Goal: Information Seeking & Learning: Learn about a topic

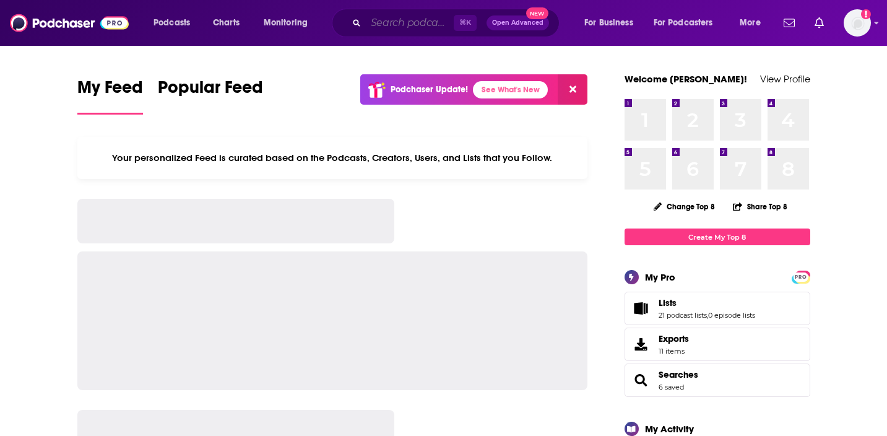
click at [433, 30] on input "Search podcasts, credits, & more..." at bounding box center [410, 23] width 88 height 20
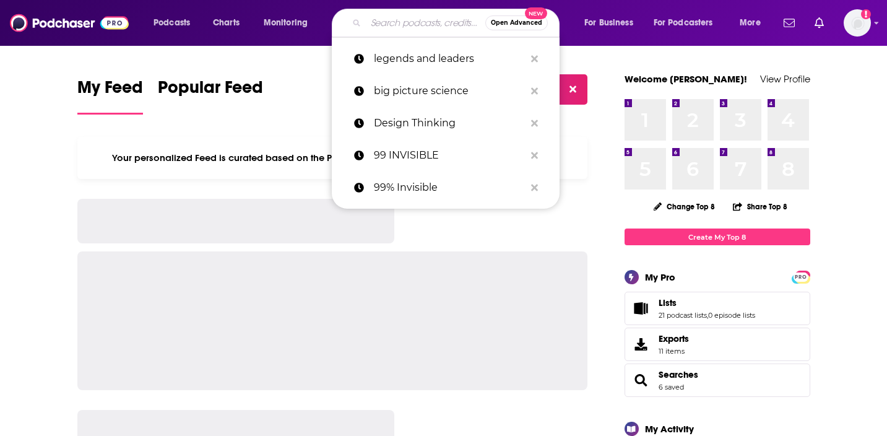
paste input "A Sober Girls Guide Podcast"
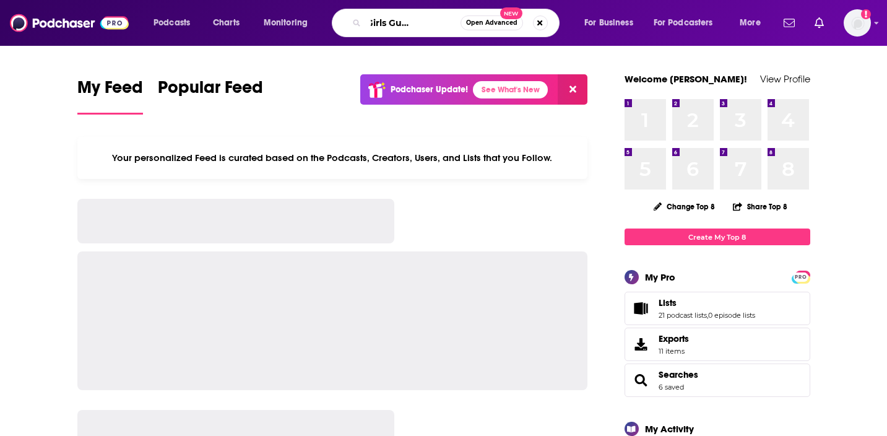
type input "A Sober Girls Guide Podcast"
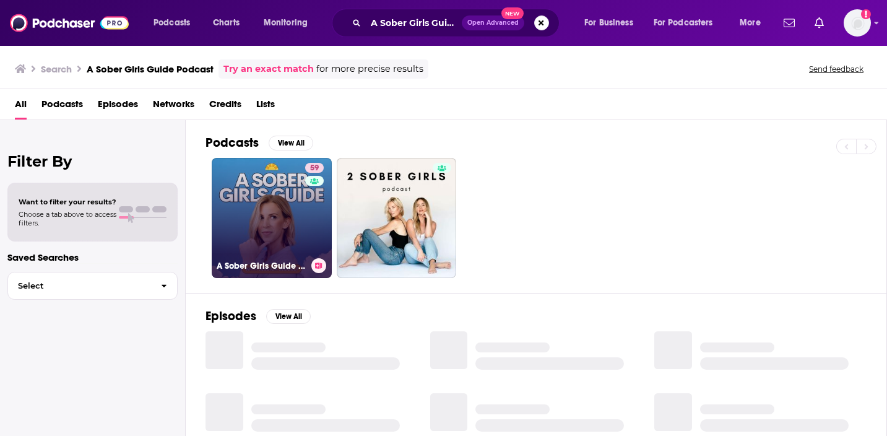
click at [262, 207] on link "59 A Sober Girls Guide Podcast" at bounding box center [272, 218] width 120 height 120
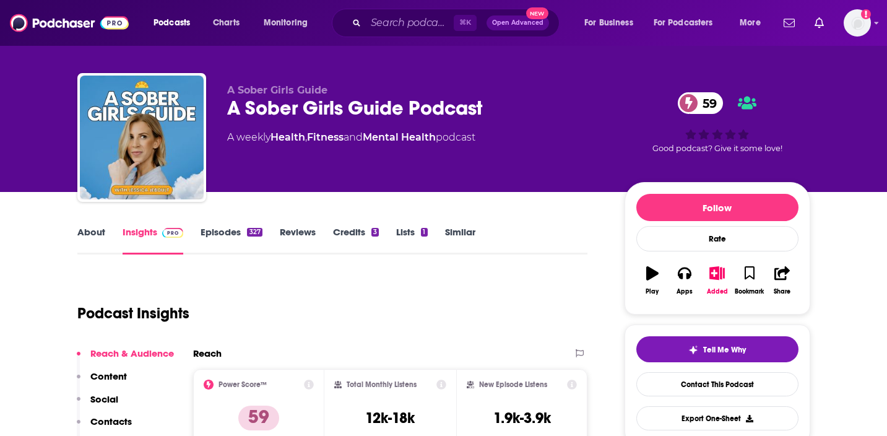
scroll to position [15, 0]
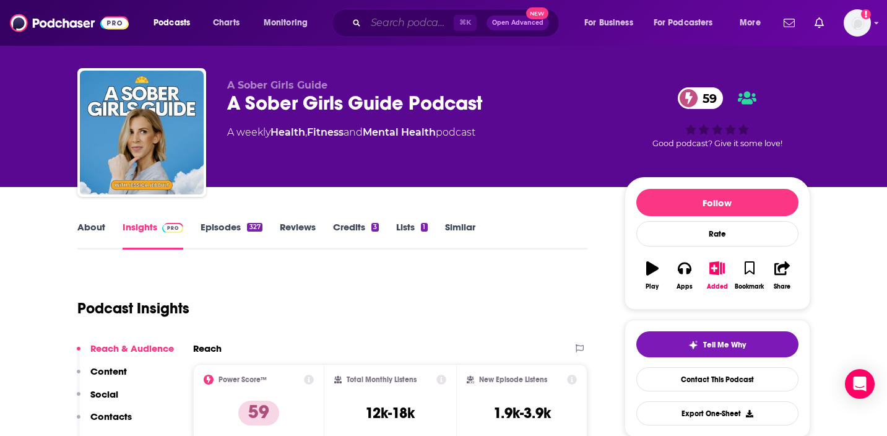
click at [399, 25] on input "Search podcasts, credits, & more..." at bounding box center [410, 23] width 88 height 20
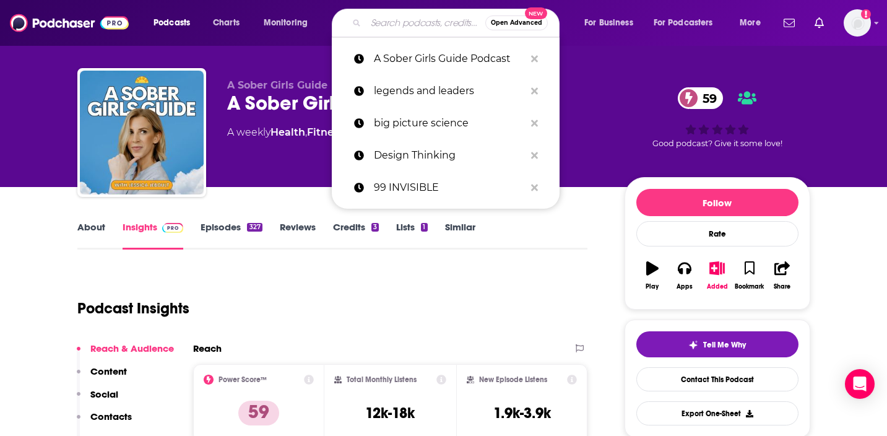
paste input "Take a Break from Drinking"
type input "Take a Break from Drinking"
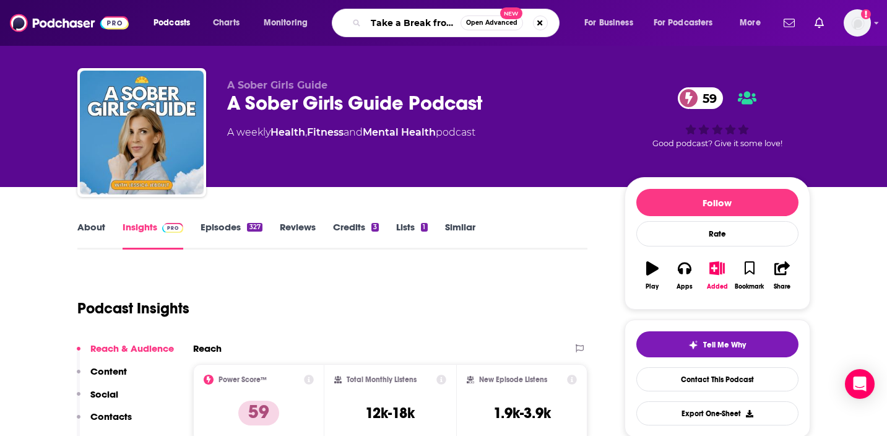
scroll to position [0, 42]
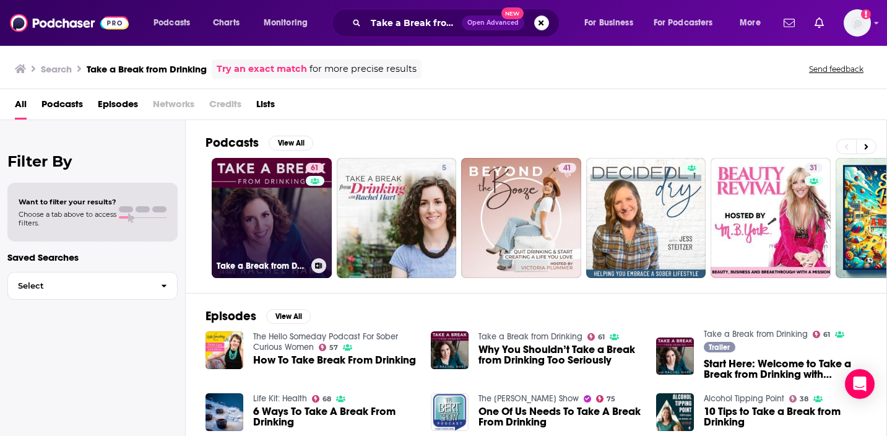
click at [303, 202] on link "61 Take a Break from Drinking" at bounding box center [272, 218] width 120 height 120
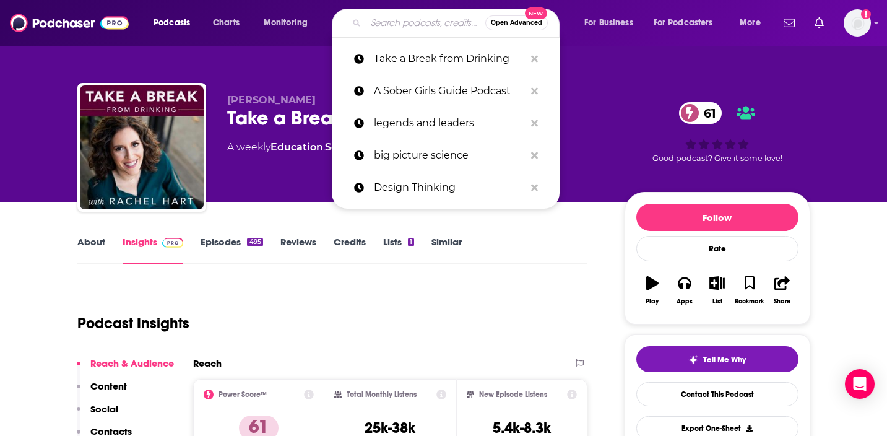
click at [422, 29] on input "Search podcasts, credits, & more..." at bounding box center [425, 23] width 119 height 20
paste input "The Unruffled Podcast"
type input "The Unruffled Podcast"
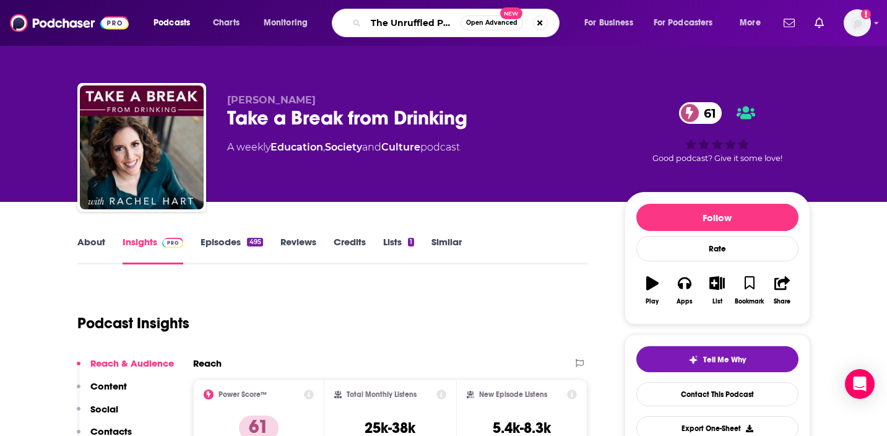
scroll to position [0, 18]
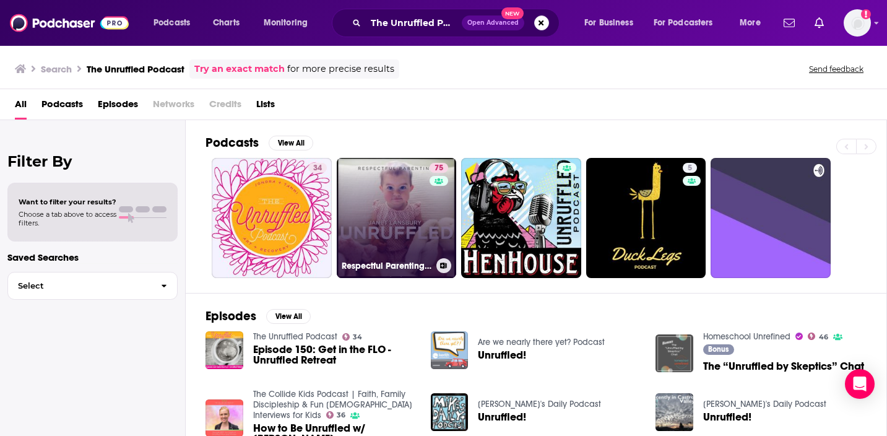
click at [404, 257] on link "75 Respectful Parenting: Janet Lansbury Unruffled" at bounding box center [397, 218] width 120 height 120
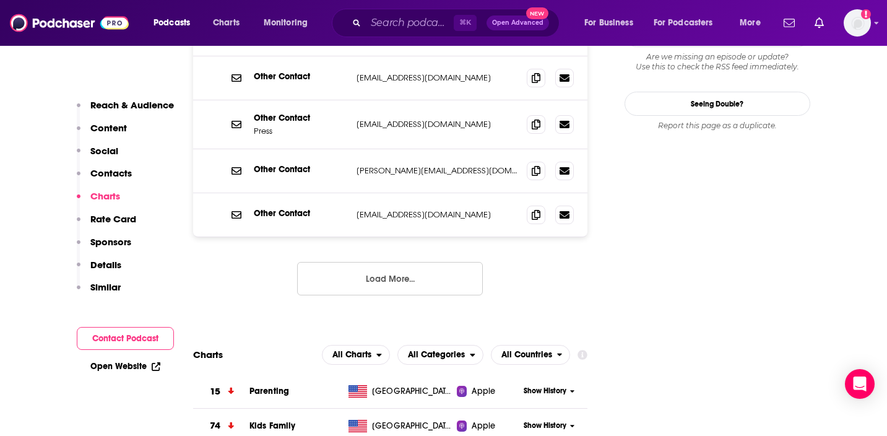
scroll to position [818, 0]
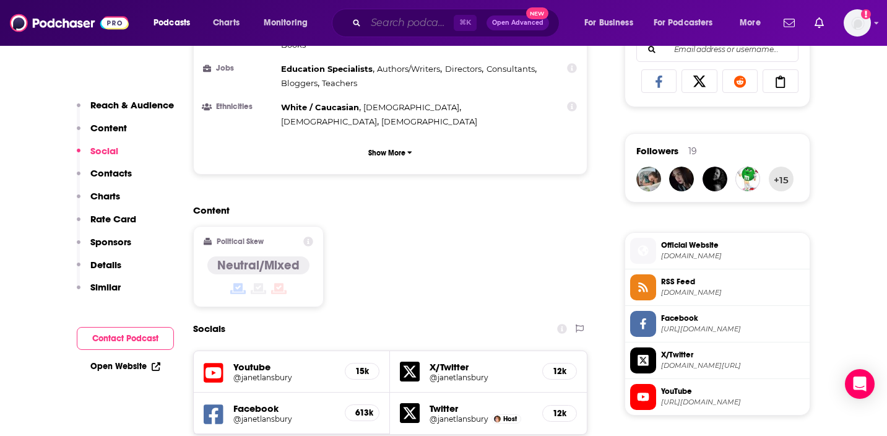
click at [411, 25] on input "Search podcasts, credits, & more..." at bounding box center [410, 23] width 88 height 20
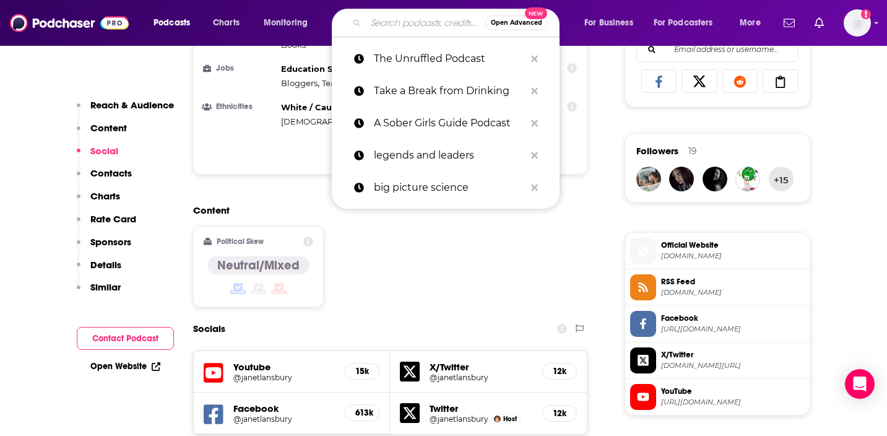
paste input "Hard Knox Talks: Your Addiction Podcast"
type input "Hard Knox Talks: Your Addiction Podcast"
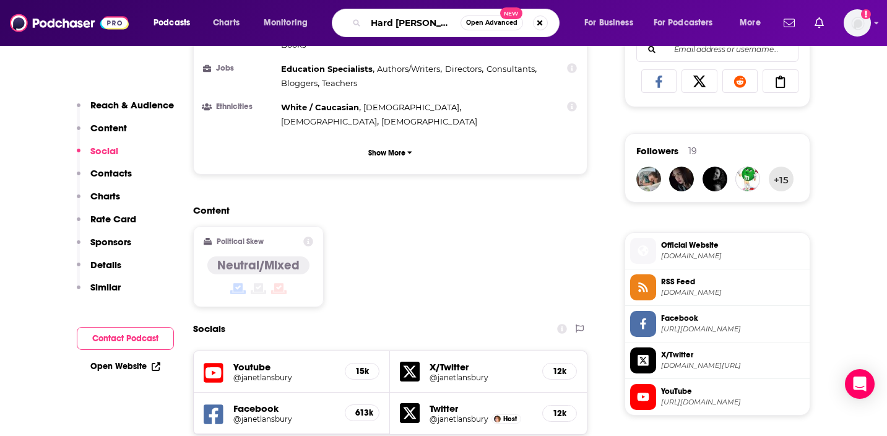
scroll to position [0, 101]
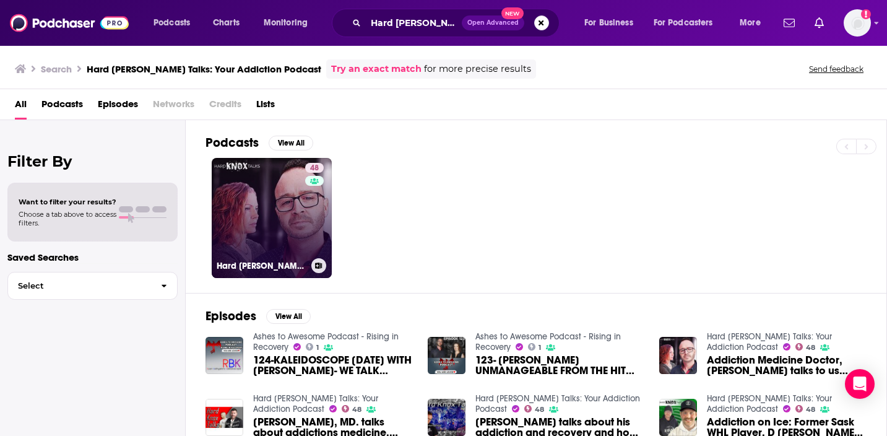
click at [283, 207] on link "48 Hard Knox Talks: Your Addiction Podcast" at bounding box center [272, 218] width 120 height 120
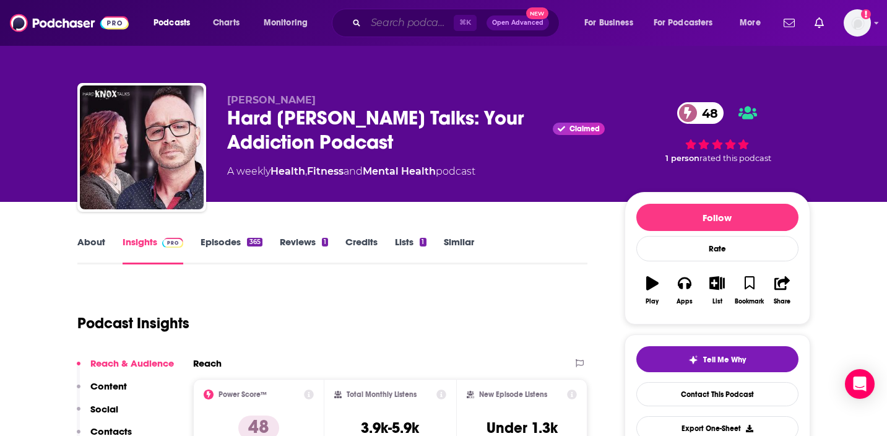
click at [380, 28] on input "Search podcasts, credits, & more..." at bounding box center [410, 23] width 88 height 20
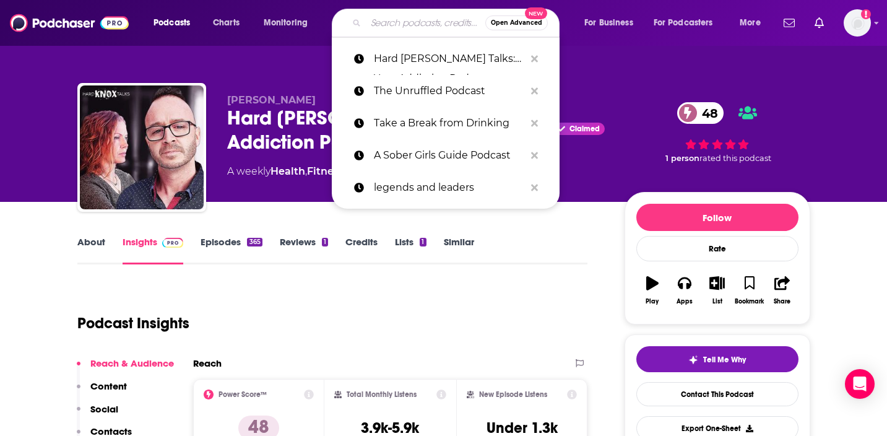
paste input "Matt Pinfield: Sound, Sobriety and Success"
type input "Matt Pinfield: Sound, Sobriety and Success"
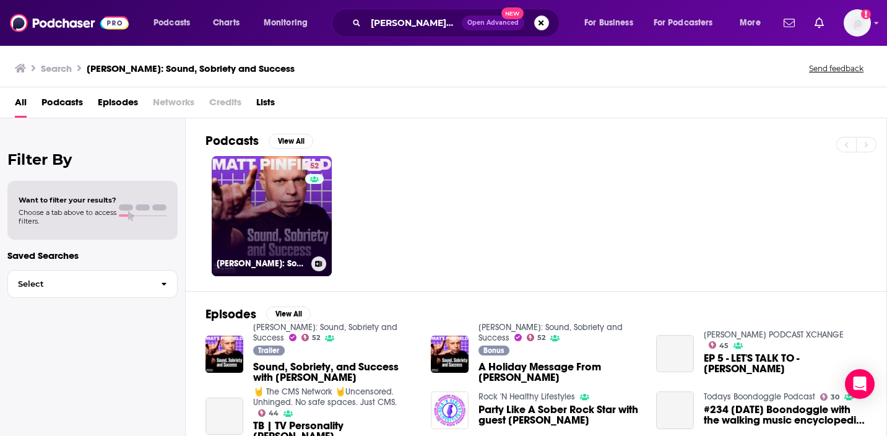
click at [300, 196] on link "52 Matt Pinfield: Sound, Sobriety and Success" at bounding box center [272, 216] width 120 height 120
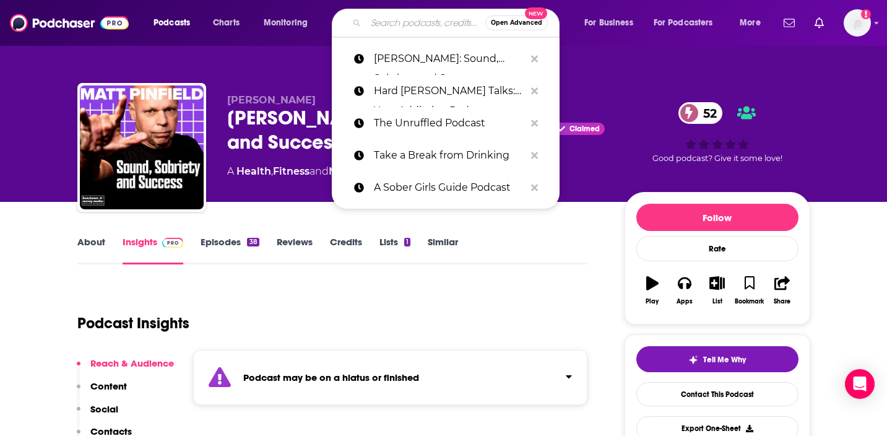
click at [420, 19] on input "Search podcasts, credits, & more..." at bounding box center [425, 23] width 119 height 20
paste input "Sober Vibes: Alcohol free lifestyle tips for long-term sobr…"
type input "Sober Vibes: Alcohol free lifestyle tips for long-term sobr…"
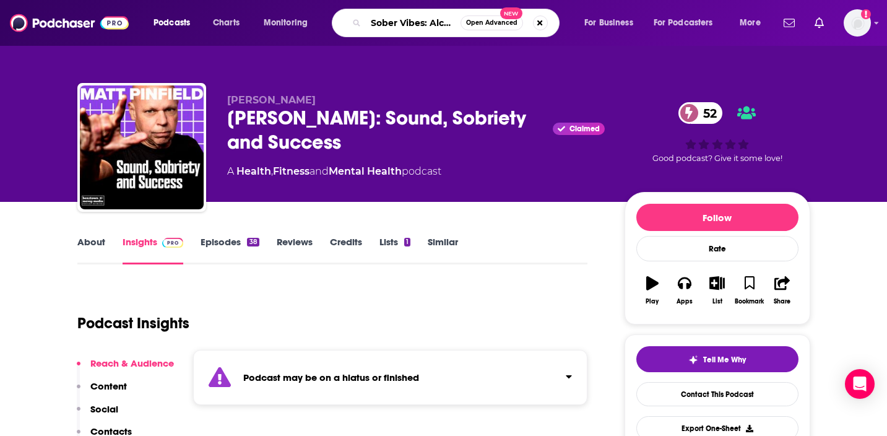
scroll to position [0, 180]
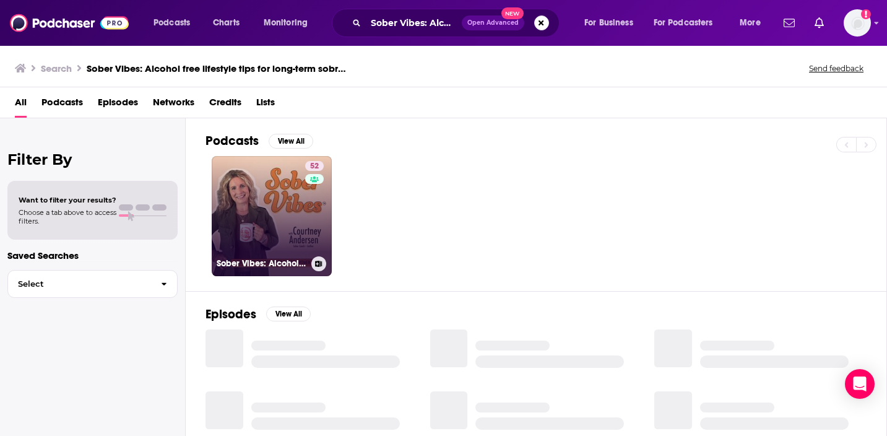
click at [290, 197] on link "52 Sober Vibes: Alcohol free lifestyle tips for long-term sobriety, whether you…" at bounding box center [272, 216] width 120 height 120
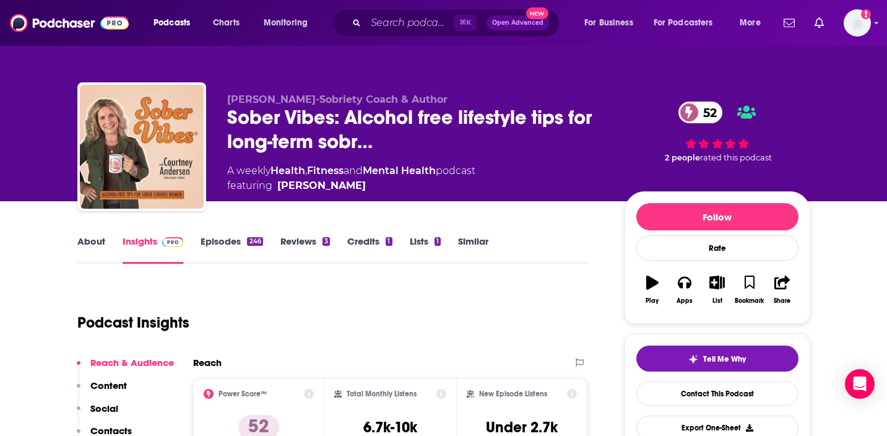
scroll to position [2, 0]
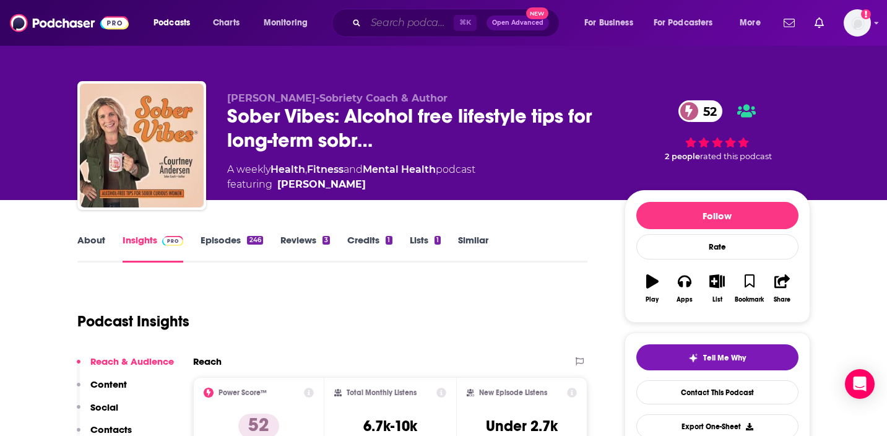
click at [387, 13] on input "Search podcasts, credits, & more..." at bounding box center [410, 23] width 88 height 20
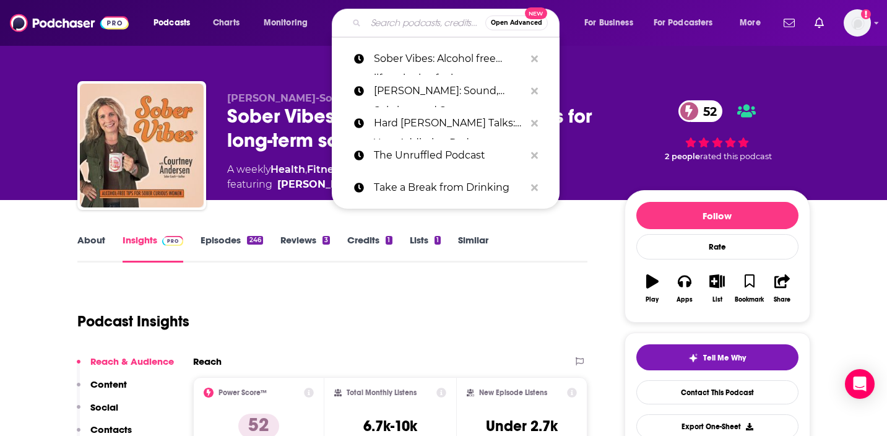
paste input "Drunk-ish - A Sobriety Podcast"
type input "Drunk-ish - A Sobriety Podcast"
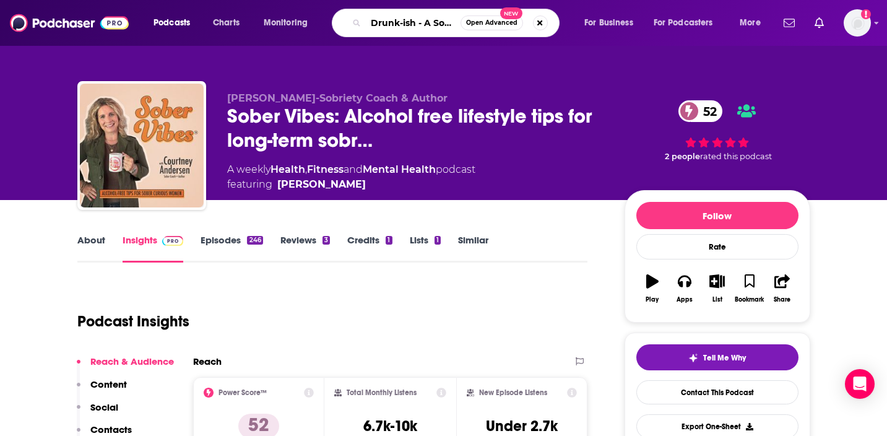
scroll to position [0, 56]
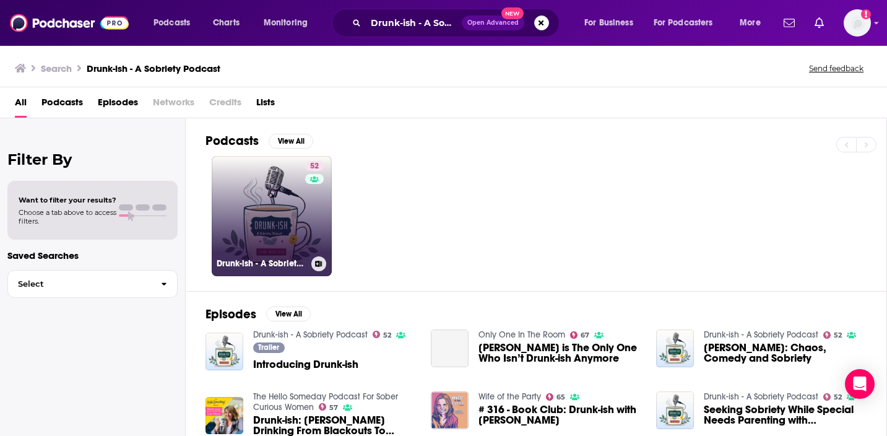
click at [295, 196] on link "52 Drunk-ish - A Sobriety Podcast" at bounding box center [272, 216] width 120 height 120
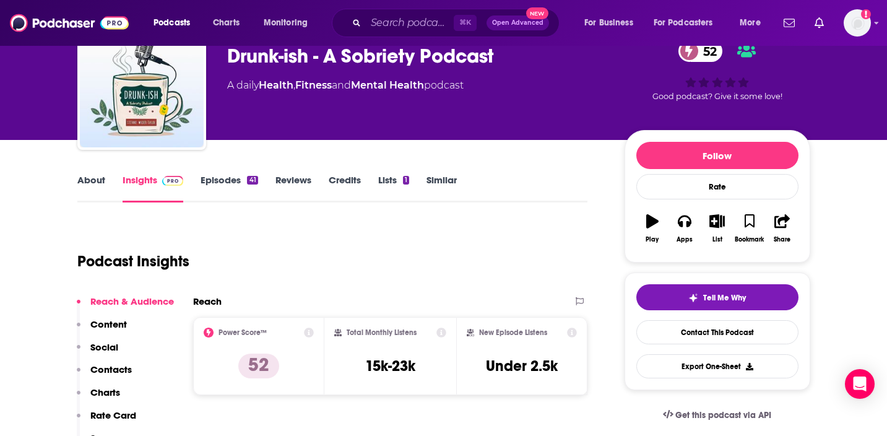
scroll to position [66, 0]
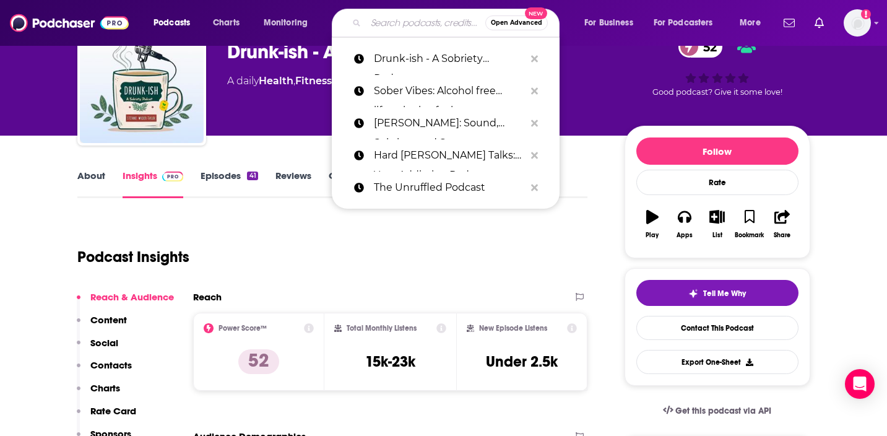
click at [393, 20] on input "Search podcasts, credits, & more..." at bounding box center [425, 23] width 119 height 20
paste input "The Bubble Hour"
type input "The Bubble Hour"
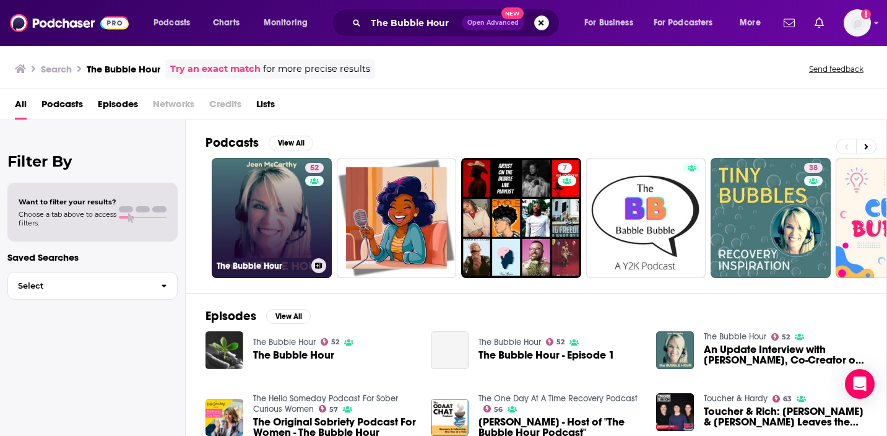
click at [260, 208] on link "52 The Bubble Hour" at bounding box center [272, 218] width 120 height 120
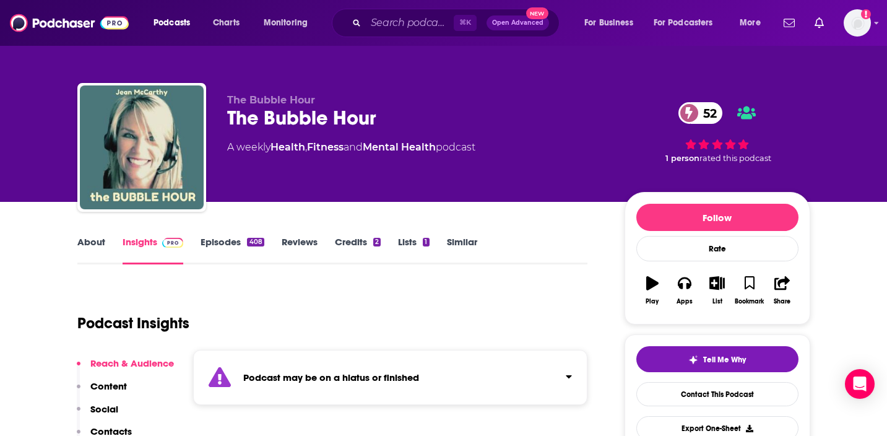
scroll to position [88, 0]
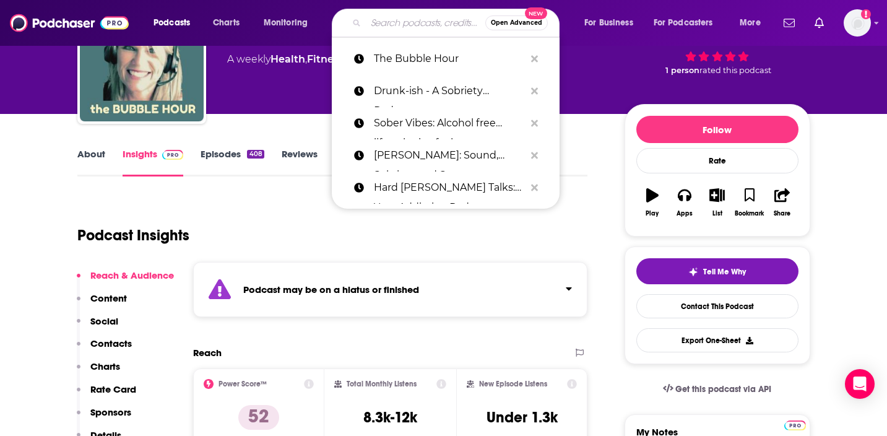
click at [377, 15] on input "Search podcasts, credits, & more..." at bounding box center [425, 23] width 119 height 20
paste input "SET FREE SISTERHOOD-how to stop drinking, over drinking, bi…"
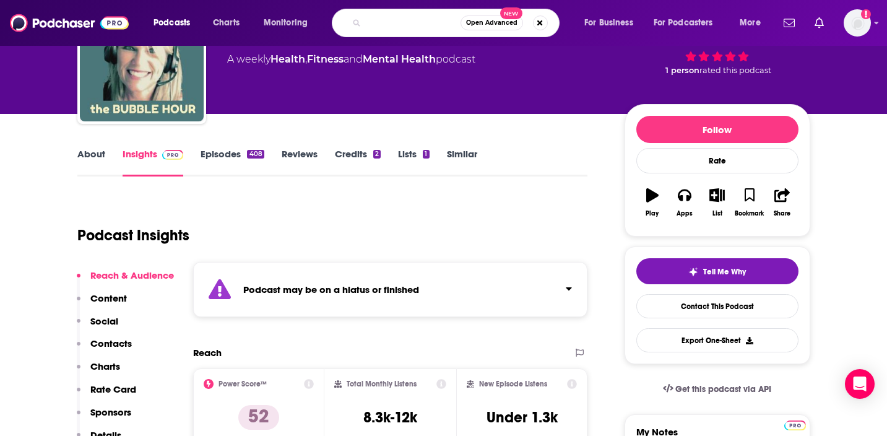
click at [404, 17] on input "SET FREE SISTERHOOD-how to stop drinking, over drinking, bi…" at bounding box center [413, 23] width 95 height 20
click at [400, 22] on input "SET FREE SISTERHOOD-how to stop drinking, over drinking, bi…" at bounding box center [413, 23] width 95 height 20
drag, startPoint x: 397, startPoint y: 22, endPoint x: 575, endPoint y: 67, distance: 183.8
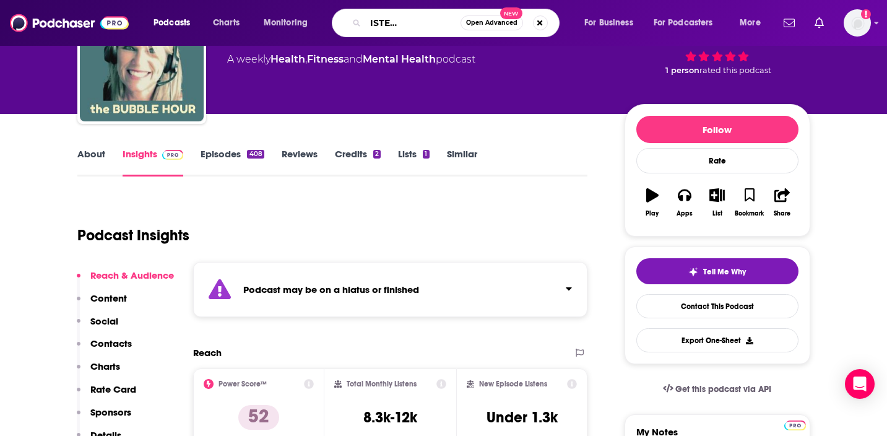
type input "SET FREE SISTERHOOD-how"
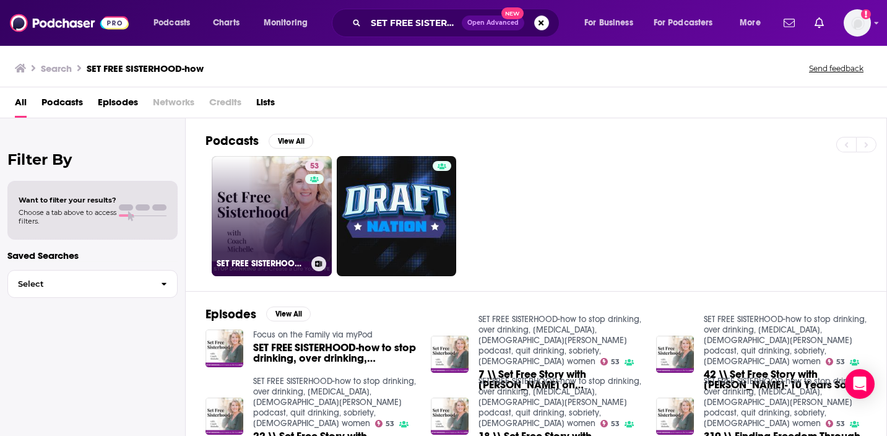
click at [259, 197] on link "53 SET FREE SISTERHOOD-how to stop drinking, over drinking, binge drinking, chr…" at bounding box center [272, 216] width 120 height 120
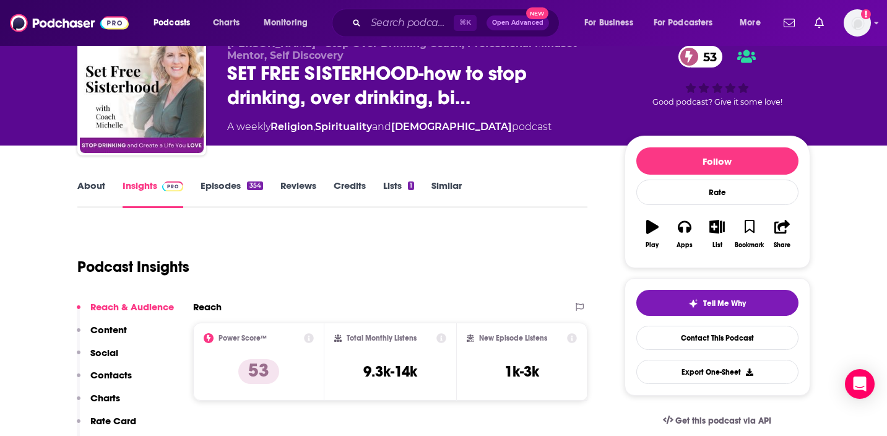
scroll to position [58, 0]
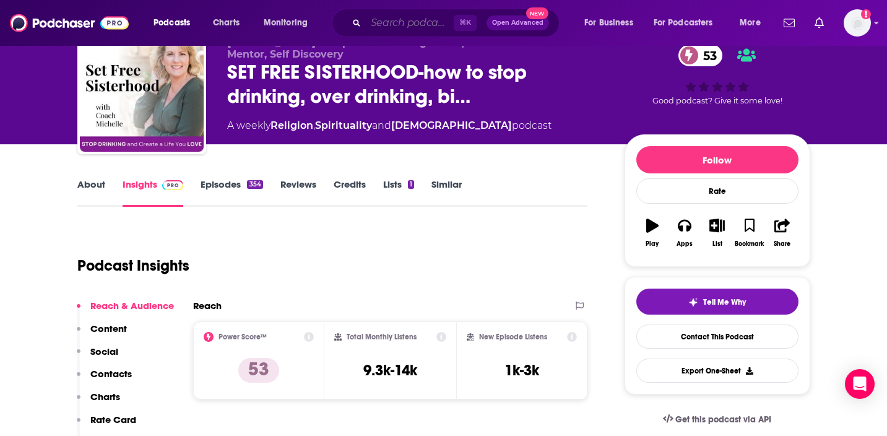
click at [385, 18] on input "Search podcasts, credits, & more..." at bounding box center [410, 23] width 88 height 20
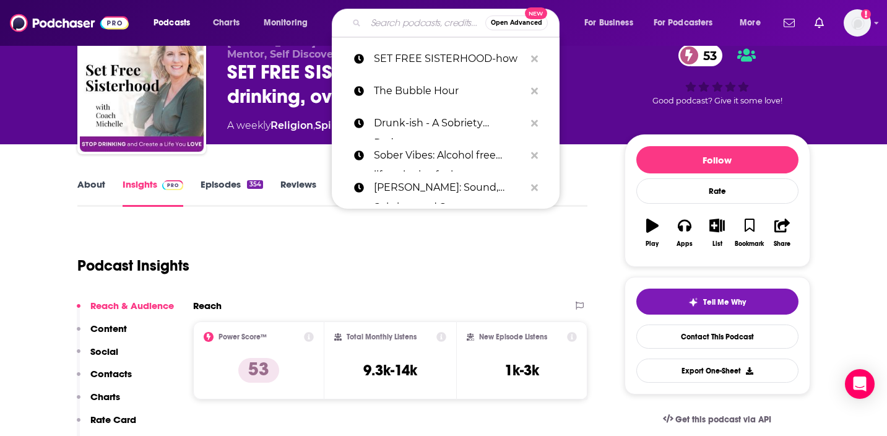
paste input "Stop Over-drinking and Start Living"
type input "Stop Over-drinking and Start Living"
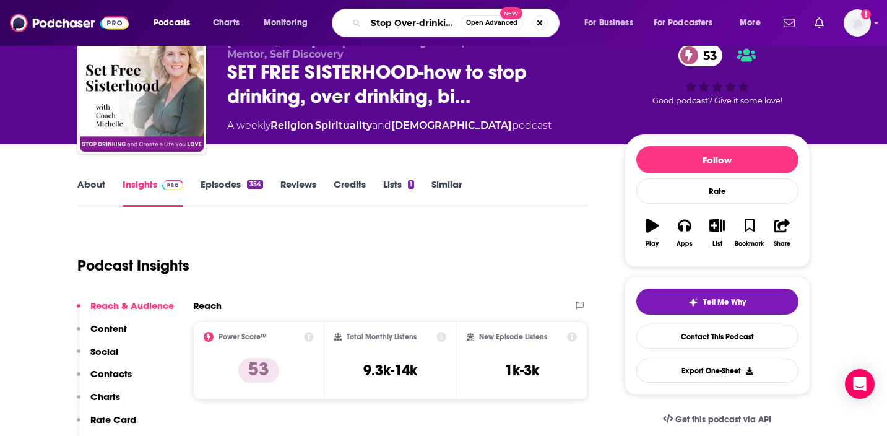
scroll to position [0, 78]
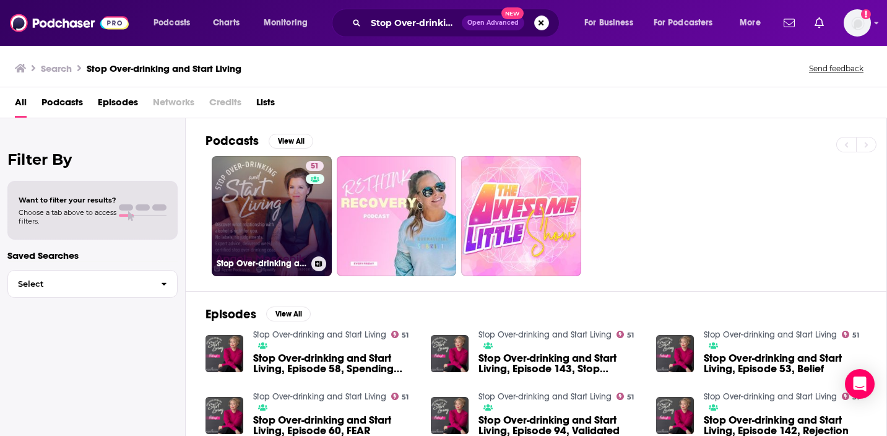
click at [282, 205] on link "51 Stop Over-drinking and Start Living" at bounding box center [272, 216] width 120 height 120
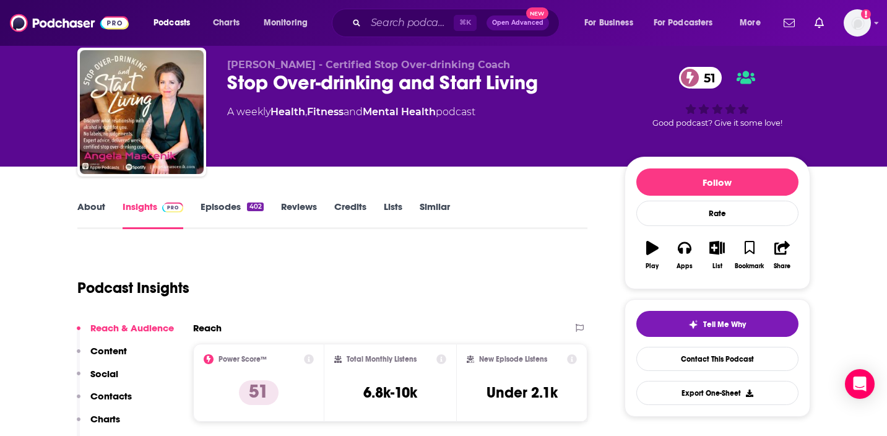
scroll to position [36, 0]
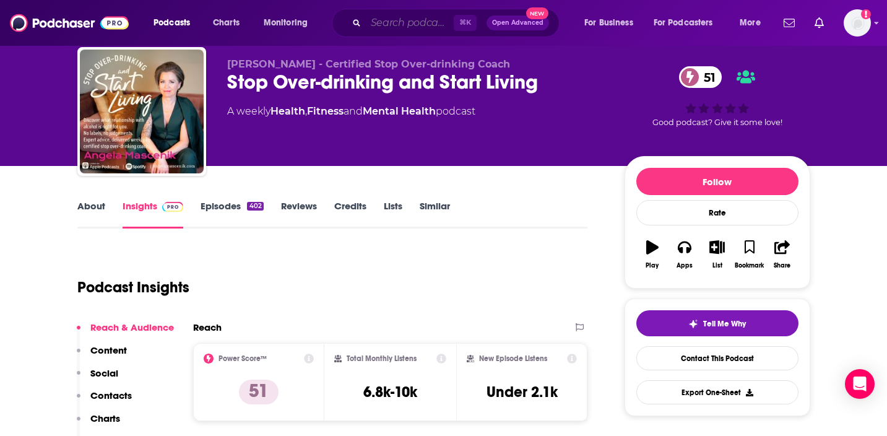
click at [397, 22] on input "Search podcasts, credits, & more..." at bounding box center [410, 23] width 88 height 20
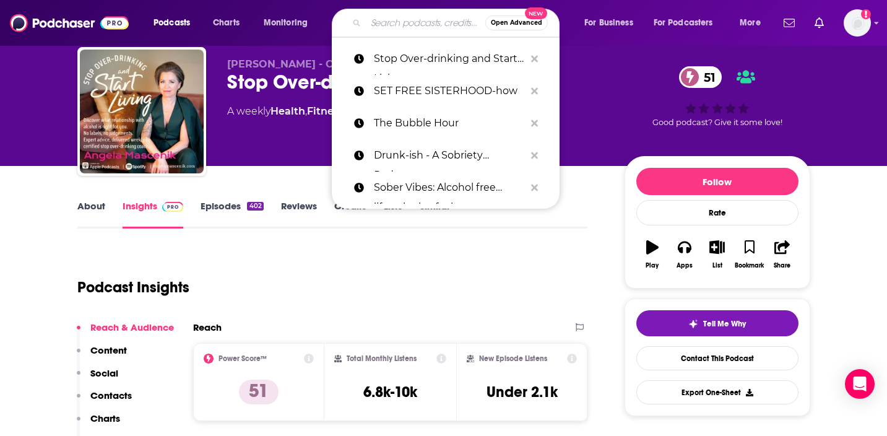
paste input "Chasing Heroine: Addiction Recovery and Sobriety"
type input "Chasing Heroine: Addiction Recovery and Sobriety"
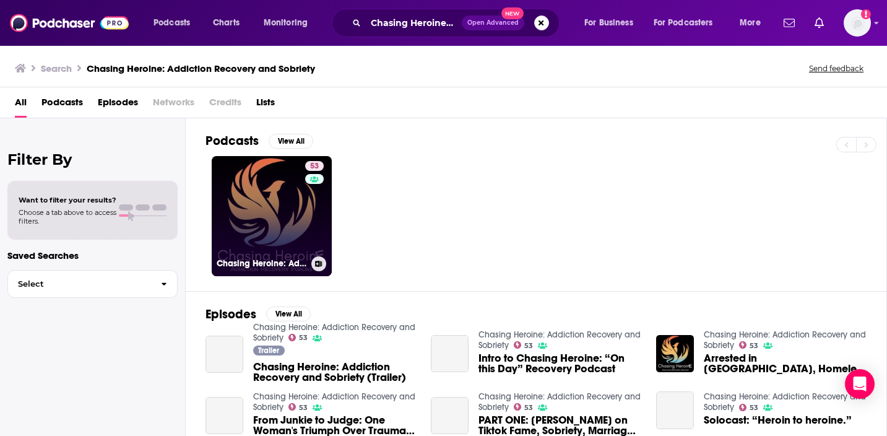
click at [314, 220] on div "53" at bounding box center [316, 208] width 22 height 95
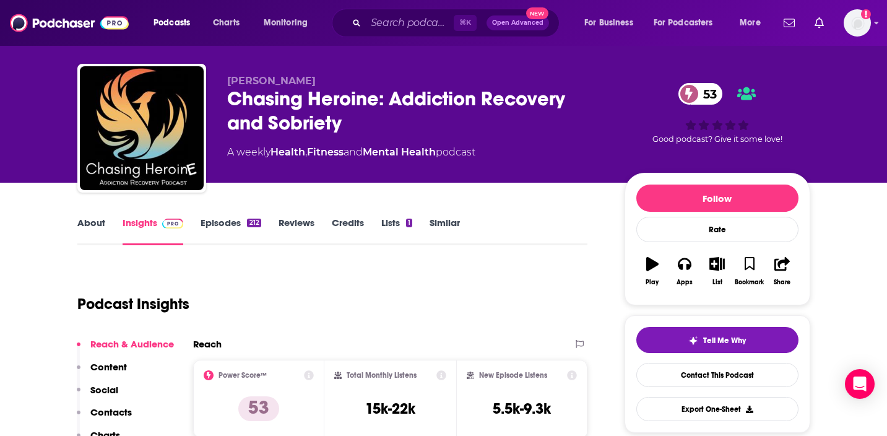
scroll to position [22, 0]
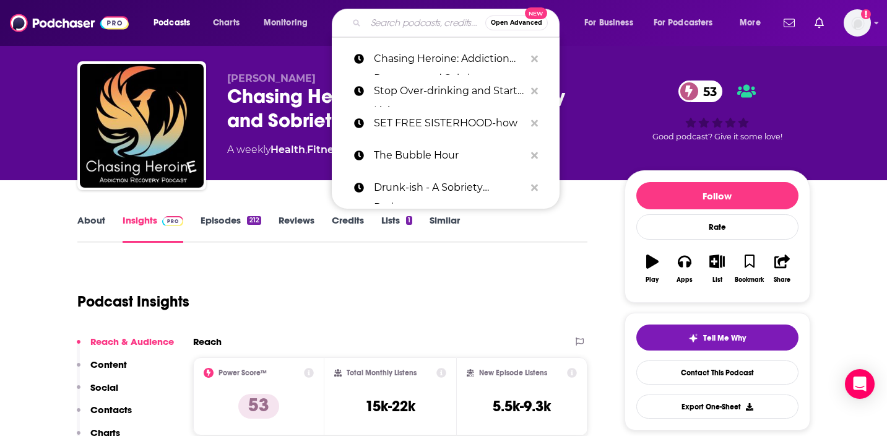
click at [382, 28] on input "Search podcasts, credits, & more..." at bounding box center [425, 23] width 119 height 20
paste input "Addiction Unlimited Podcast"
type input "Addiction Unlimited Podcast"
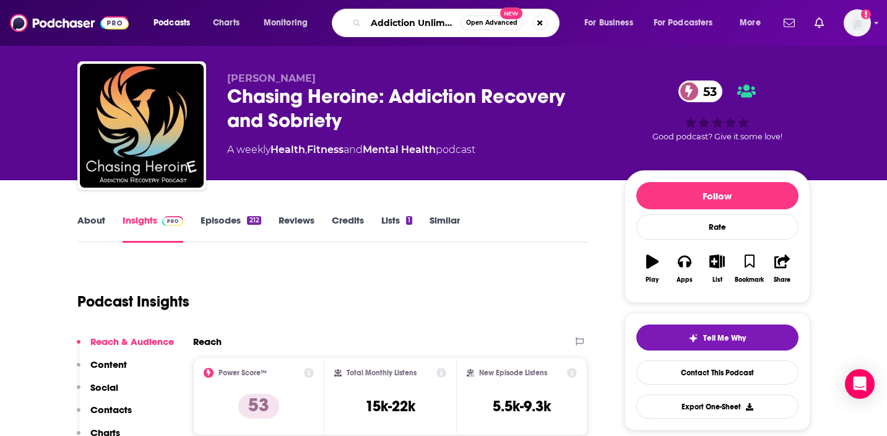
scroll to position [0, 47]
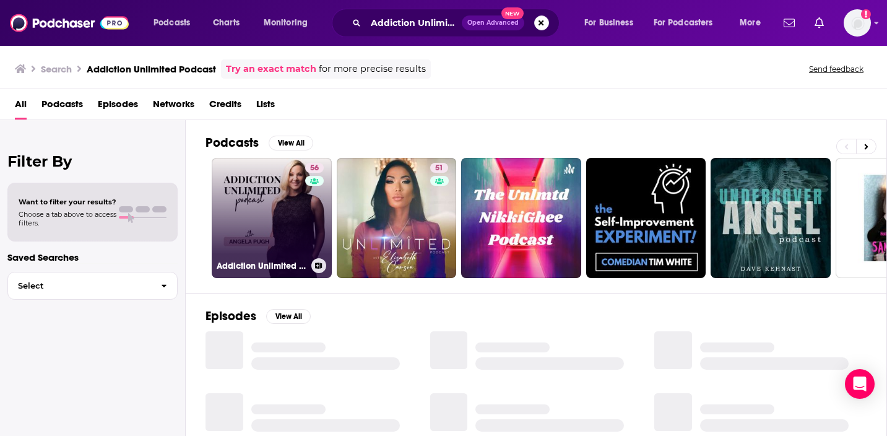
click at [264, 199] on link "56 Addiction Unlimited Podcast" at bounding box center [272, 218] width 120 height 120
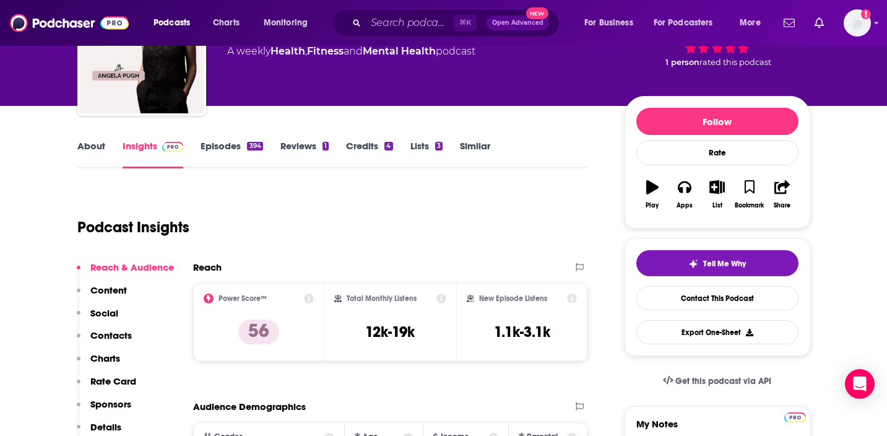
scroll to position [98, 0]
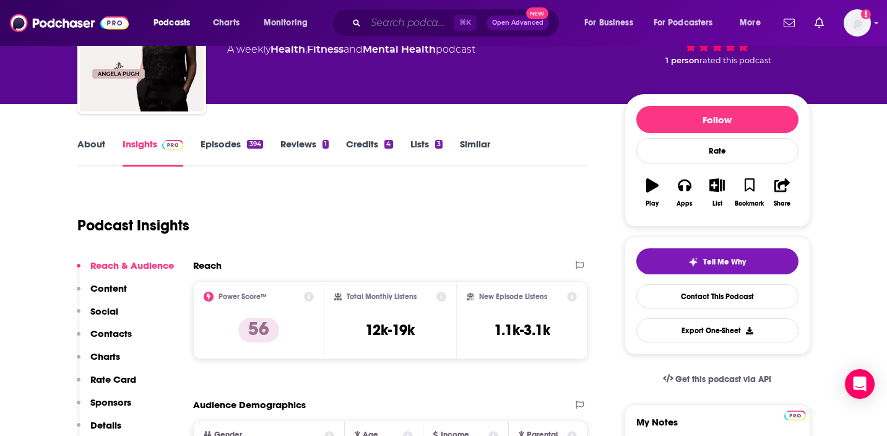
click at [384, 21] on input "Search podcasts, credits, & more..." at bounding box center [410, 23] width 88 height 20
paste input "Sisters In Sobriety"
type input "Sisters In Sobriety"
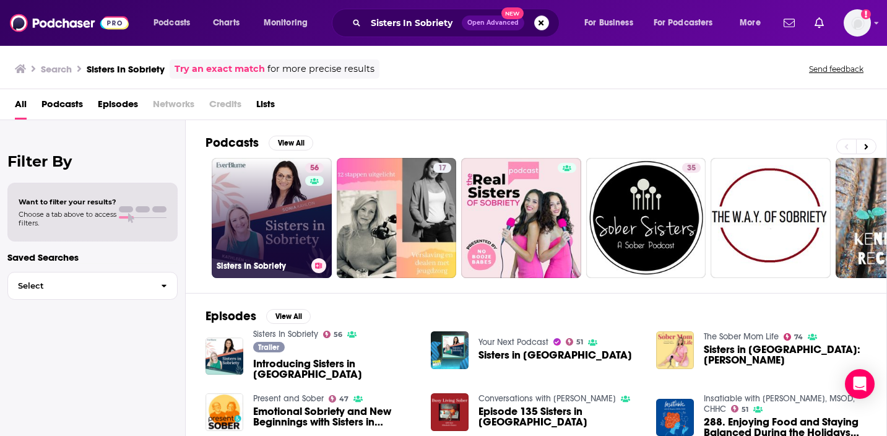
click at [321, 202] on div "56" at bounding box center [316, 210] width 22 height 95
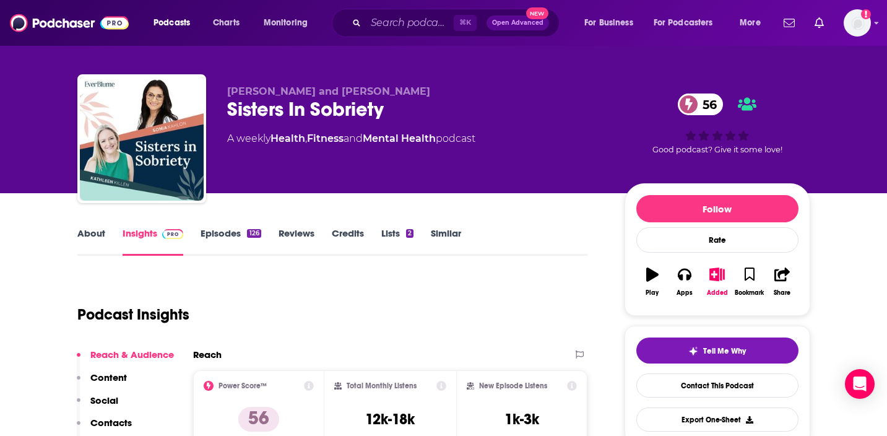
scroll to position [19, 0]
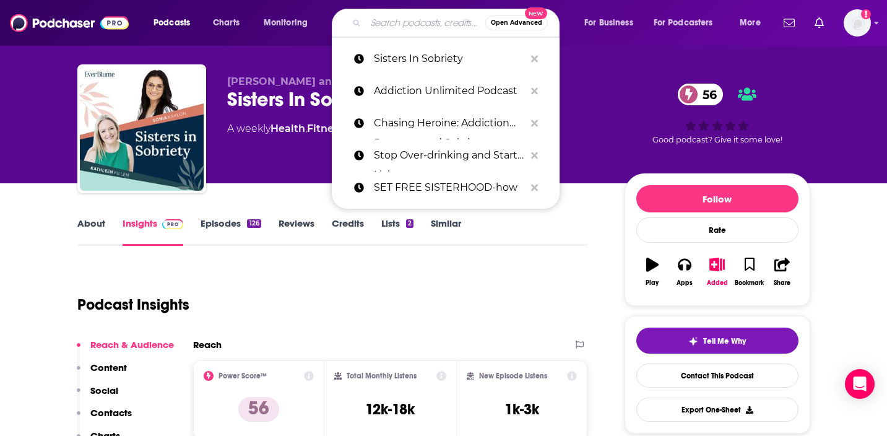
click at [416, 24] on input "Search podcasts, credits, & more..." at bounding box center [425, 23] width 119 height 20
paste input "Soberly Speaking"
type input "Soberly Speaking"
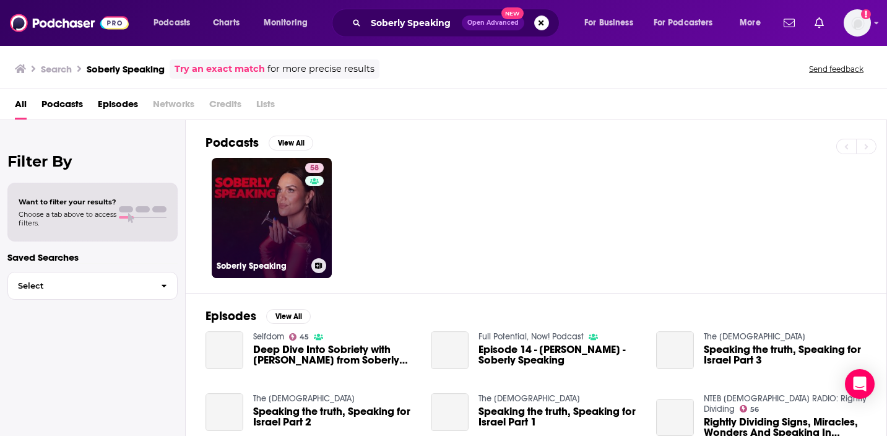
click at [272, 175] on link "58 Soberly Speaking" at bounding box center [272, 218] width 120 height 120
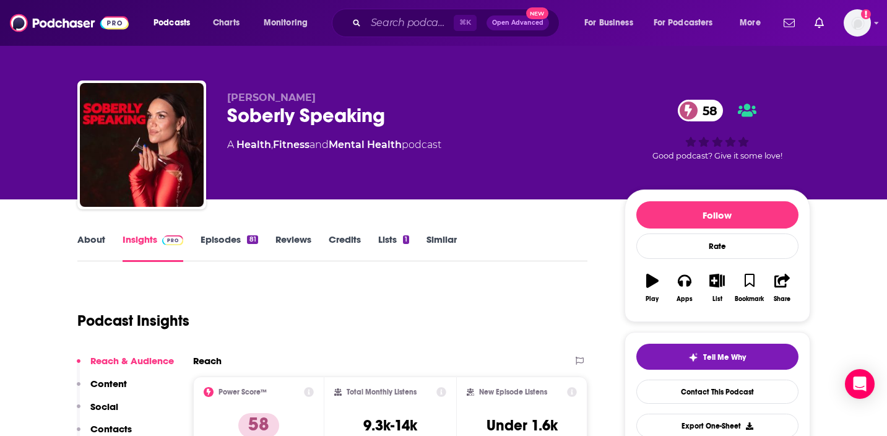
scroll to position [11, 0]
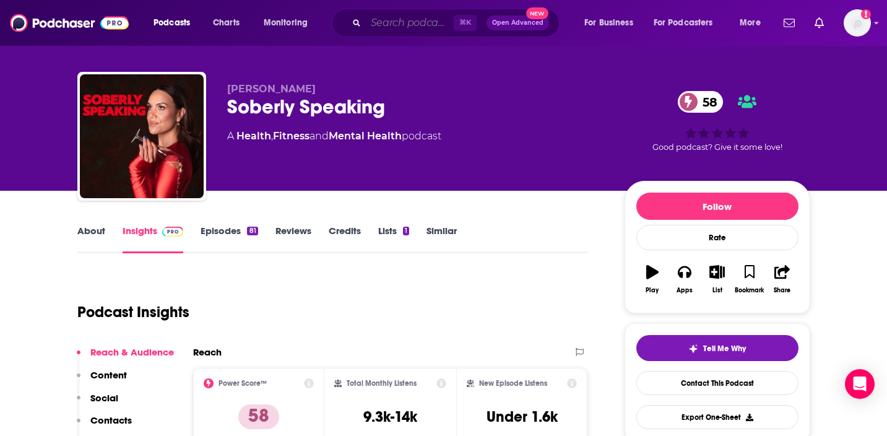
click at [430, 24] on input "Search podcasts, credits, & more..." at bounding box center [410, 23] width 88 height 20
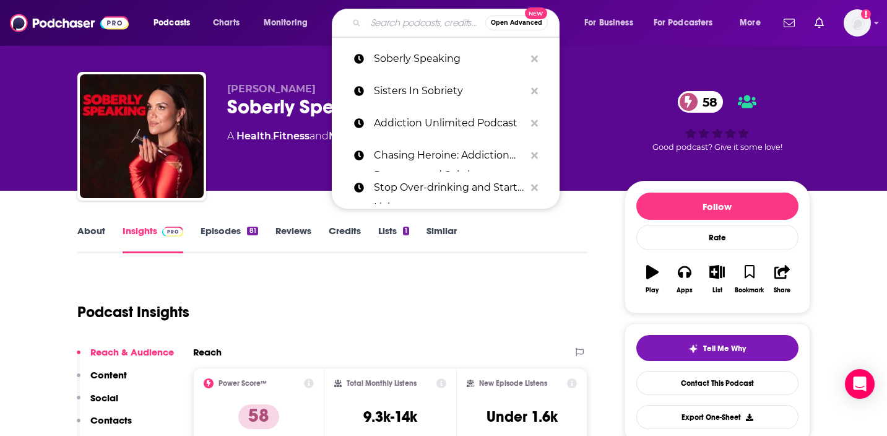
paste input "Sober Motivation: Sharing Sobriety Stories"
type input "Sober Motivation: Sharing Sobriety Stories"
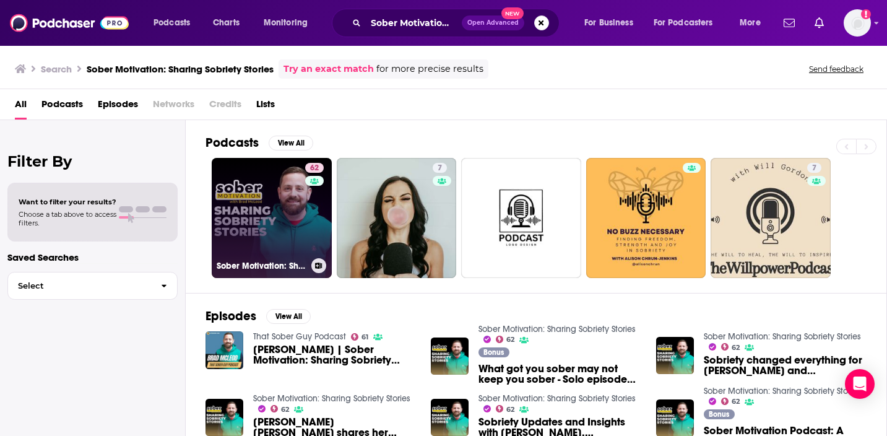
click at [261, 191] on link "62 Sober Motivation: Sharing Sobriety Stories" at bounding box center [272, 218] width 120 height 120
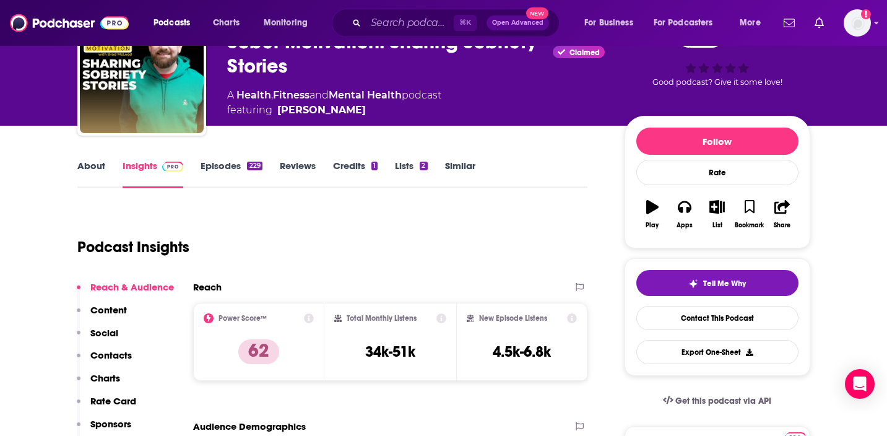
scroll to position [118, 0]
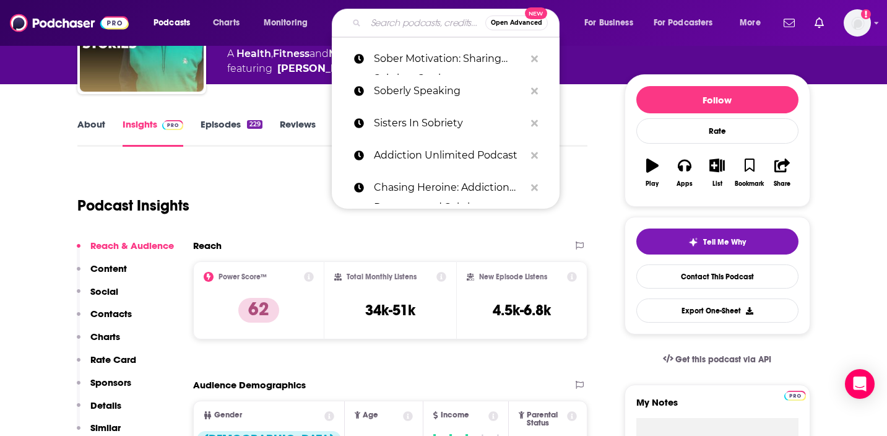
click at [379, 14] on input "Search podcasts, credits, & more..." at bounding box center [425, 23] width 119 height 20
paste input "Calling Home"
type input "Calling Home"
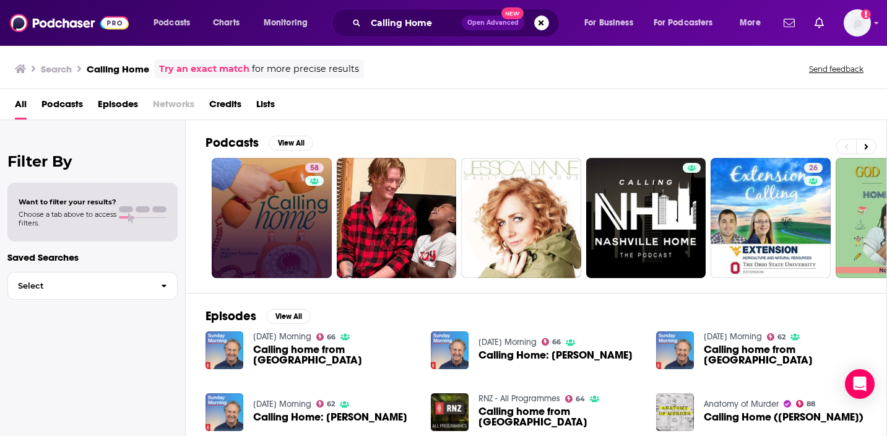
click at [275, 210] on link "58" at bounding box center [272, 218] width 120 height 120
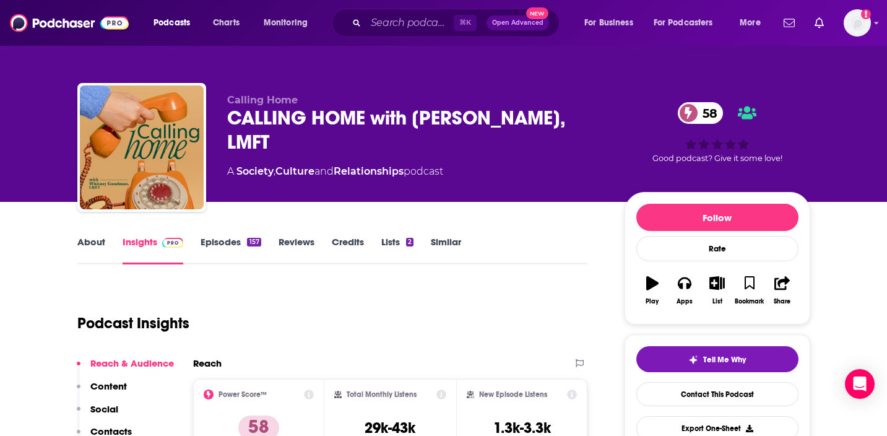
scroll to position [63, 0]
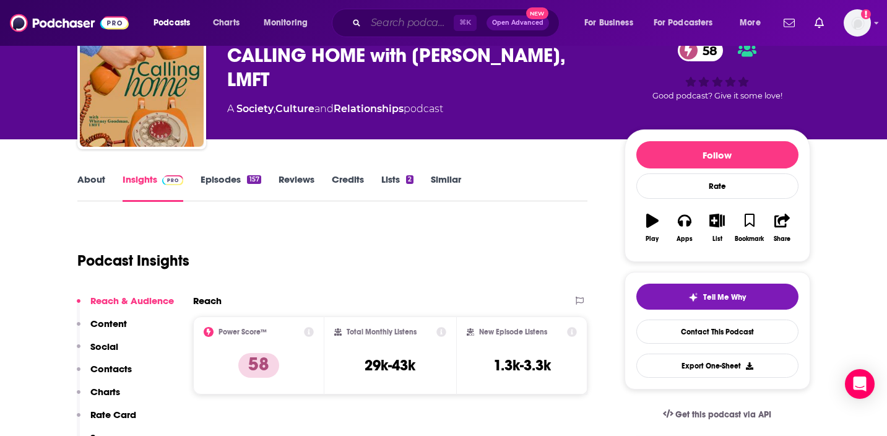
click at [408, 22] on input "Search podcasts, credits, & more..." at bounding box center [410, 23] width 88 height 20
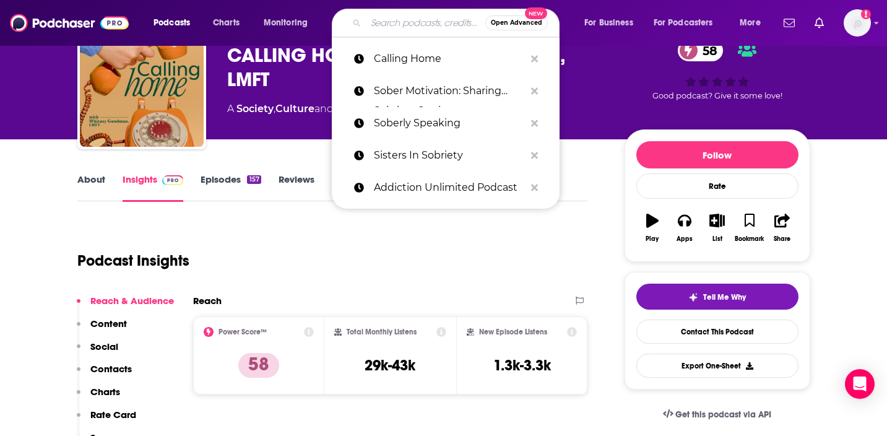
paste input "The Hello Someday Podcast For Sober Curious Women"
type input "The Hello Someday Podcast For Sober Curious Women"
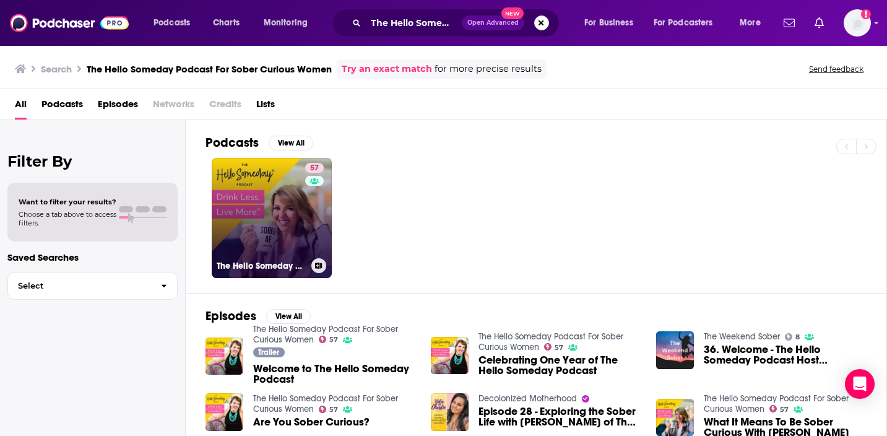
click at [280, 189] on link "57 The Hello Someday Podcast For Sober Curious Women" at bounding box center [272, 218] width 120 height 120
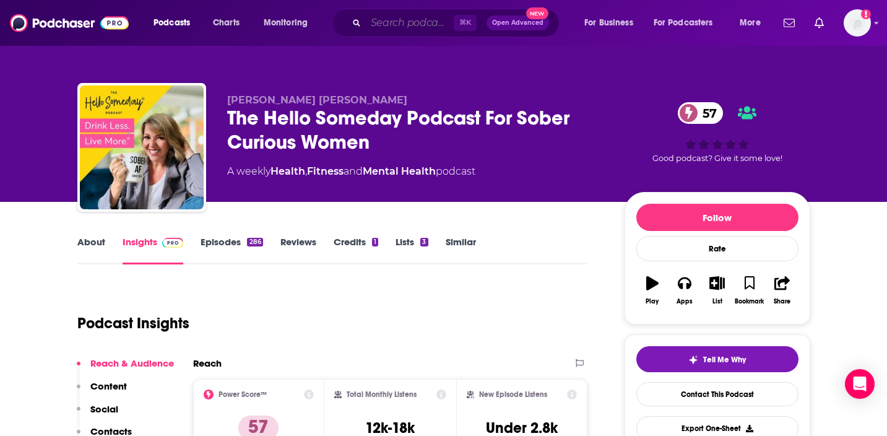
click at [383, 28] on input "Search podcasts, credits, & more..." at bounding box center [410, 23] width 88 height 20
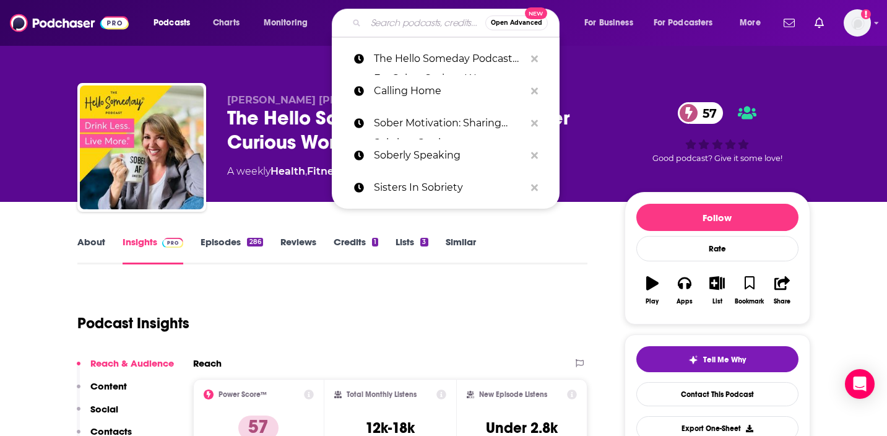
paste input "Forging her Own Path and Why Women Struggle with Alcohol Use"
type input "Forging her Own Path and Why Women Struggle with Alcohol Use"
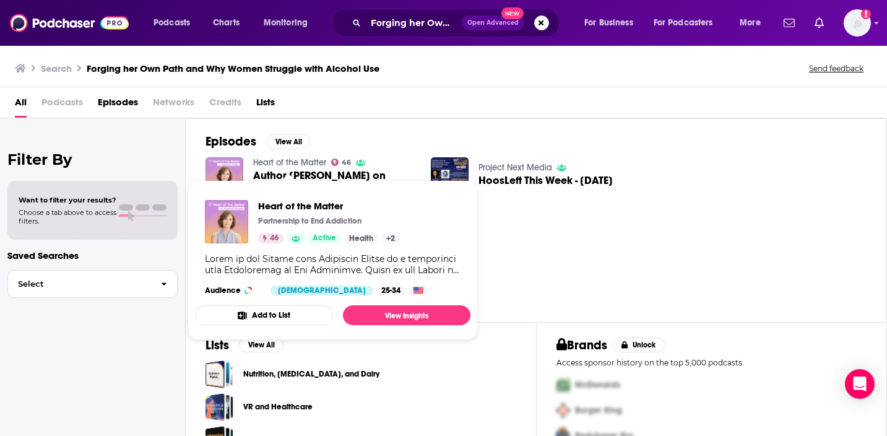
click at [275, 160] on link "Heart of the Matter" at bounding box center [289, 162] width 73 height 11
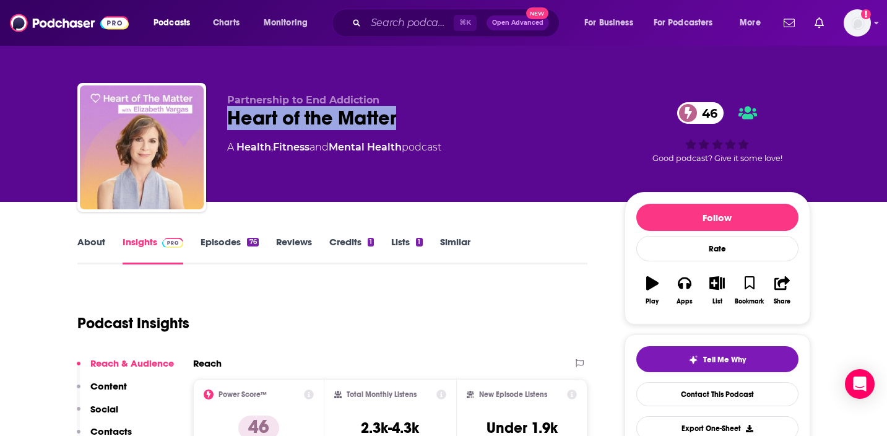
drag, startPoint x: 415, startPoint y: 118, endPoint x: 230, endPoint y: 118, distance: 185.7
click at [230, 118] on div "Heart of the Matter 46" at bounding box center [416, 118] width 378 height 24
copy h2 "Heart of the Matter"
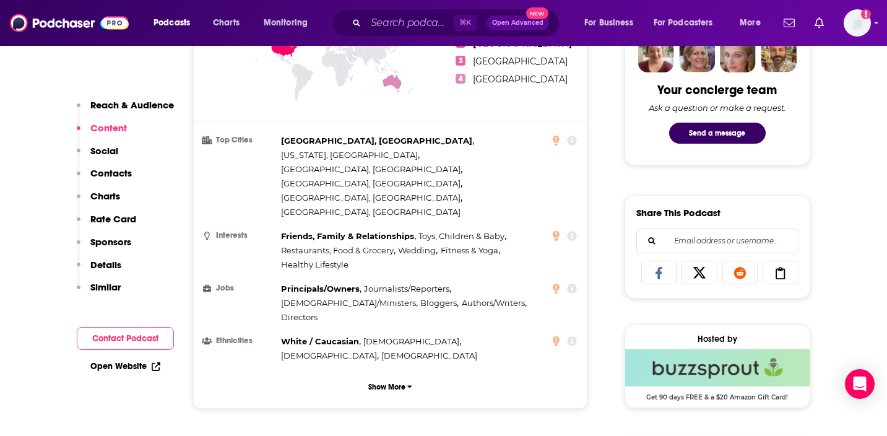
scroll to position [453, 0]
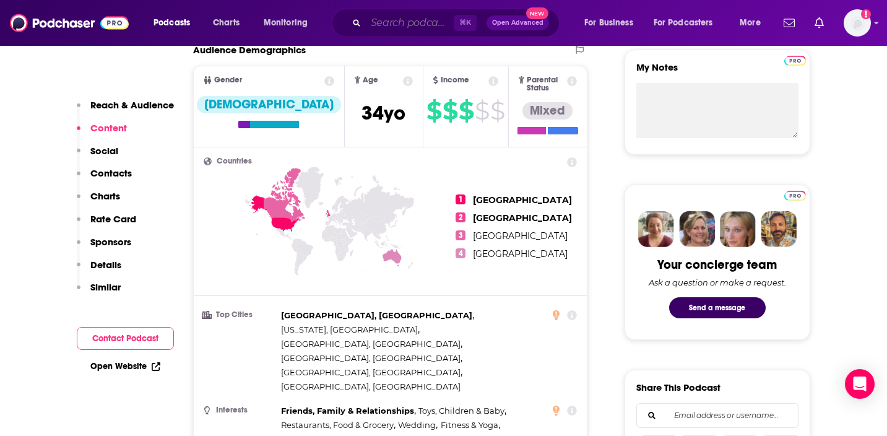
click at [427, 22] on input "Search podcasts, credits, & more..." at bounding box center [410, 23] width 88 height 20
paste input "Heart of the Matter"
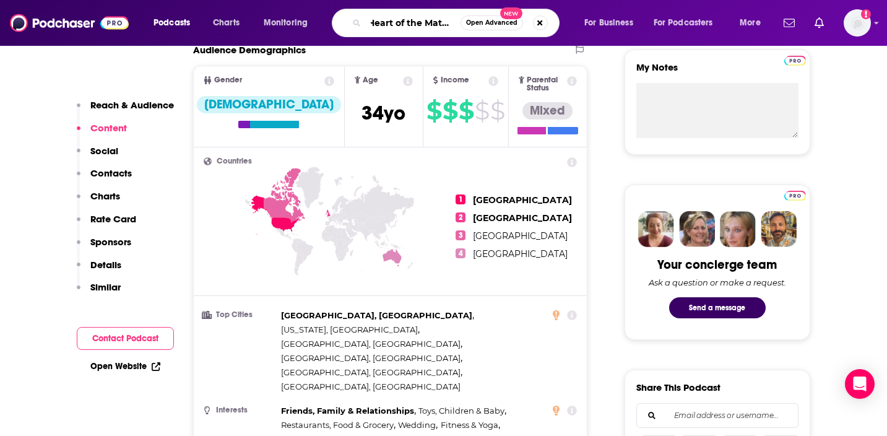
scroll to position [0, 0]
click at [413, 14] on input "Heart of the Matter" at bounding box center [413, 23] width 95 height 20
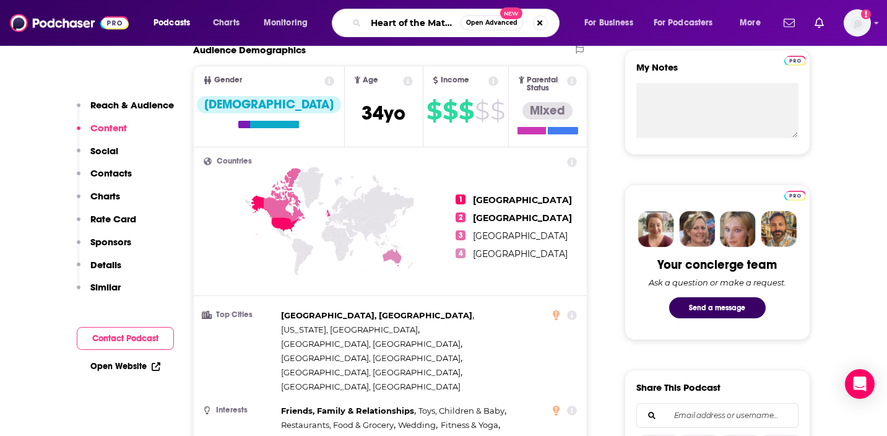
paste input "Author Holly Whitaker on Forging her Own Path and Why Women Struggle with Alcoh…"
type input "Author Holly Whitaker on Forging her Own Path and Why Women Struggle with Alcoh…"
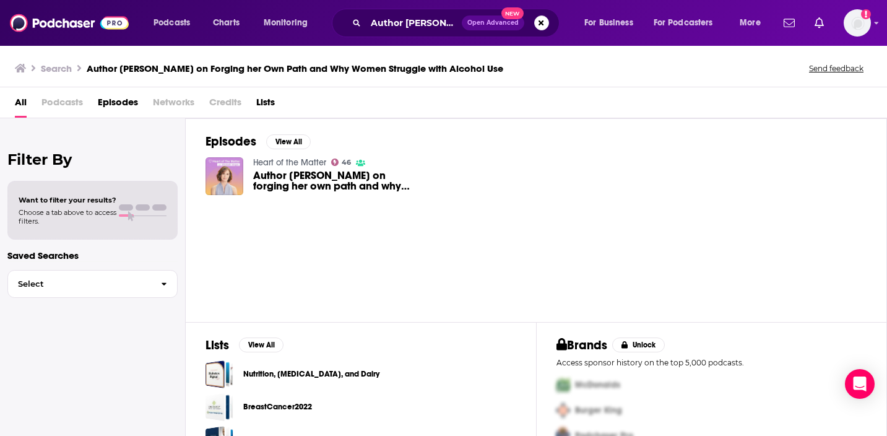
click at [360, 183] on span "Author Holly Whitaker on forging her own path and why women struggle with alcoh…" at bounding box center [334, 180] width 163 height 21
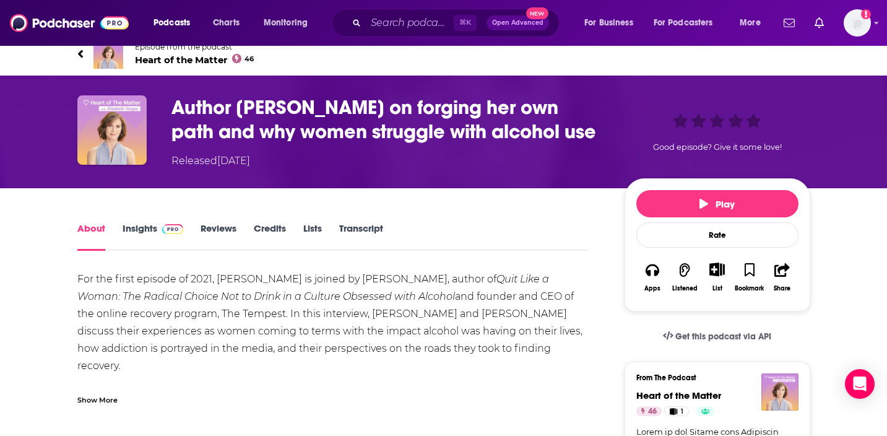
scroll to position [13, 0]
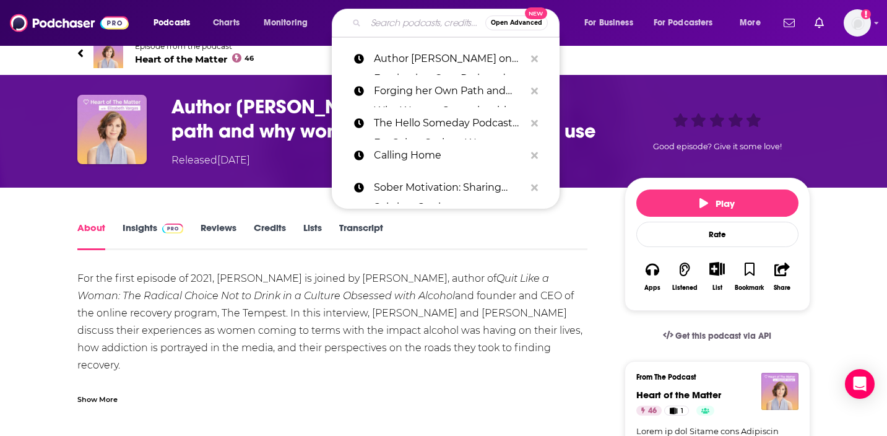
click at [409, 29] on input "Search podcasts, credits, & more..." at bounding box center [425, 23] width 119 height 20
paste input "Where the Road Bends"
type input "Where the Road Bends"
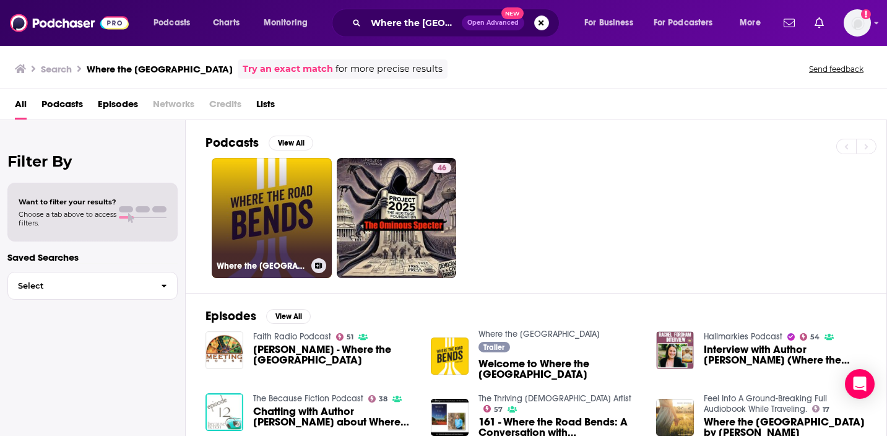
click at [251, 181] on link "Where the Road Bends" at bounding box center [272, 218] width 120 height 120
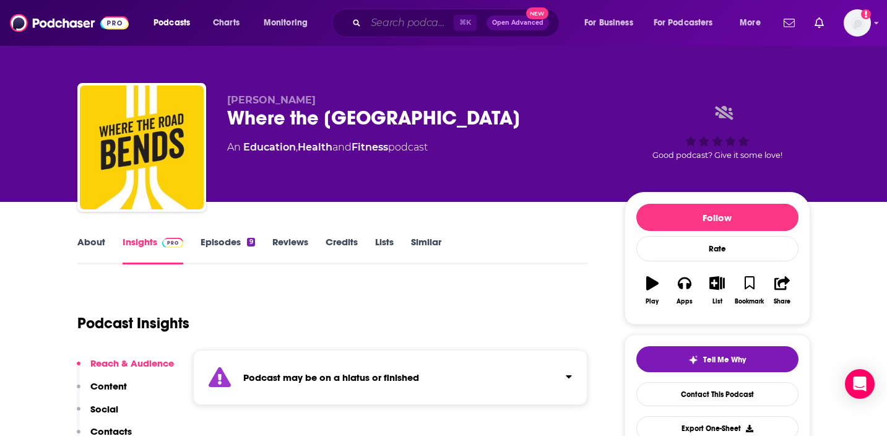
click at [394, 22] on input "Search podcasts, credits, & more..." at bounding box center [410, 23] width 88 height 20
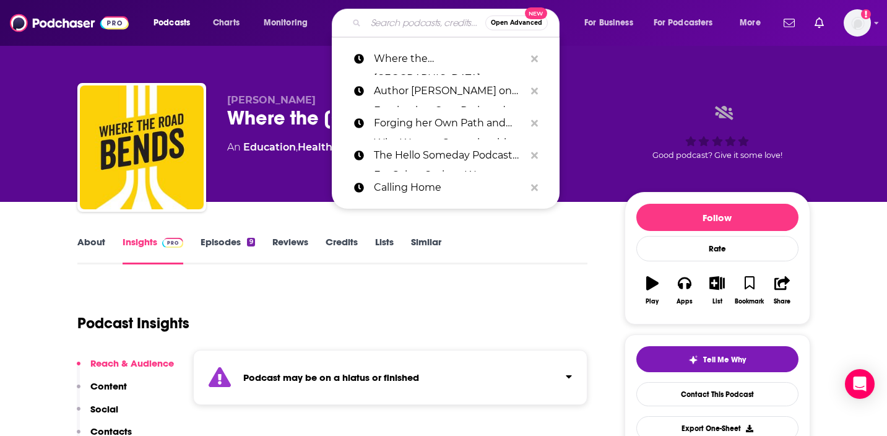
paste input "Flourishing After Addiction with Carl Erik Fisher"
type input "Flourishing After Addiction with Carl Erik Fisher"
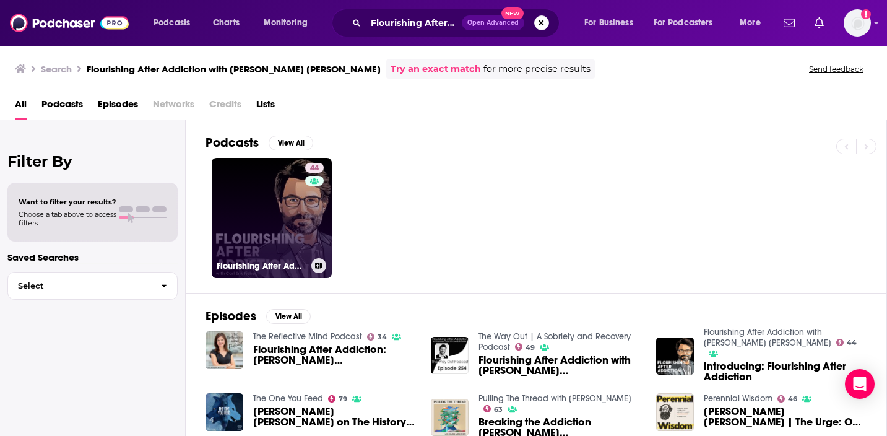
click at [246, 220] on link "44 Flourishing After Addiction with Carl Erik Fisher" at bounding box center [272, 218] width 120 height 120
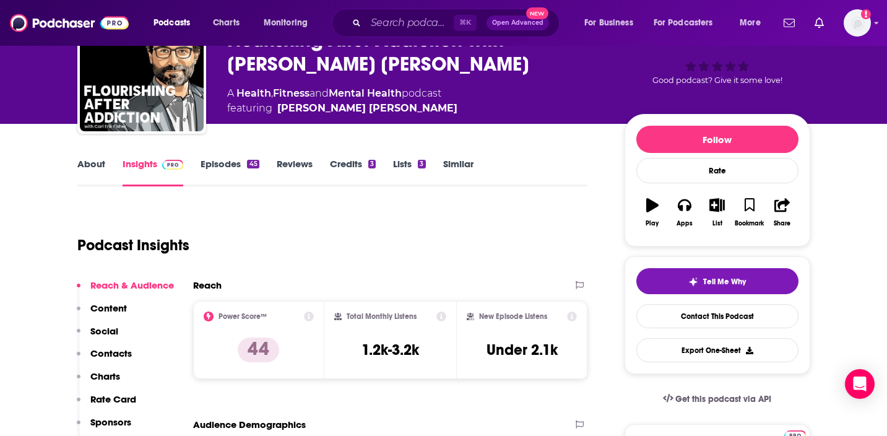
scroll to position [80, 0]
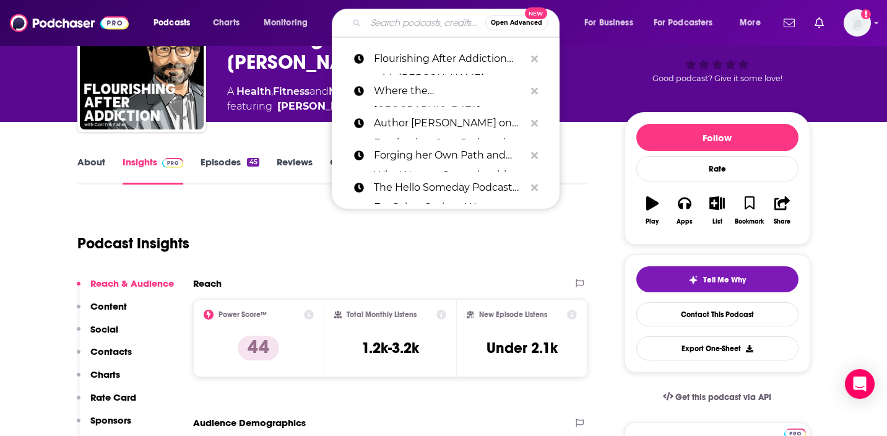
click at [382, 31] on input "Search podcasts, credits, & more..." at bounding box center [425, 23] width 119 height 20
paste input "A Podcast Greater Than Yourself"
type input "A Podcast Greater Than Yourself"
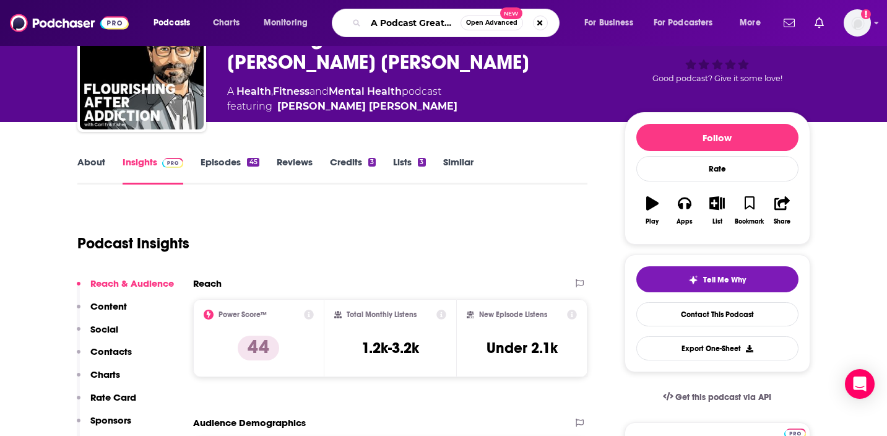
scroll to position [0, 63]
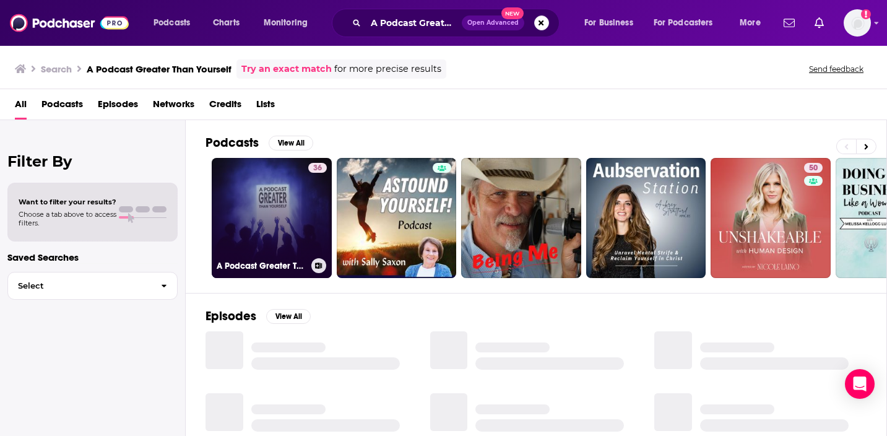
click at [300, 243] on link "36 A Podcast Greater Than Yourself" at bounding box center [272, 218] width 120 height 120
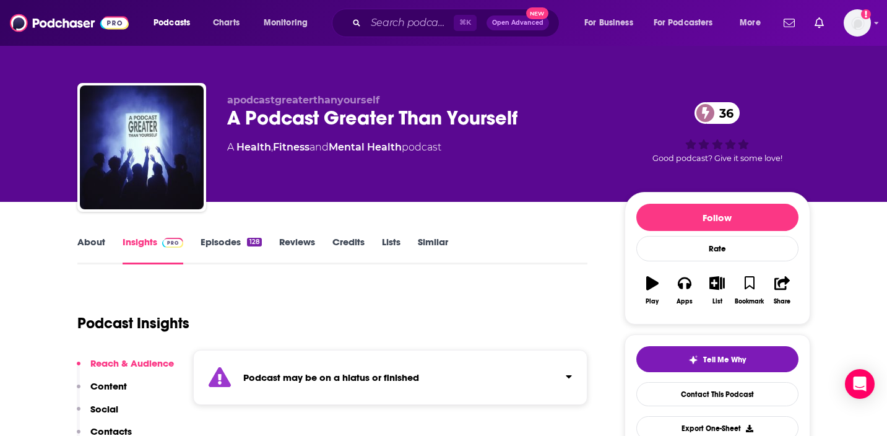
scroll to position [103, 0]
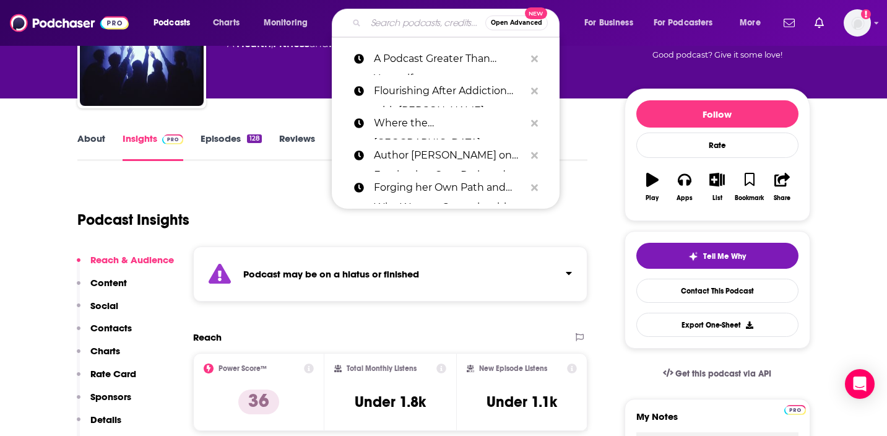
click at [422, 14] on input "Search podcasts, credits, & more..." at bounding box center [425, 23] width 119 height 20
paste input "Quitted"
type input "Quitted"
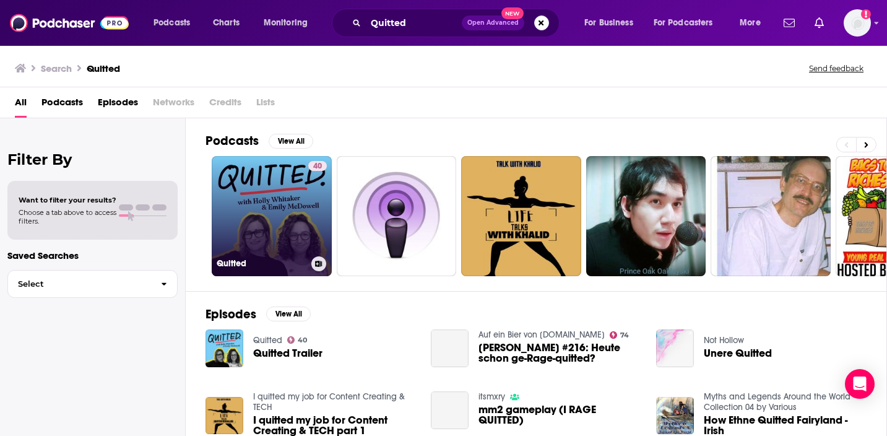
click at [305, 184] on link "40 Quitted" at bounding box center [272, 216] width 120 height 120
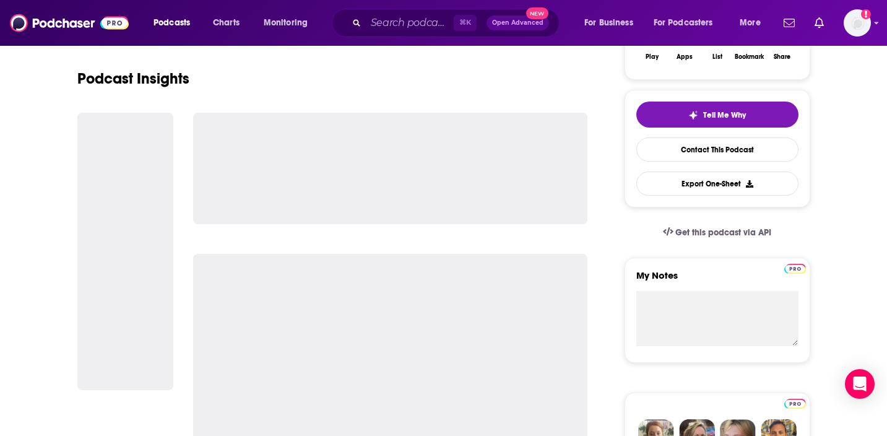
scroll to position [254, 0]
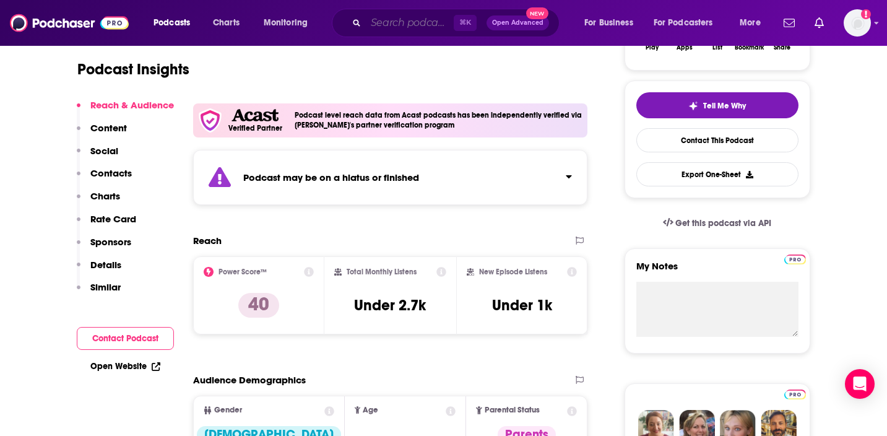
click at [427, 15] on input "Search podcasts, credits, & more..." at bounding box center [410, 23] width 88 height 20
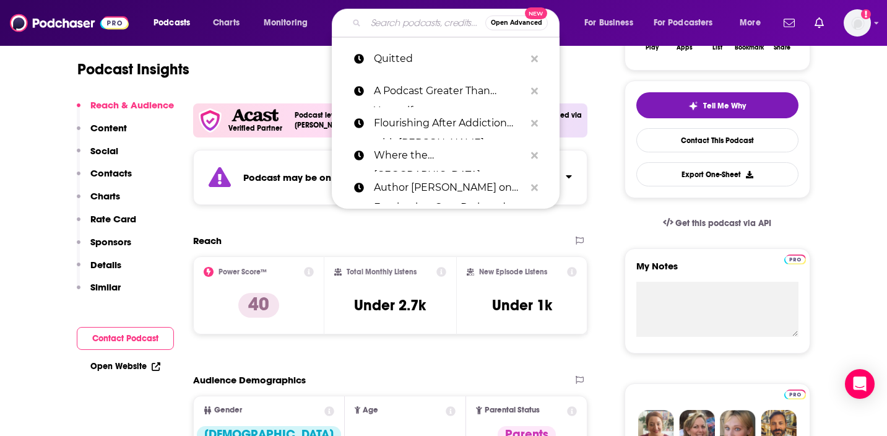
paste input "Self-Conscious with Chrissy Teigen"
type input "Self-Conscious with Chrissy Teigen"
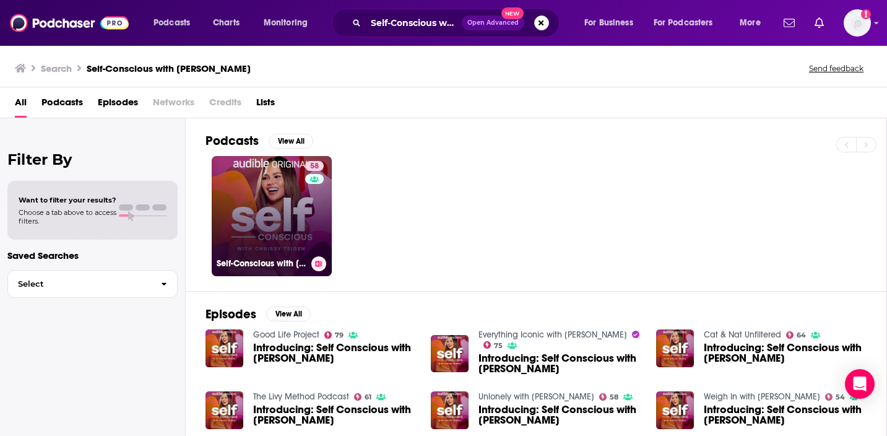
click at [295, 207] on link "58 Self-Conscious with Chrissy Teigen" at bounding box center [272, 216] width 120 height 120
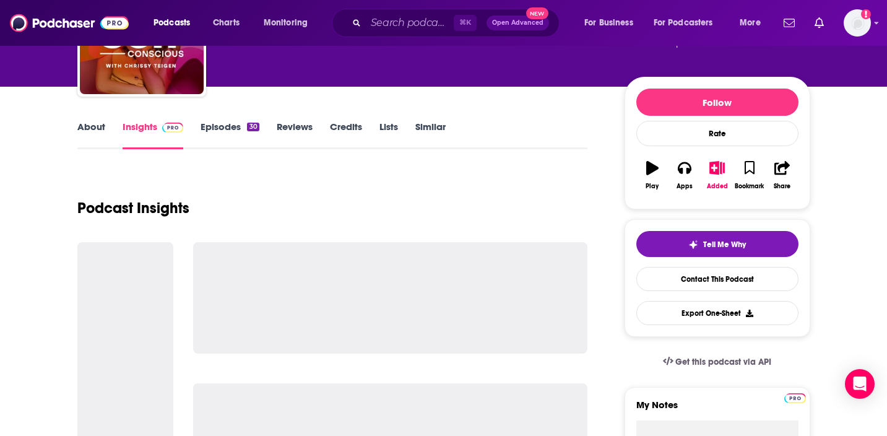
scroll to position [119, 0]
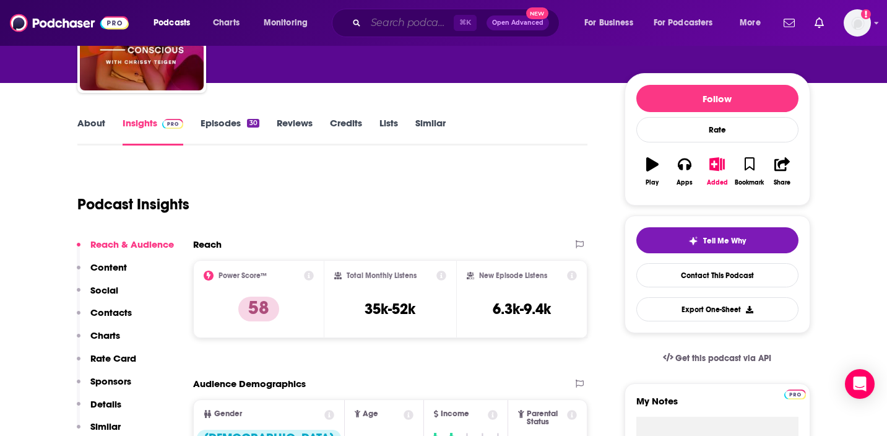
click at [423, 17] on input "Search podcasts, credits, & more..." at bounding box center [410, 23] width 88 height 20
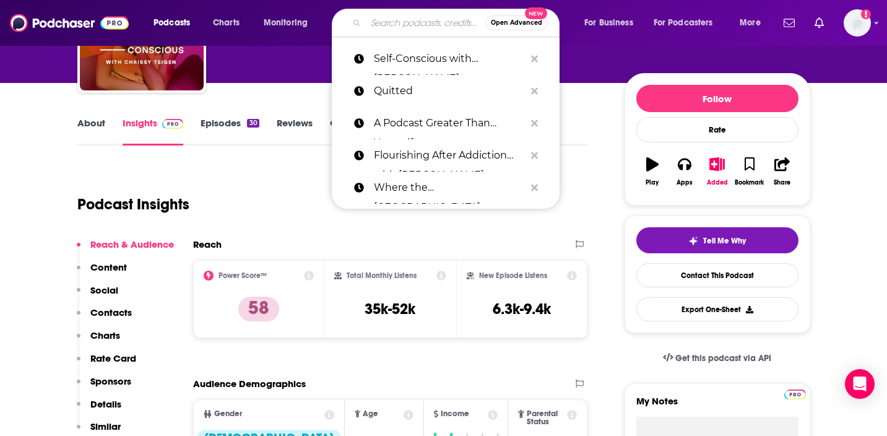
paste input "Yogaland Podcast"
type input "Yogaland Podcast"
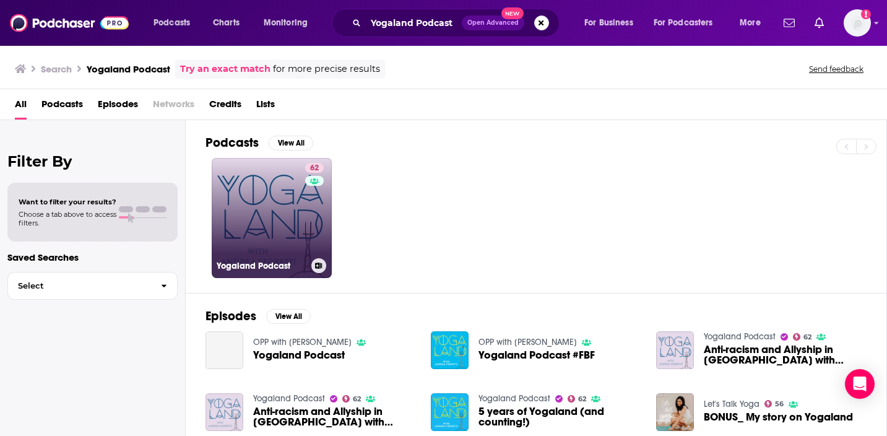
click at [279, 249] on link "62 Yogaland Podcast" at bounding box center [272, 218] width 120 height 120
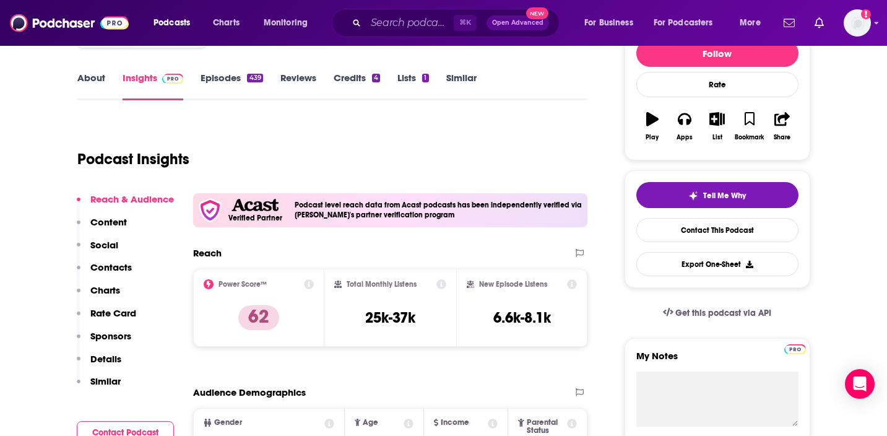
scroll to position [167, 0]
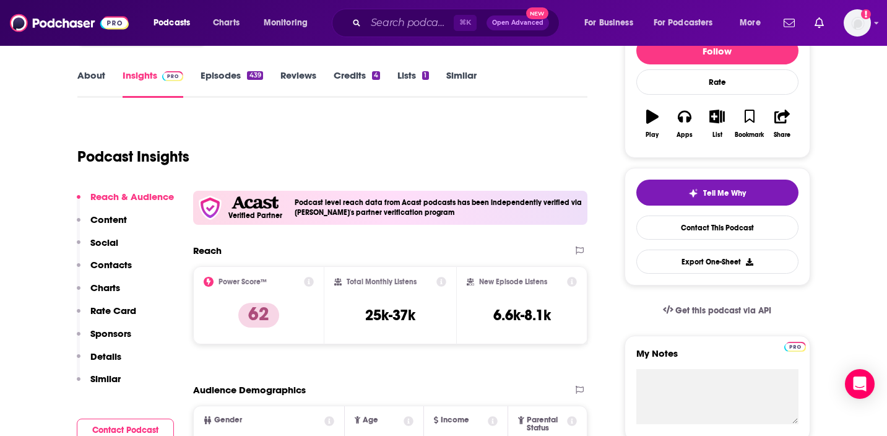
click at [388, 35] on div "⌘ K Open Advanced New" at bounding box center [446, 23] width 228 height 28
click at [388, 24] on input "Search podcasts, credits, & more..." at bounding box center [410, 23] width 88 height 20
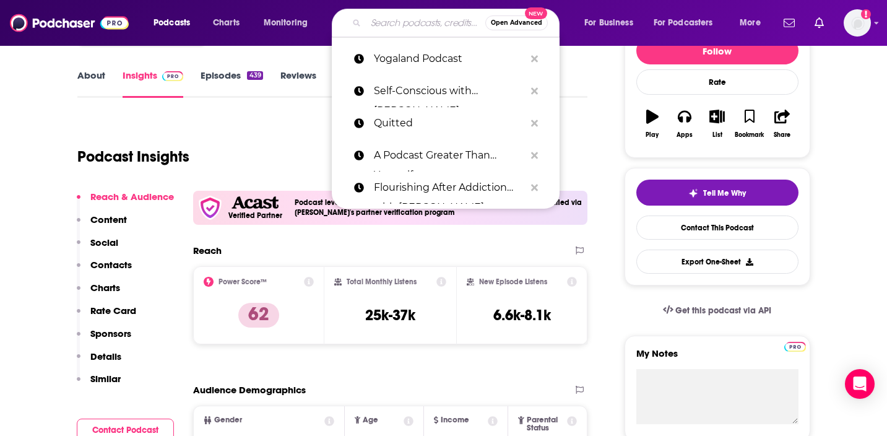
paste input "American Fever Dream"
type input "American Fever Dream"
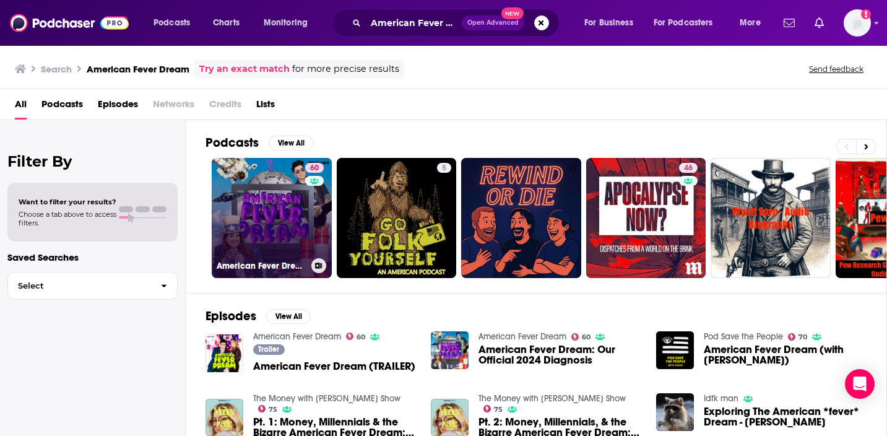
click at [278, 225] on link "60 American Fever Dream" at bounding box center [272, 218] width 120 height 120
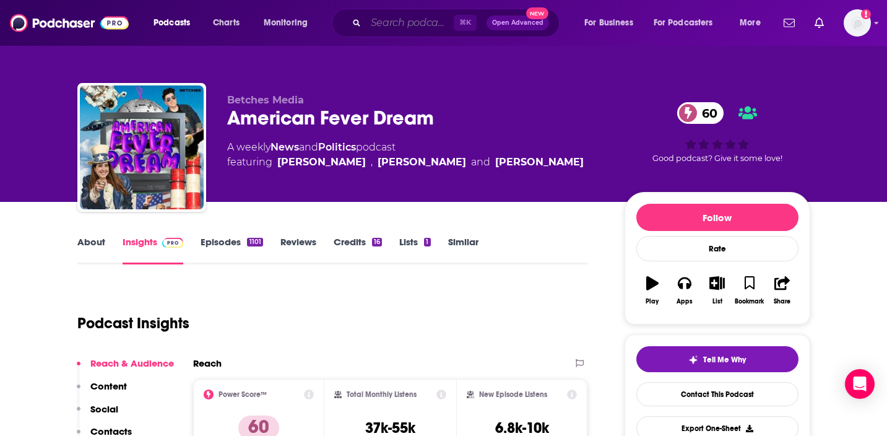
click at [386, 32] on input "Search podcasts, credits, & more..." at bounding box center [410, 23] width 88 height 20
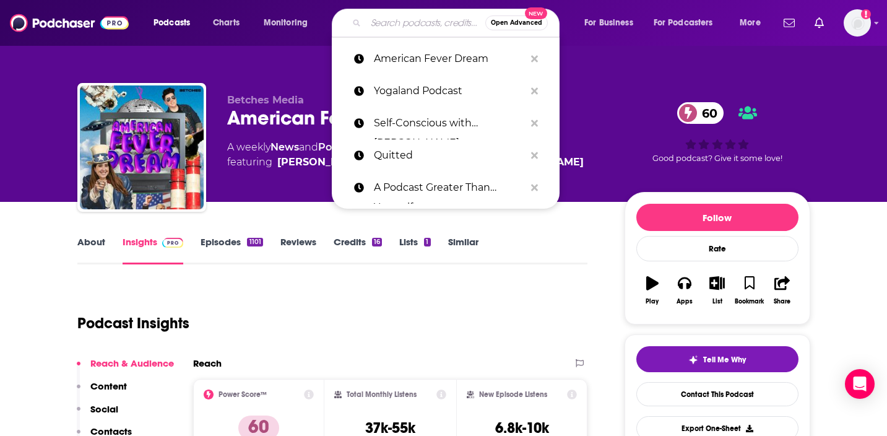
paste input "Unleash Your Inner Creative with Lauren LoGrasso"
type input "Unleash Your Inner Creative with Lauren LoGrasso"
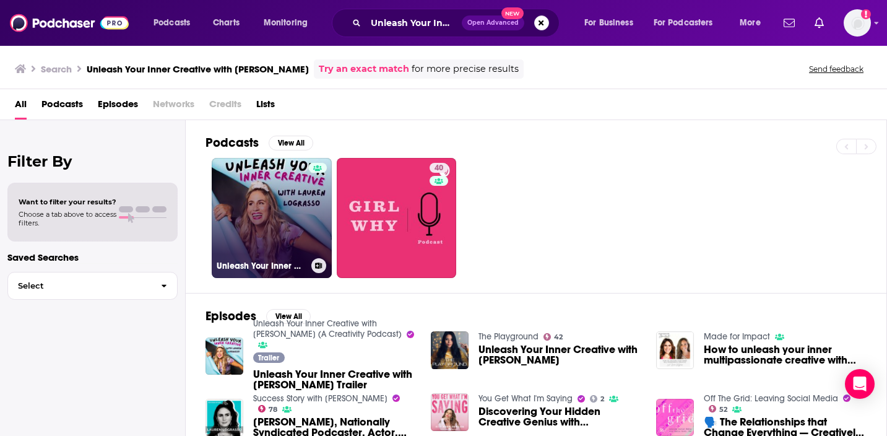
click at [299, 239] on link "Unleash Your Inner Creative with Lauren LoGrasso (A Creativity Podcast)" at bounding box center [272, 218] width 120 height 120
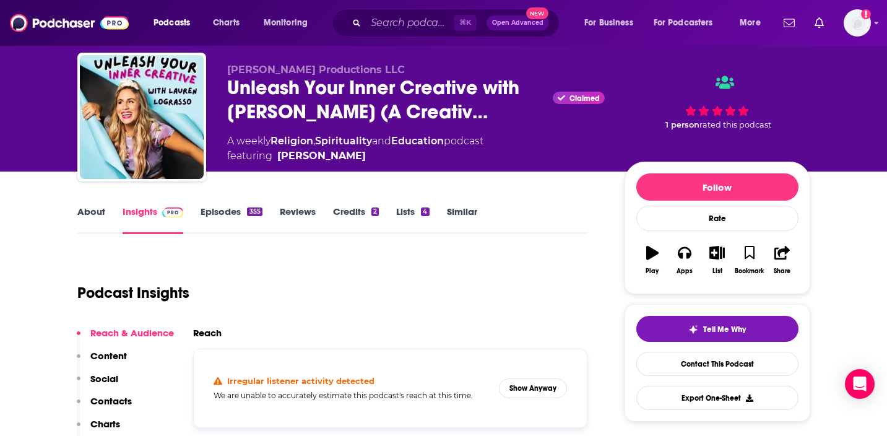
scroll to position [88, 0]
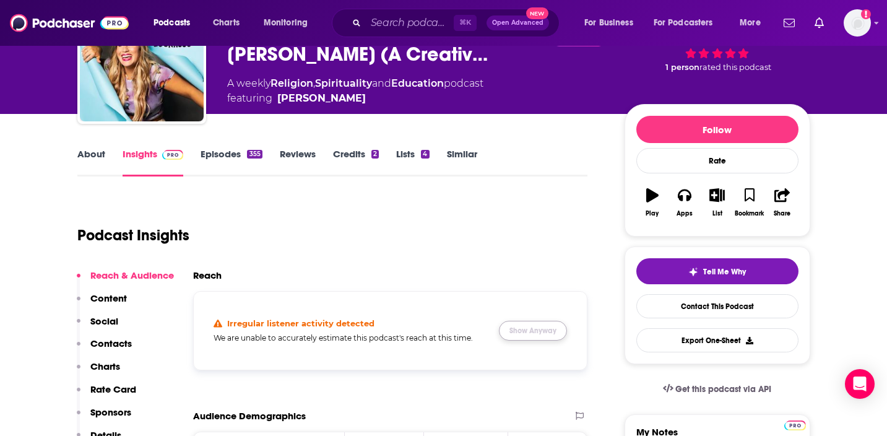
click at [552, 332] on button "Show Anyway" at bounding box center [533, 331] width 68 height 20
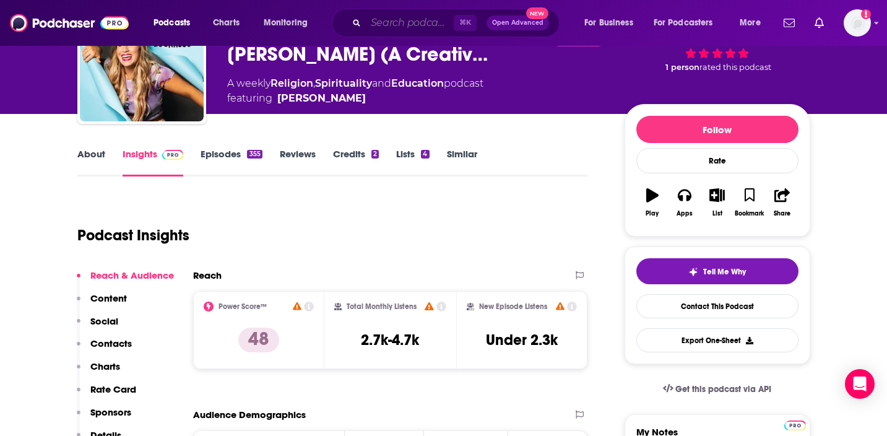
click at [418, 17] on input "Search podcasts, credits, & more..." at bounding box center [410, 23] width 88 height 20
paste input "Redesigning Life with Sabrina Soto"
type input "Redesigning Life with Sabrina Soto"
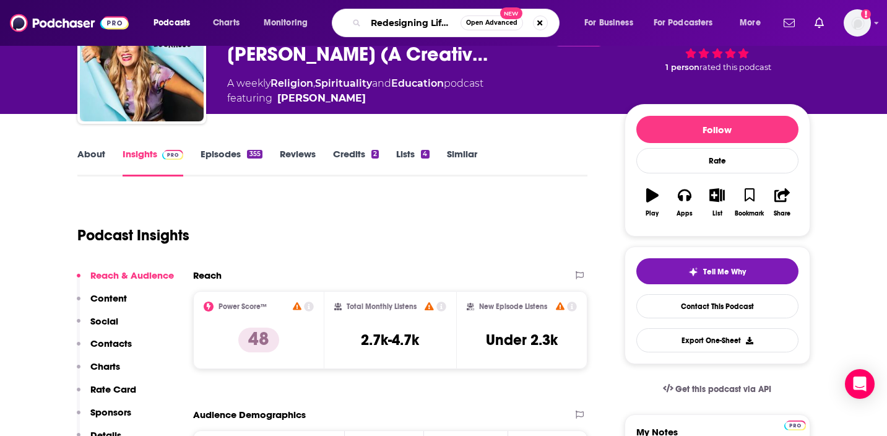
scroll to position [0, 76]
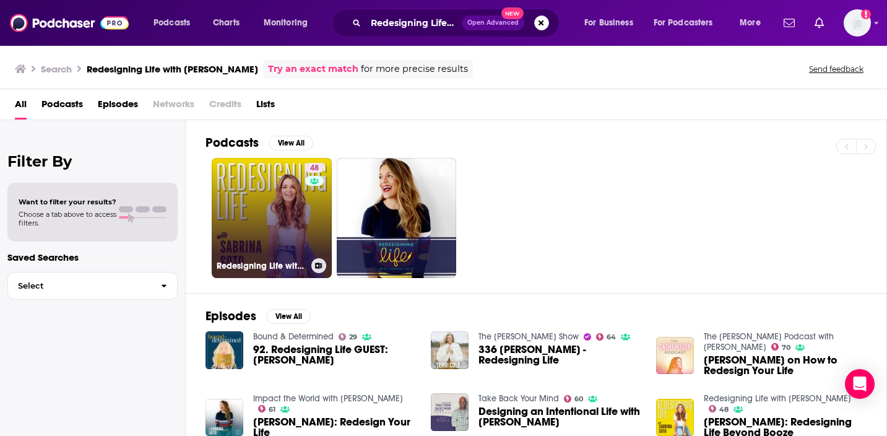
click at [290, 230] on link "48 Redesigning Life with Sabrina Soto" at bounding box center [272, 218] width 120 height 120
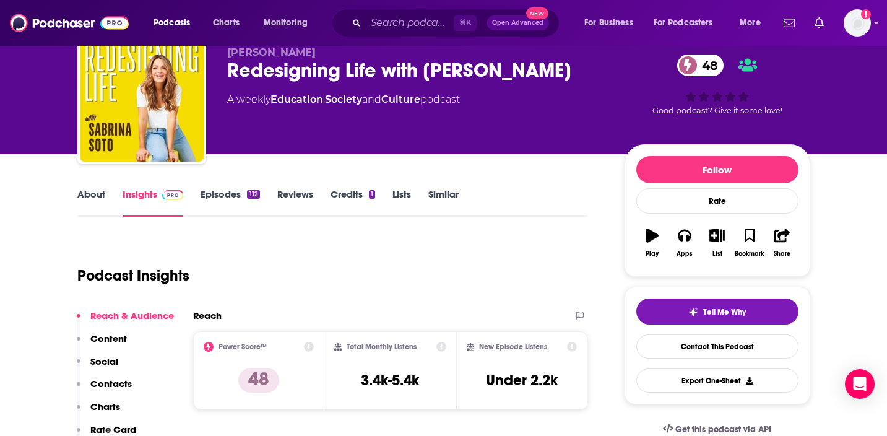
scroll to position [50, 0]
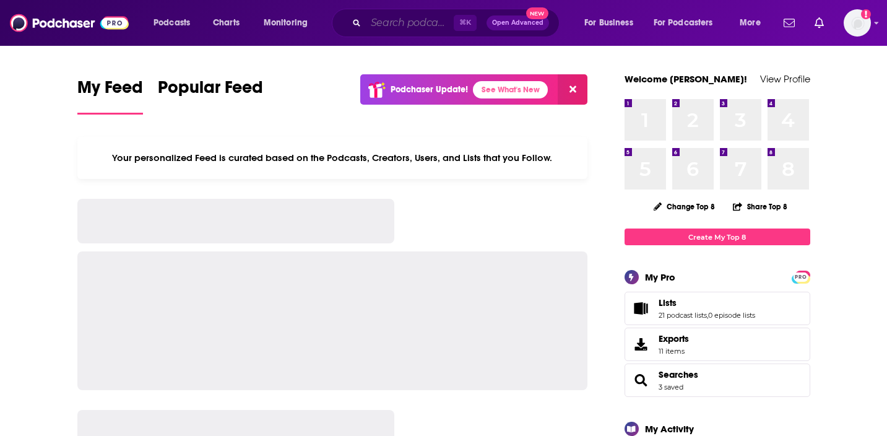
click at [386, 27] on input "Search podcasts, credits, & more..." at bounding box center [410, 23] width 88 height 20
paste input "The Unruffled Podcast"
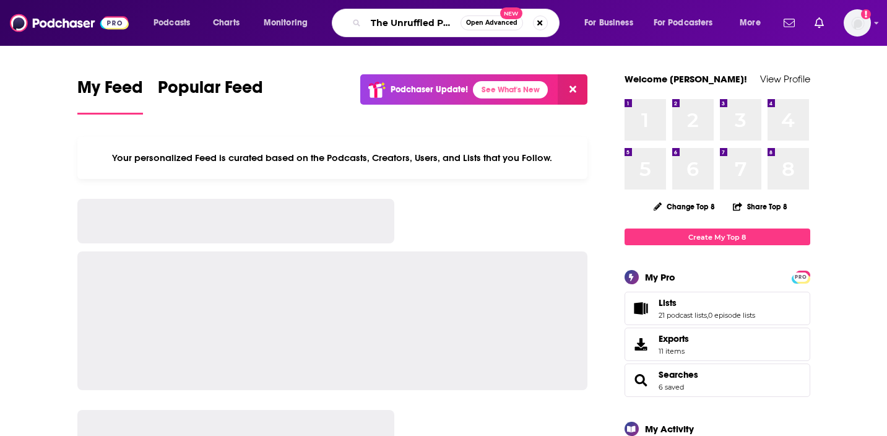
scroll to position [0, 18]
type input "The Unruffled Podcast"
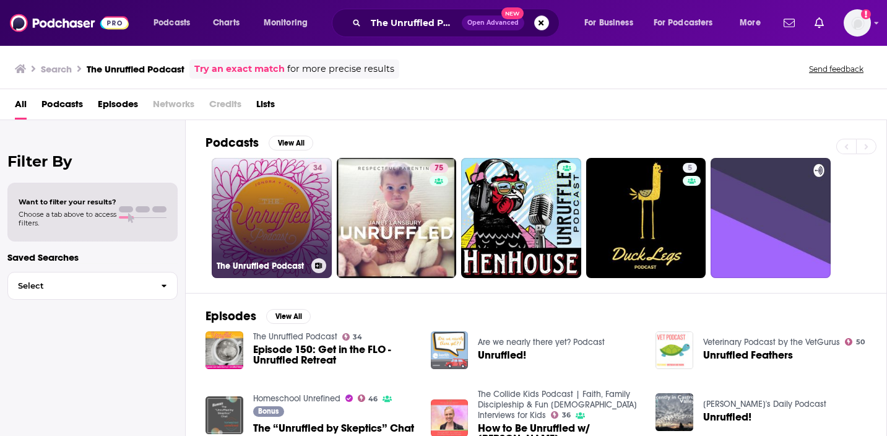
click at [290, 220] on link "34 The Unruffled Podcast" at bounding box center [272, 218] width 120 height 120
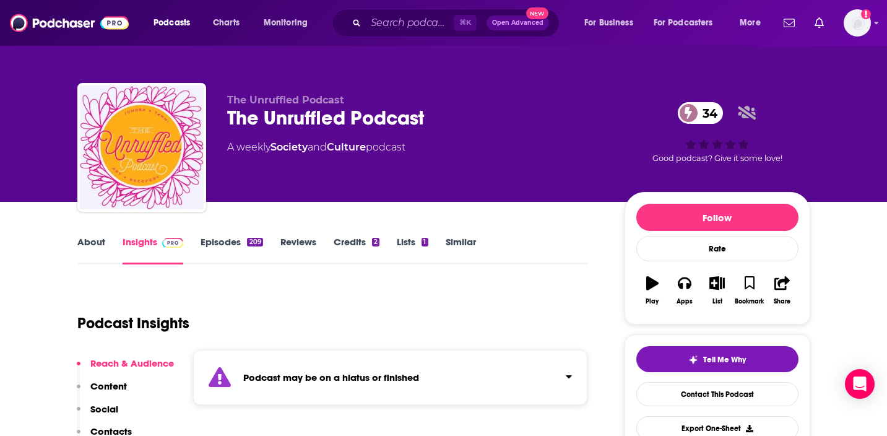
click at [383, 33] on div "⌘ K Open Advanced New" at bounding box center [446, 23] width 228 height 28
click at [384, 27] on input "Search podcasts, credits, & more..." at bounding box center [410, 23] width 88 height 20
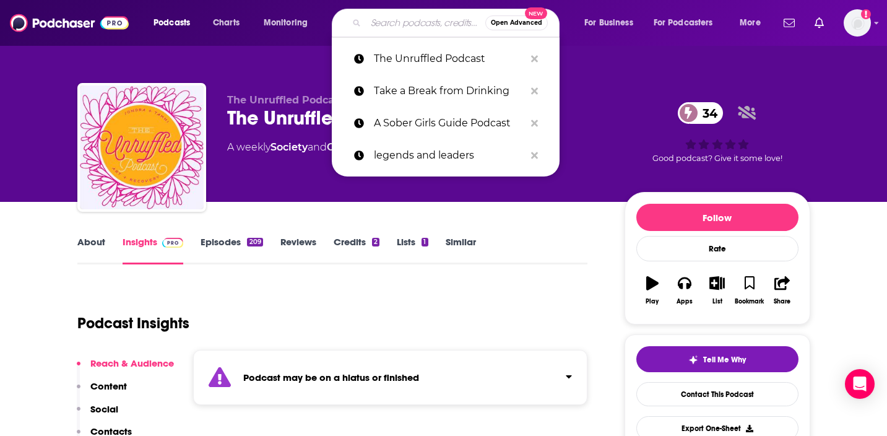
paste input "How I Raised It"
type input "How I Raised It"
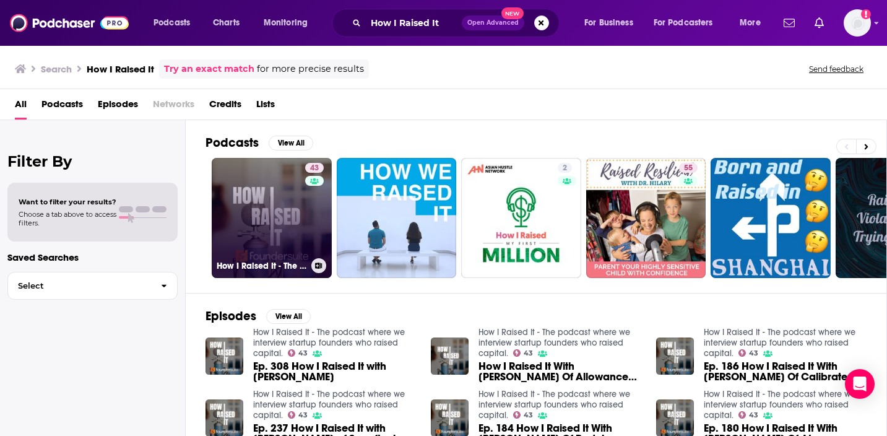
click at [290, 196] on link "43 How I Raised It - The podcast where we interview startup founders who raised…" at bounding box center [272, 218] width 120 height 120
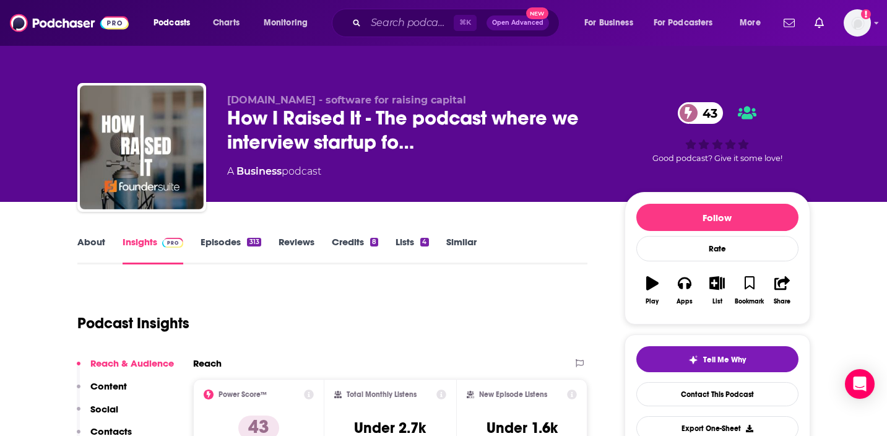
click at [455, 19] on span "⌘ K" at bounding box center [465, 23] width 23 height 16
click at [432, 22] on input "Search podcasts, credits, & more..." at bounding box center [410, 23] width 88 height 20
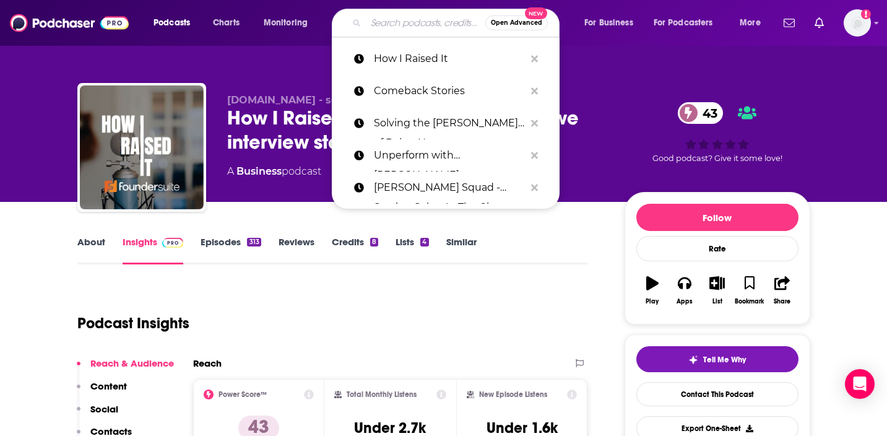
paste input "This Is The Author"
type input "This Is The Author"
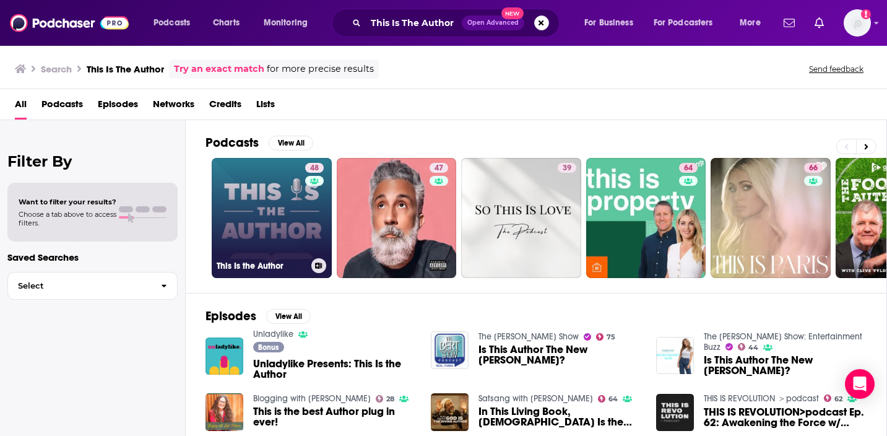
click at [271, 238] on link "48 This Is the Author" at bounding box center [272, 218] width 120 height 120
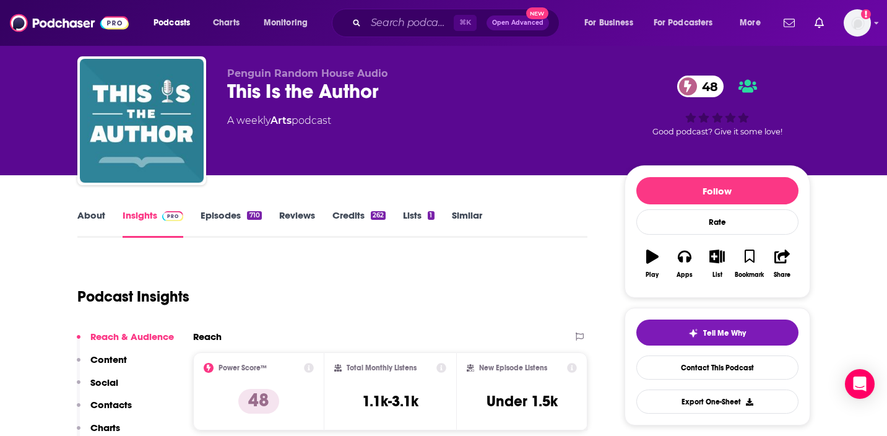
scroll to position [5, 0]
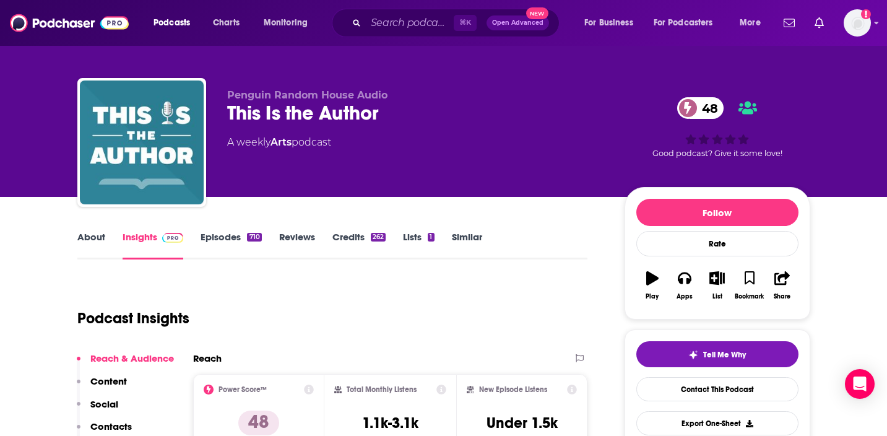
click at [397, 33] on div "⌘ K Open Advanced New" at bounding box center [446, 23] width 228 height 28
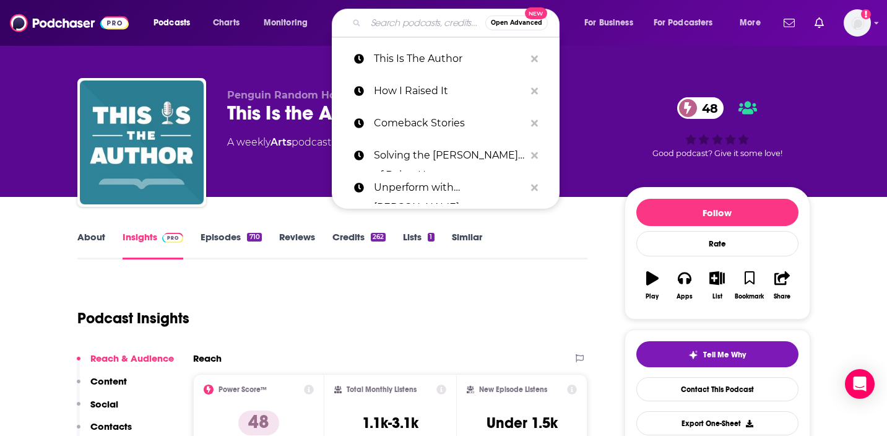
click at [397, 24] on input "Search podcasts, credits, & more..." at bounding box center [425, 23] width 119 height 20
paste input "The Conversation with Amanda de Cadenet"
type input "The Conversation with Amanda de Cadenet"
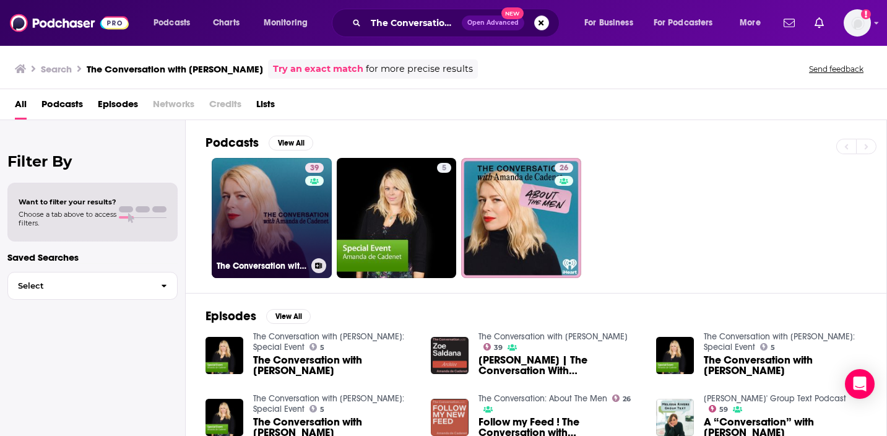
click at [246, 186] on link "39 The Conversation with Amanda de Cadenet" at bounding box center [272, 218] width 120 height 120
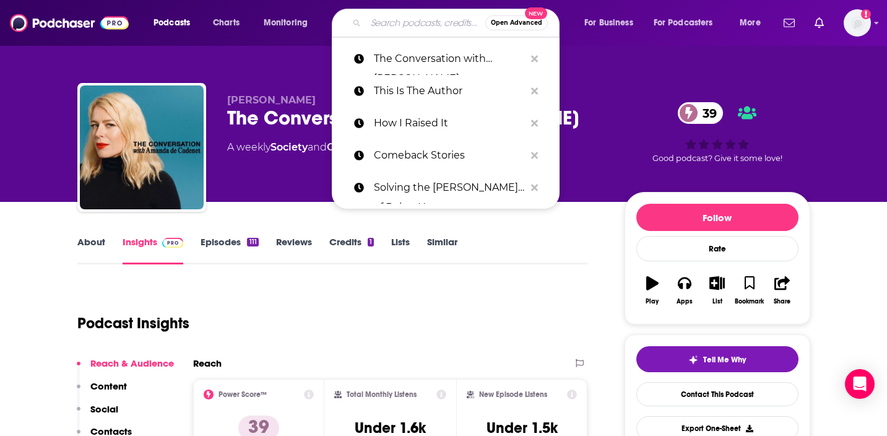
click at [433, 23] on input "Search podcasts, credits, & more..." at bounding box center [425, 23] width 119 height 20
paste input "The Small Bow Podcast"
type input "The Small Bow Podcast"
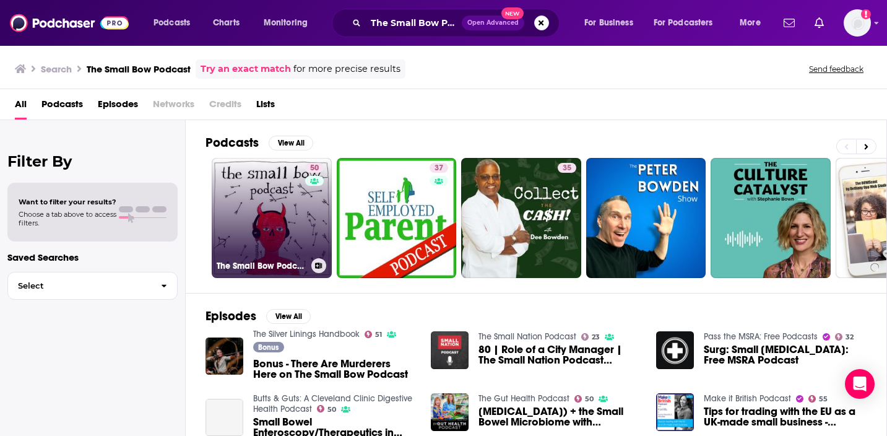
click at [267, 246] on link "50 The Small Bow Podcast" at bounding box center [272, 218] width 120 height 120
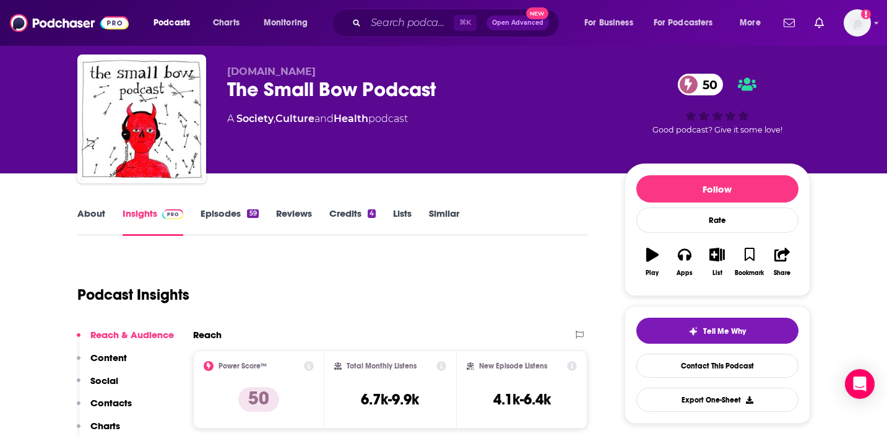
scroll to position [18, 0]
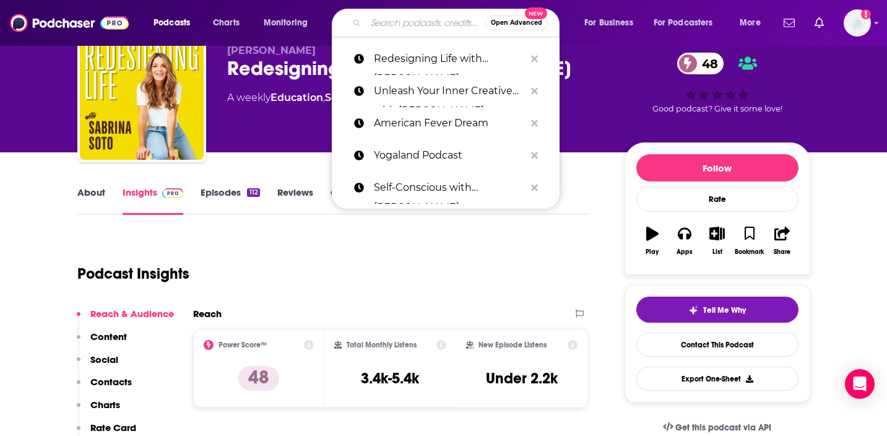
click at [396, 20] on input "Search podcasts, credits, & more..." at bounding box center [425, 23] width 119 height 20
paste input "Recovery Happy Hour"
type input "Recovery Happy Hour"
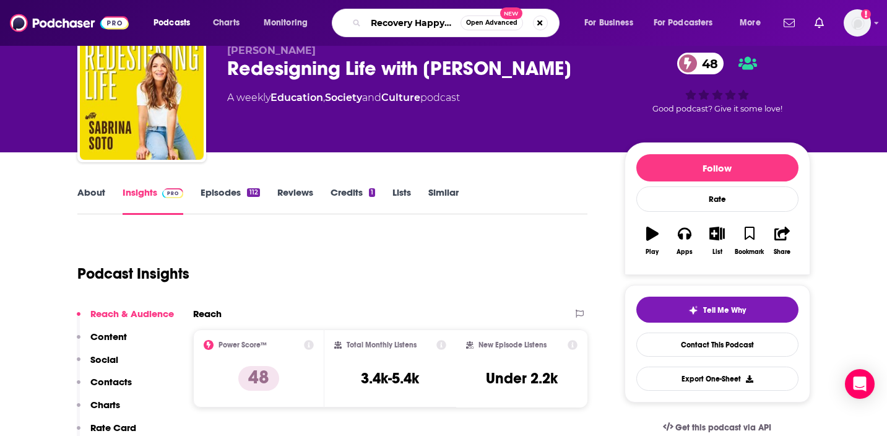
scroll to position [0, 15]
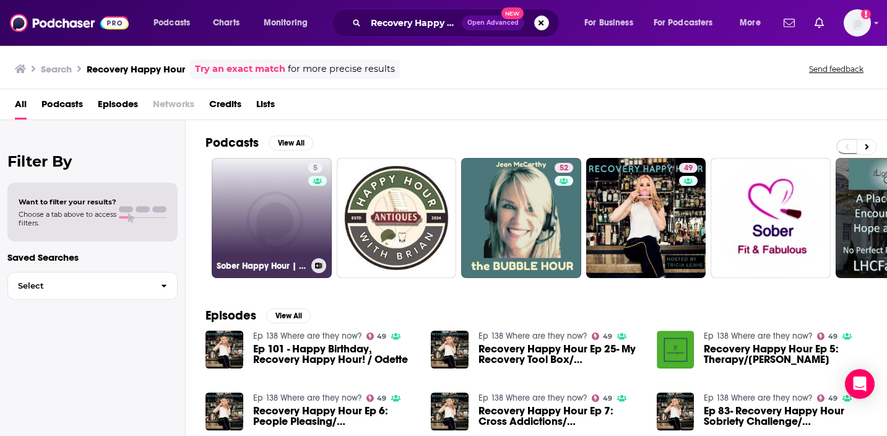
click at [292, 193] on link "5 Sober Happy Hour | Radio Podcast!" at bounding box center [272, 218] width 120 height 120
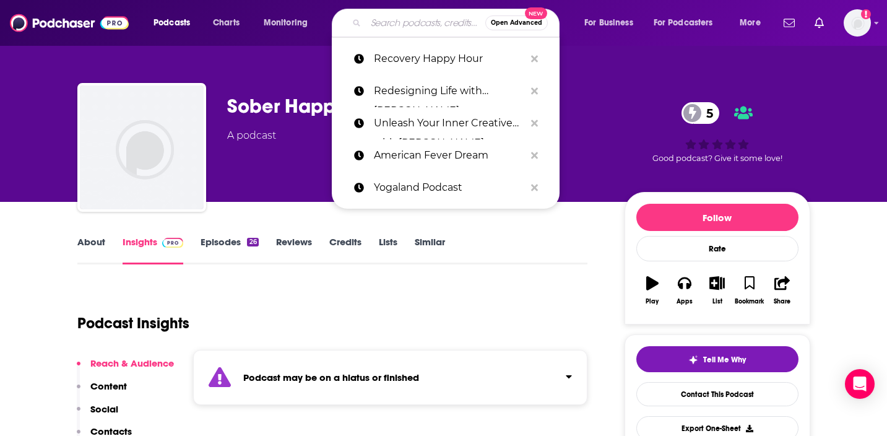
click at [396, 27] on input "Search podcasts, credits, & more..." at bounding box center [425, 23] width 119 height 20
paste input "Recovery Happy Hour"
type input "Recovery Happy Hour"
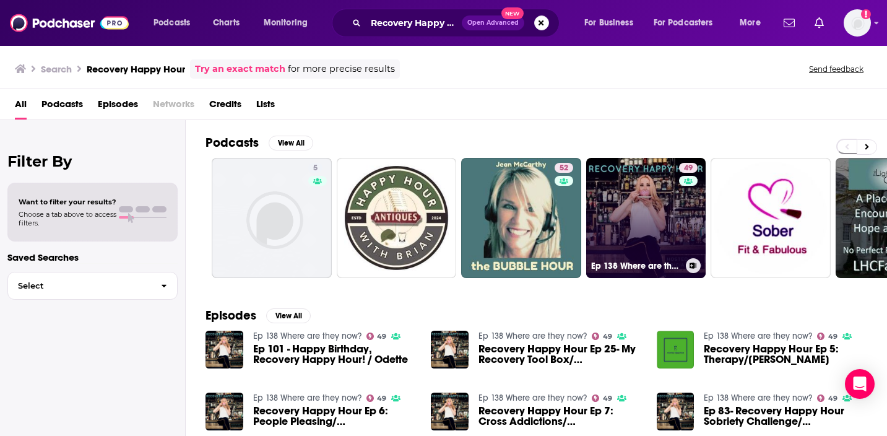
click at [650, 214] on link "49 Ep 138 Where are they now?" at bounding box center [646, 218] width 120 height 120
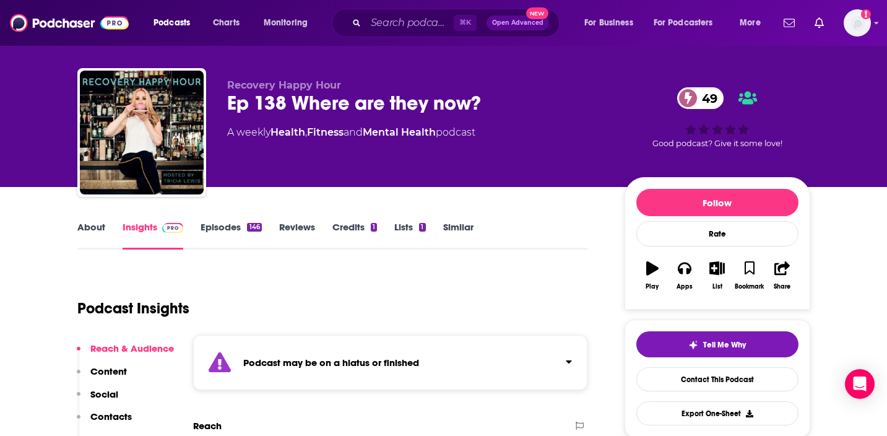
scroll to position [15, 0]
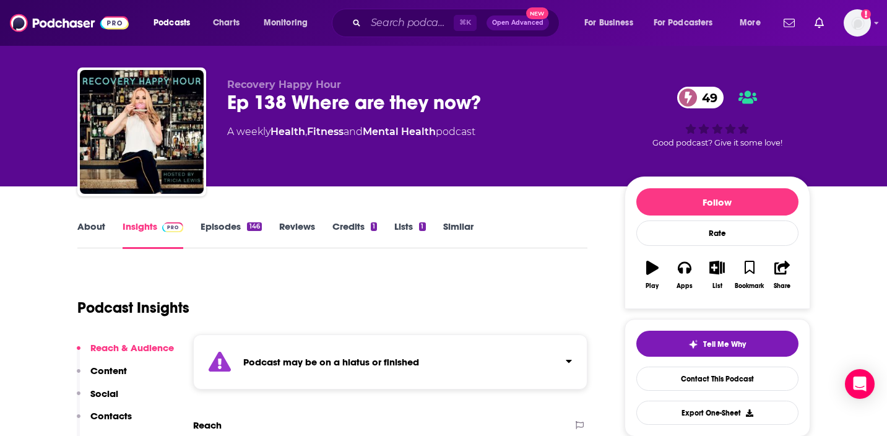
click at [315, 85] on span "Recovery Happy Hour" at bounding box center [284, 85] width 114 height 12
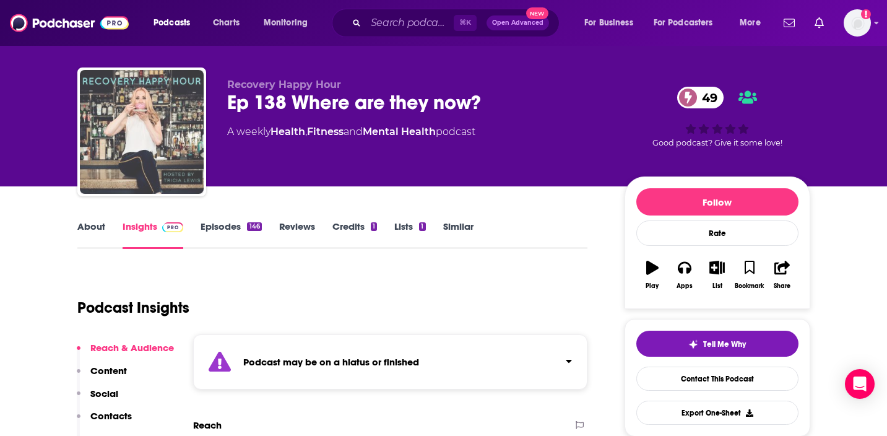
click at [181, 106] on img "Ep 138 Where are they now?" at bounding box center [142, 132] width 124 height 124
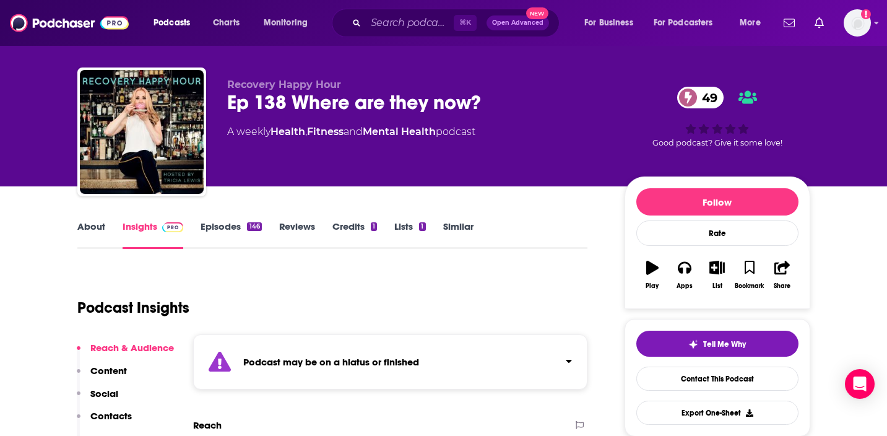
click at [93, 226] on link "About" at bounding box center [91, 234] width 28 height 28
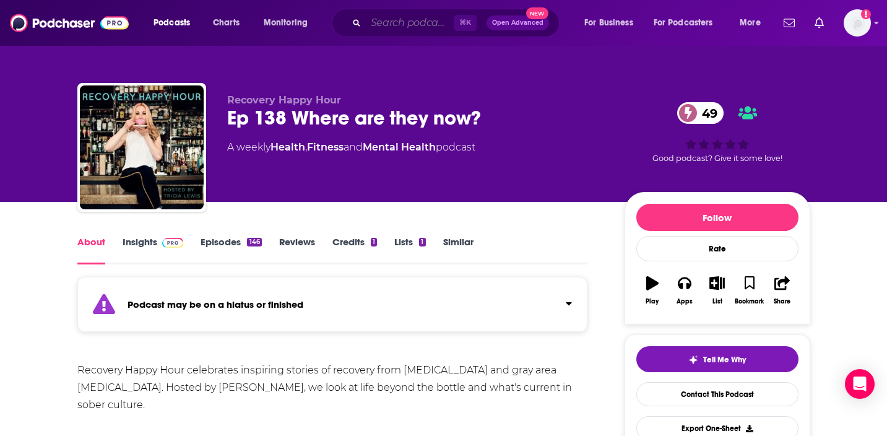
click at [431, 22] on input "Search podcasts, credits, & more..." at bounding box center [410, 23] width 88 height 20
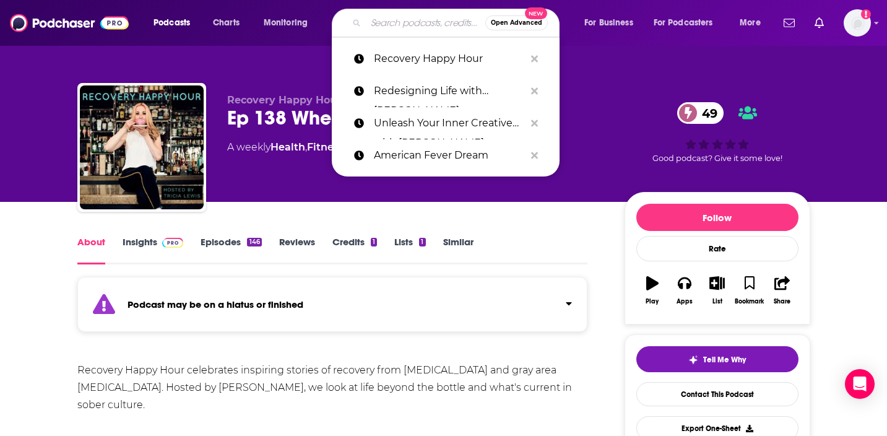
paste input "Recovery Happy Hour"
type input "Recovery Happy Hour"
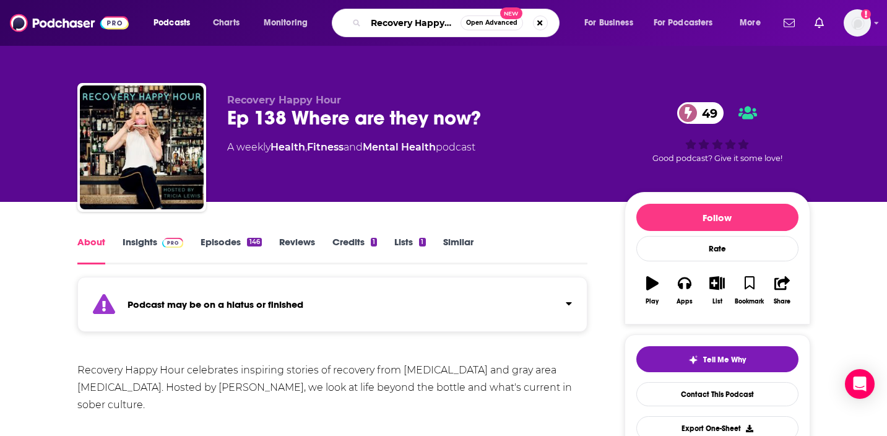
scroll to position [0, 15]
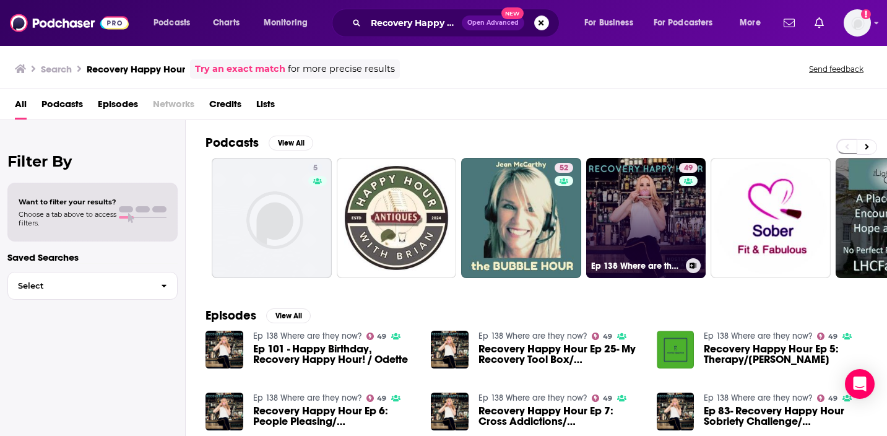
click at [662, 204] on link "49 Ep 138 Where are they now?" at bounding box center [646, 218] width 120 height 120
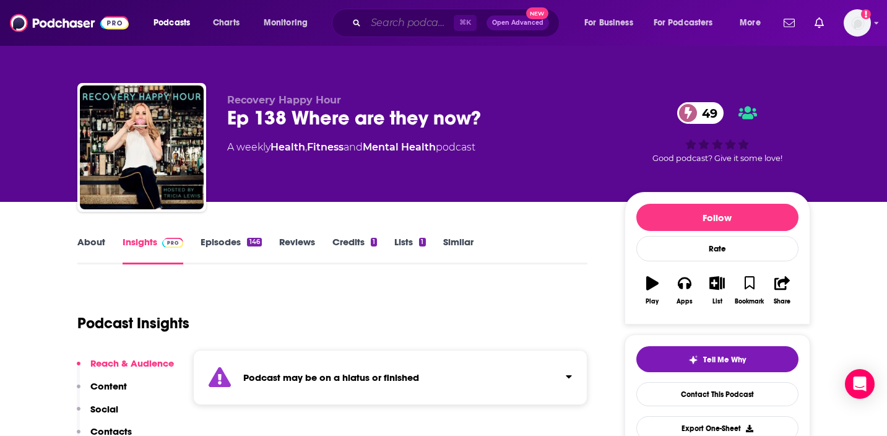
click at [389, 27] on input "Search podcasts, credits, & more..." at bounding box center [410, 23] width 88 height 20
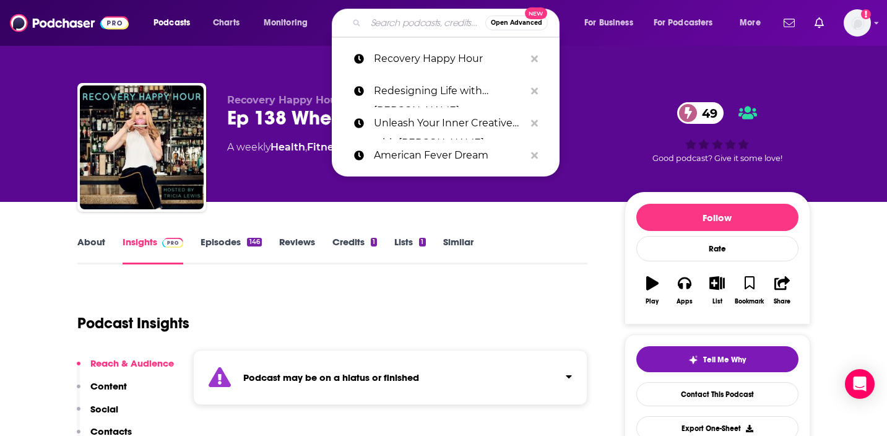
paste input "Eat the Rules with Summer Innanen"
type input "Eat the Rules with Summer Innanen"
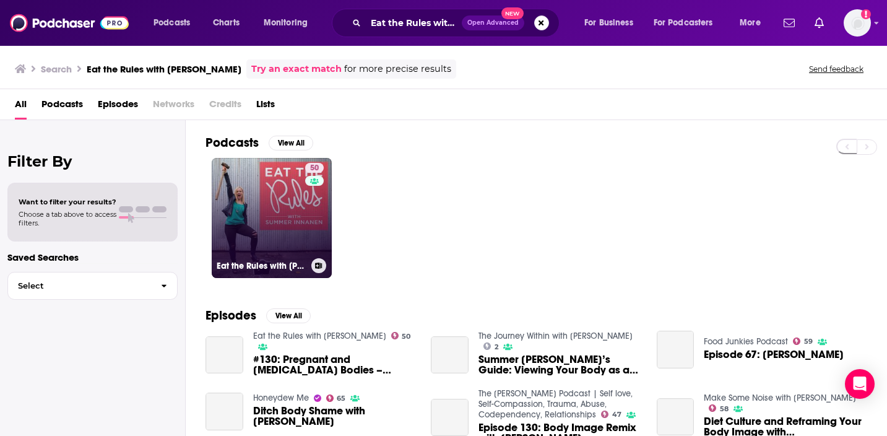
click at [262, 253] on link "50 Eat the Rules with Summer Innanen" at bounding box center [272, 218] width 120 height 120
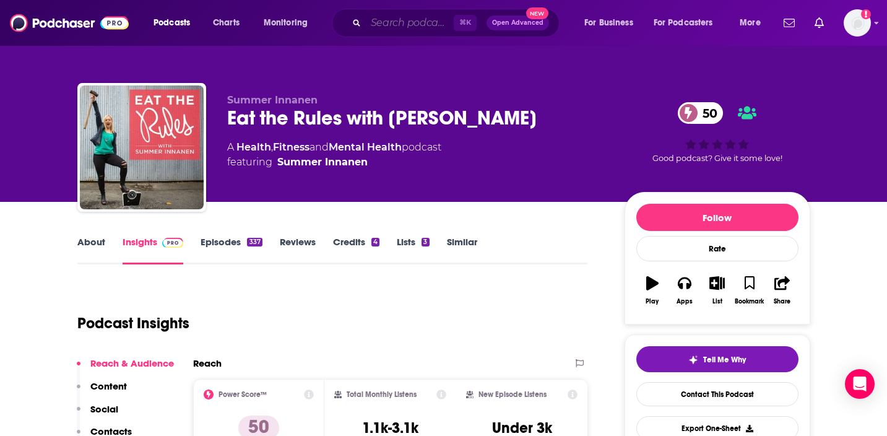
click at [403, 30] on input "Search podcasts, credits, & more..." at bounding box center [410, 23] width 88 height 20
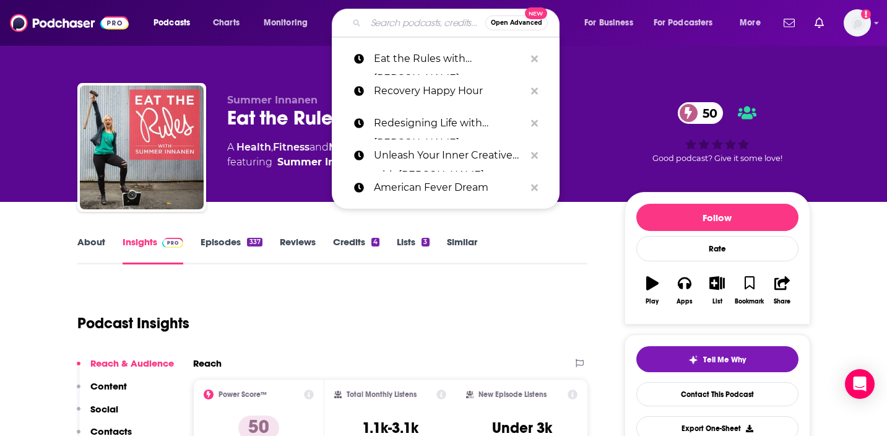
paste input "Do The Thing, with Whole30's Melissa Urban"
type input "Do The Thing, with Whole30's Melissa Urban"
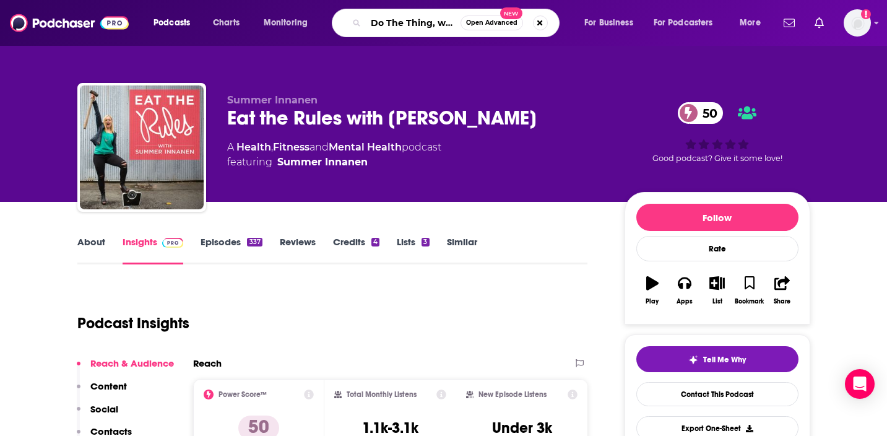
scroll to position [0, 118]
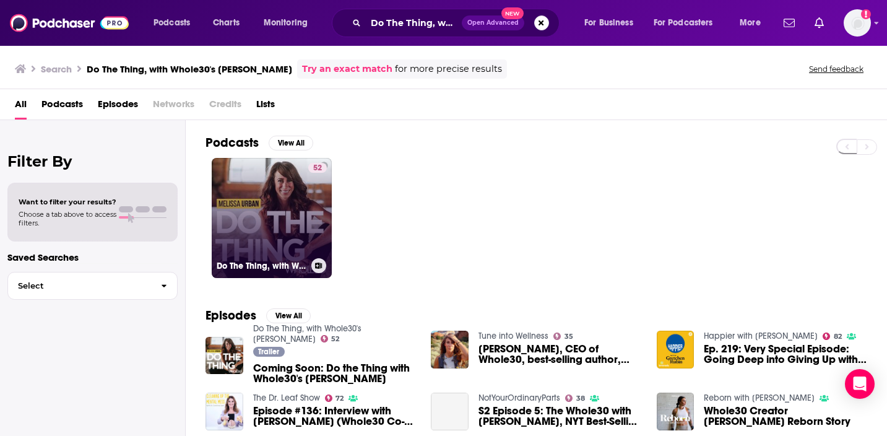
click at [267, 230] on link "52 Do The Thing, with Whole30's Melissa Urban" at bounding box center [272, 218] width 120 height 120
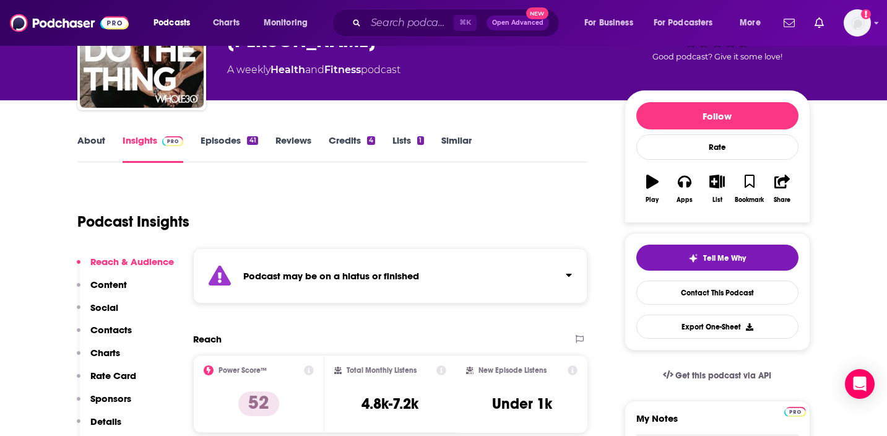
scroll to position [103, 0]
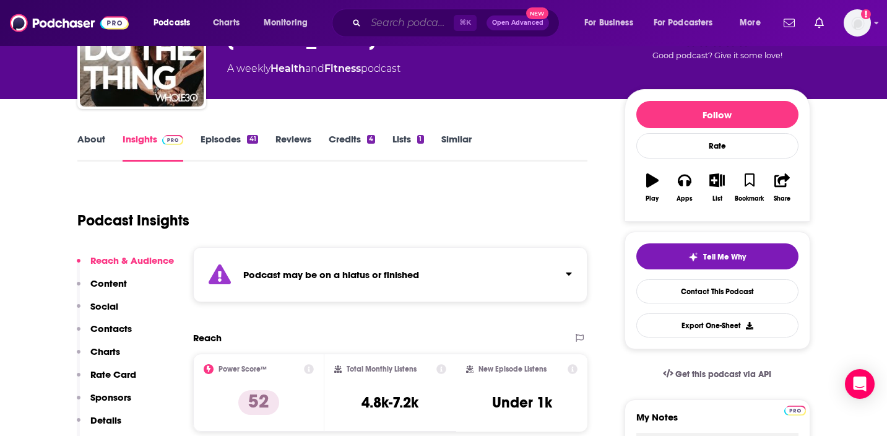
click at [415, 14] on input "Search podcasts, credits, & more..." at bounding box center [410, 23] width 88 height 20
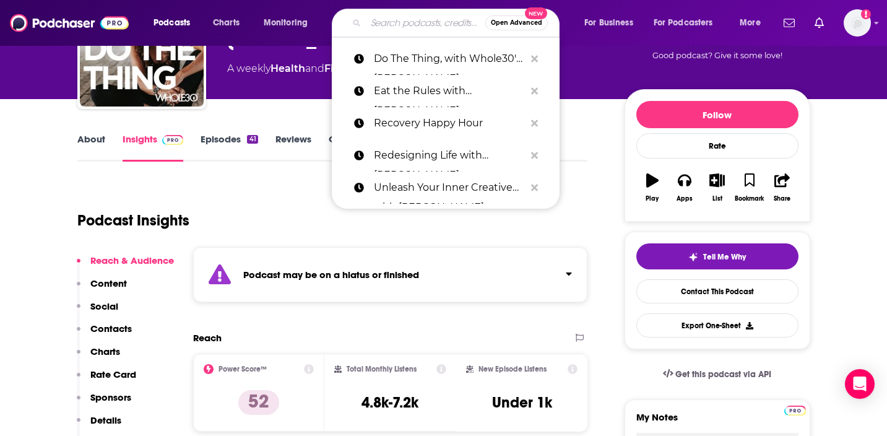
paste input "Good Bodies"
type input "Good Bodies"
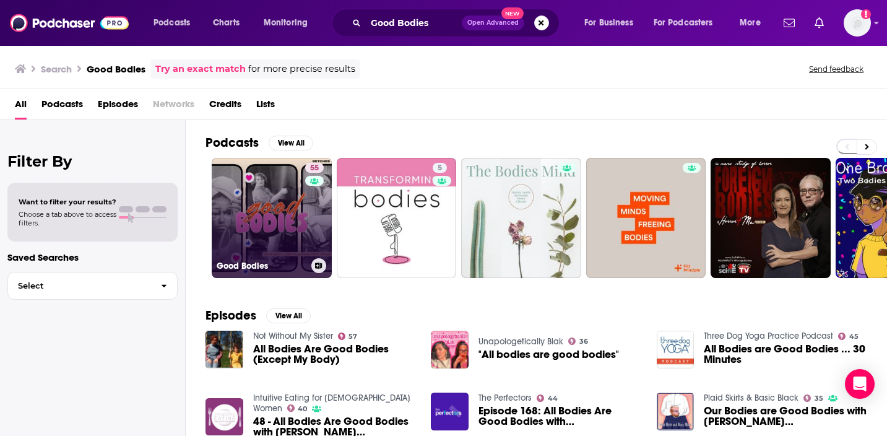
click at [271, 253] on link "55 Good Bodies" at bounding box center [272, 218] width 120 height 120
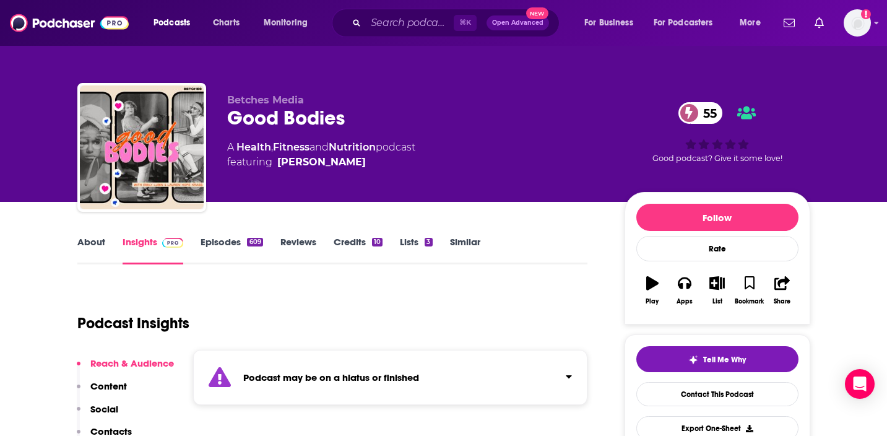
scroll to position [164, 0]
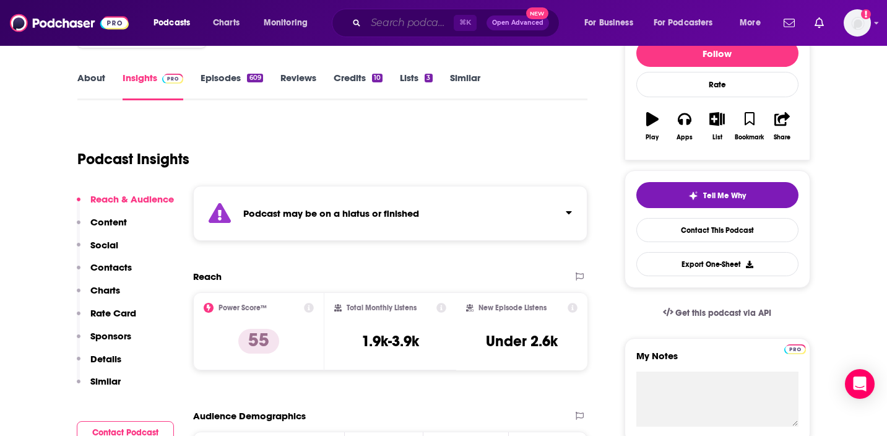
click at [413, 28] on input "Search podcasts, credits, & more..." at bounding box center [410, 23] width 88 height 20
paste input "Plenty with Kate Northrup"
type input "Plenty with Kate Northrup"
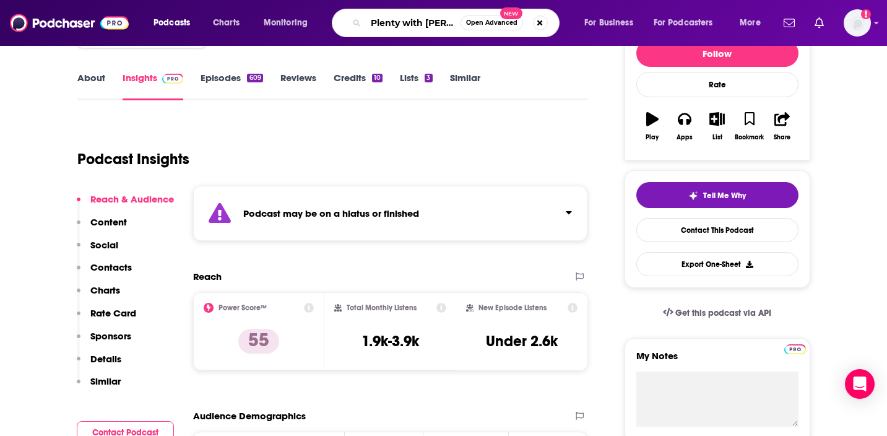
scroll to position [0, 36]
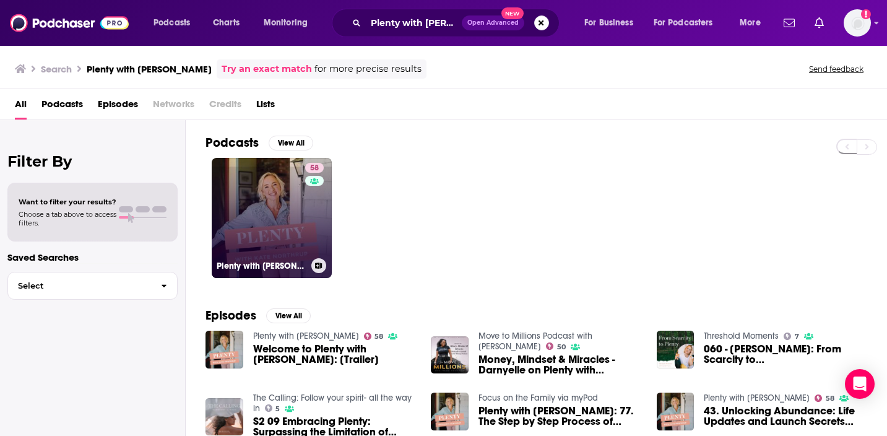
click at [300, 209] on link "58 Plenty with Kate Northrup" at bounding box center [272, 218] width 120 height 120
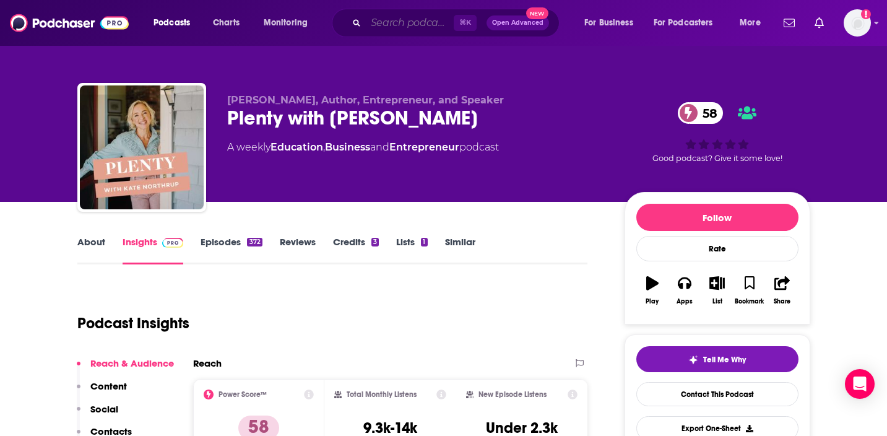
click at [419, 20] on input "Search podcasts, credits, & more..." at bounding box center [410, 23] width 88 height 20
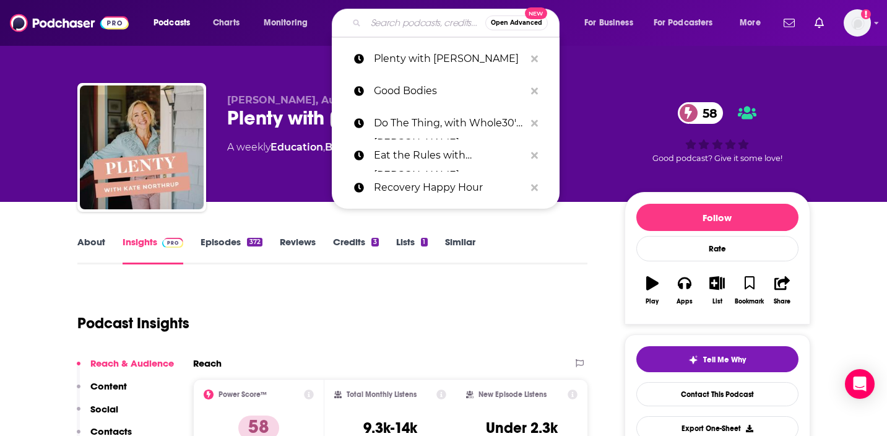
paste input "Health Discovered"
type input "Health Discovered"
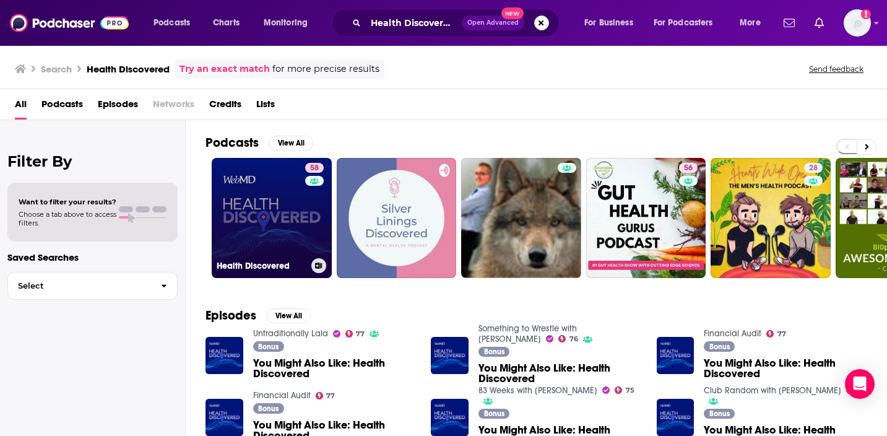
click at [249, 204] on link "58 Health Discovered" at bounding box center [272, 218] width 120 height 120
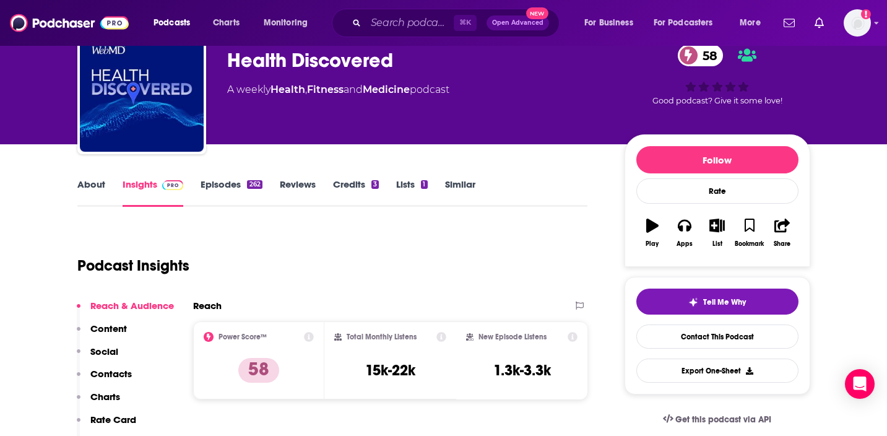
scroll to position [70, 0]
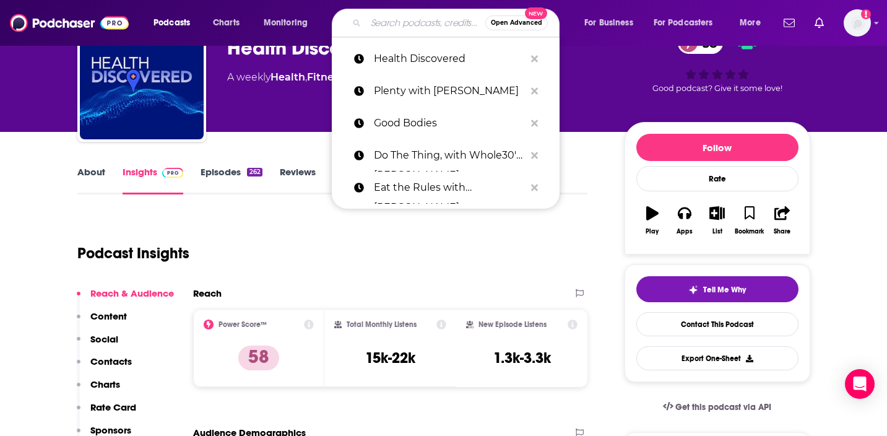
click at [401, 22] on input "Search podcasts, credits, & more..." at bounding box center [425, 23] width 119 height 20
paste input "A Sober Girls Guide Podcast"
type input "A Sober Girls Guide Podcast"
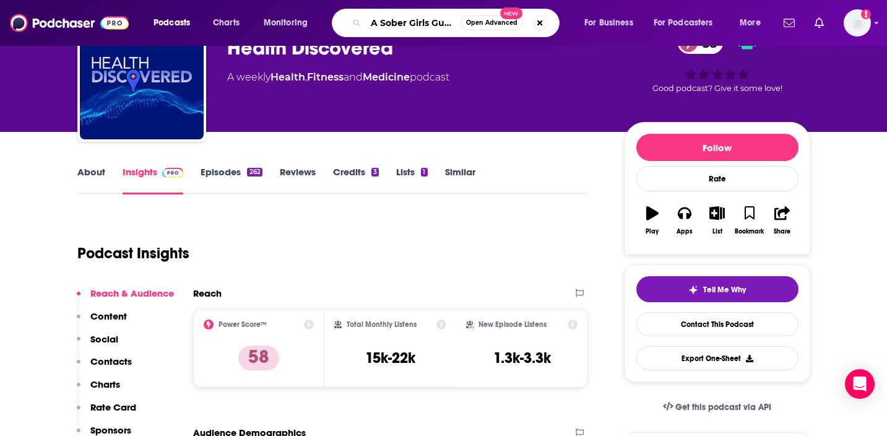
scroll to position [0, 43]
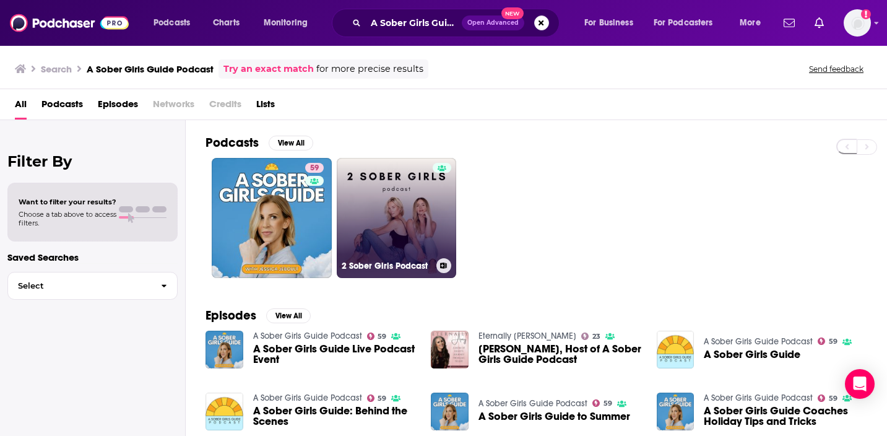
click at [381, 222] on link "2 Sober Girls Podcast" at bounding box center [397, 218] width 120 height 120
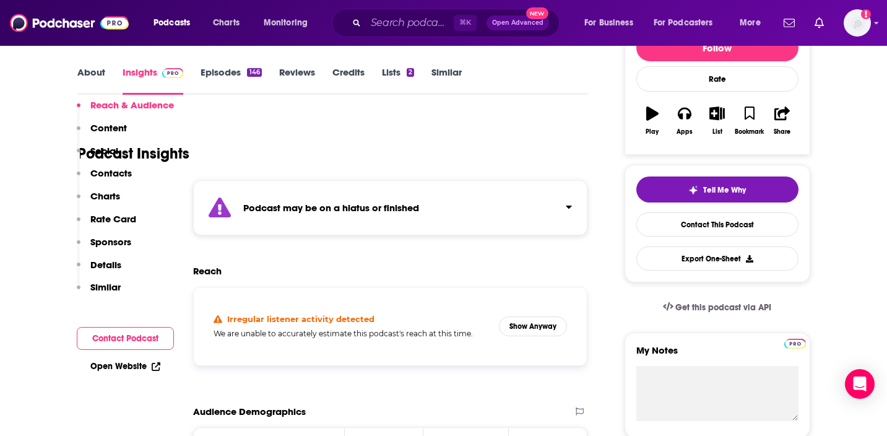
scroll to position [235, 0]
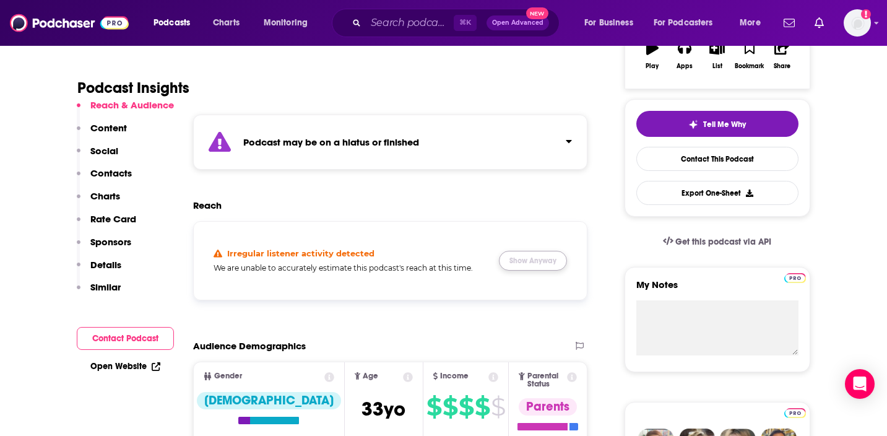
click at [542, 267] on button "Show Anyway" at bounding box center [533, 261] width 68 height 20
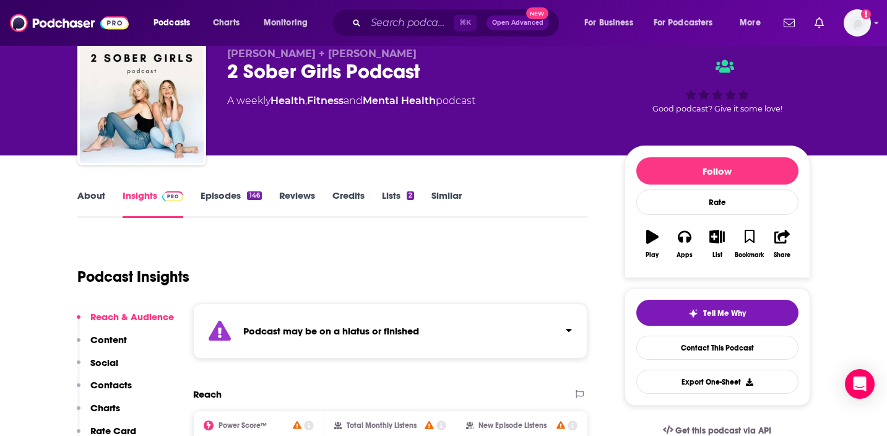
scroll to position [0, 0]
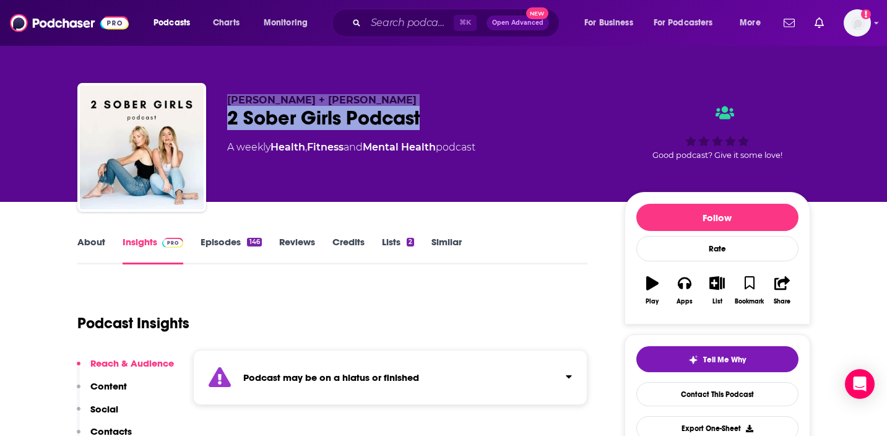
drag, startPoint x: 427, startPoint y: 114, endPoint x: 204, endPoint y: 113, distance: 222.2
click at [204, 113] on div "Erinn + Michaela 2 Sober Girls Podcast A weekly Health , Fitness and Mental Hea…" at bounding box center [443, 150] width 733 height 134
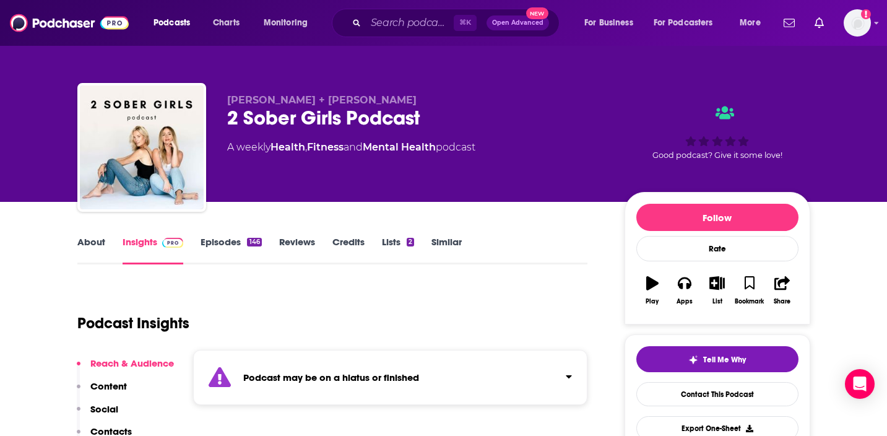
click at [231, 138] on div "Erinn + Michaela 2 Sober Girls Podcast A weekly Health , Fitness and Mental Hea…" at bounding box center [416, 143] width 378 height 99
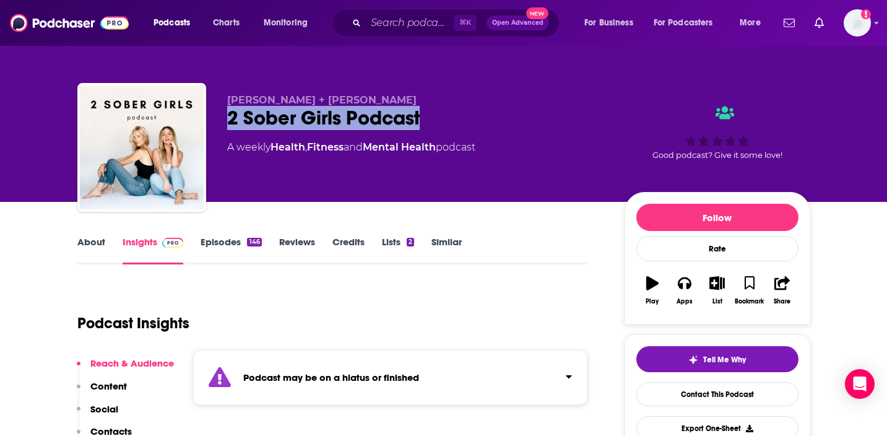
drag, startPoint x: 424, startPoint y: 119, endPoint x: 221, endPoint y: 111, distance: 203.2
click at [221, 112] on div "Erinn + Michaela 2 Sober Girls Podcast A weekly Health , Fitness and Mental Hea…" at bounding box center [443, 150] width 733 height 134
copy h2 "2 Sober Girls Podcast"
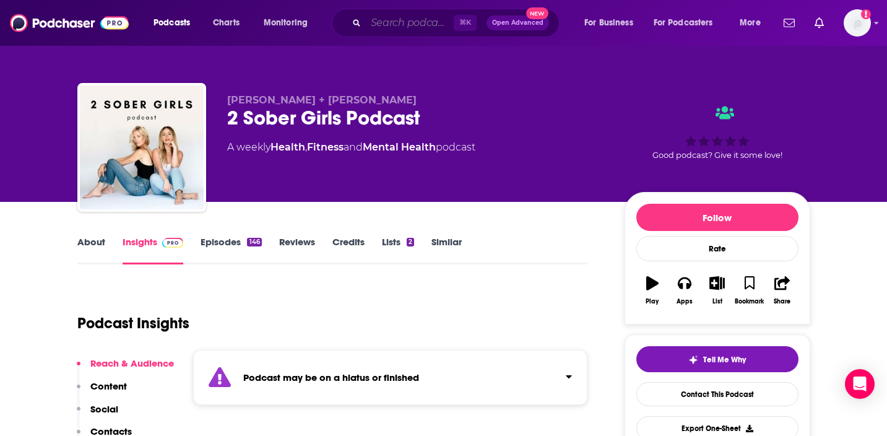
click at [390, 25] on input "Search podcasts, credits, & more..." at bounding box center [410, 23] width 88 height 20
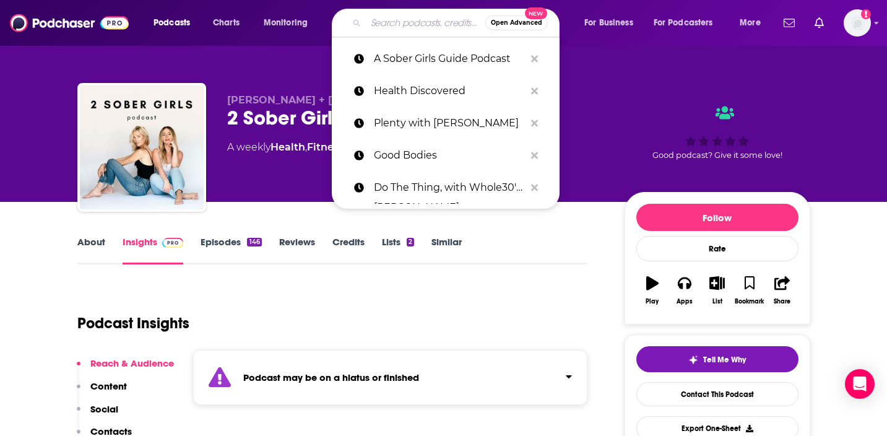
paste input "A Sober Girls Guide Podcast"
type input "A Sober Girls Guide Podcast"
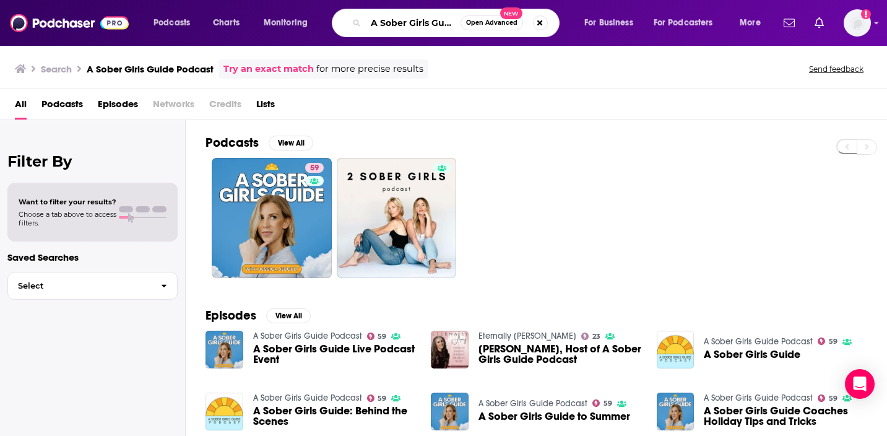
click at [398, 21] on input "A Sober Girls Guide Podcast" at bounding box center [413, 23] width 95 height 20
paste input "The Naked Mind"
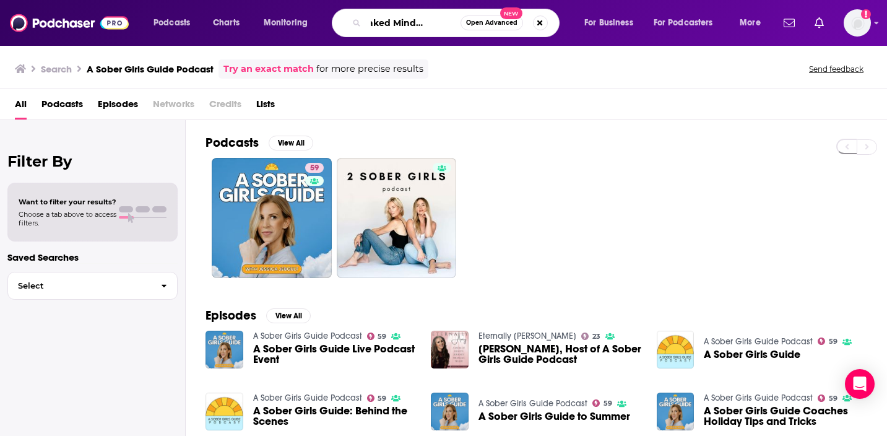
type input "The Naked Mind Podcast"
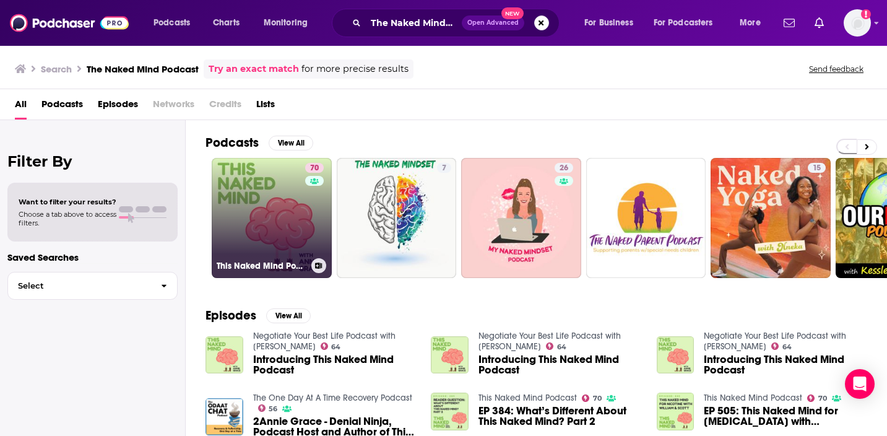
click at [288, 234] on link "70 This Naked Mind Podcast" at bounding box center [272, 218] width 120 height 120
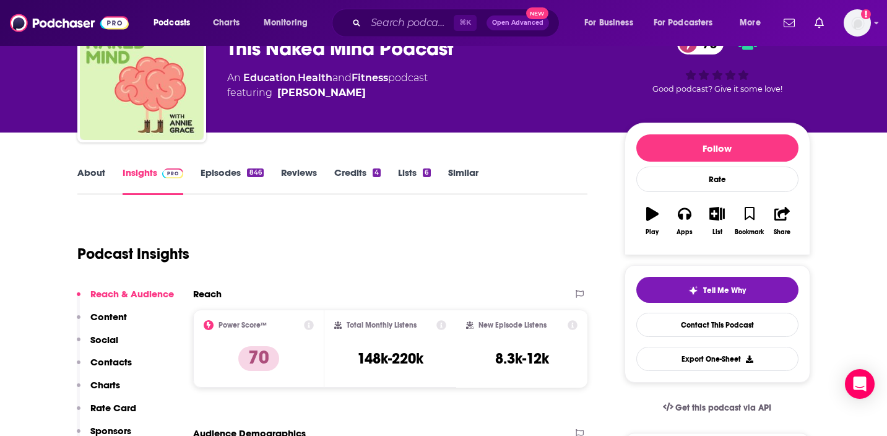
scroll to position [71, 0]
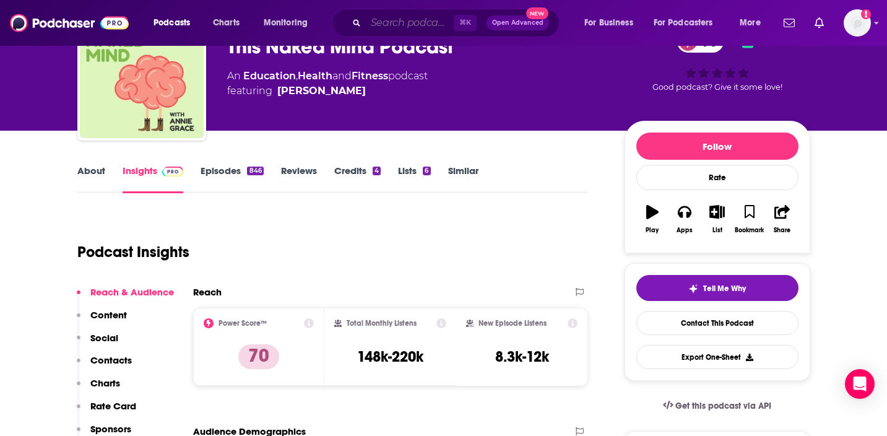
click at [420, 27] on input "Search podcasts, credits, & more..." at bounding box center [410, 23] width 88 height 20
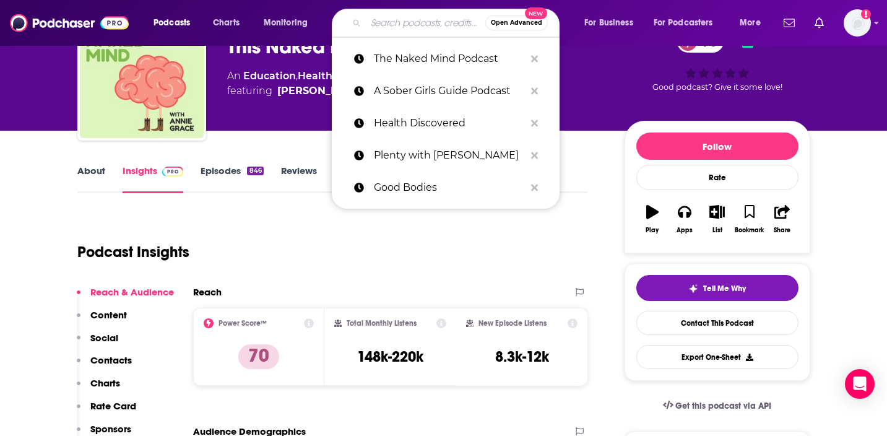
click at [420, 25] on input "Search podcasts, credits, & more..." at bounding box center [425, 23] width 119 height 20
paste input "The Guilty Feminist"
type input "The Guilty Feminist"
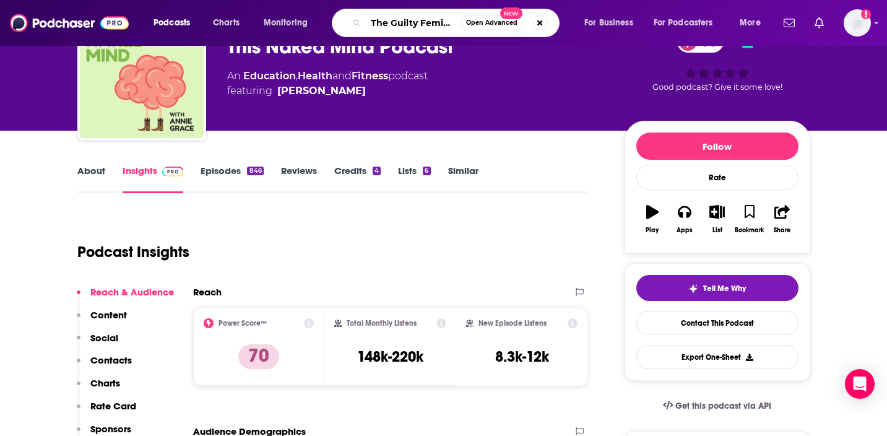
scroll to position [0, 5]
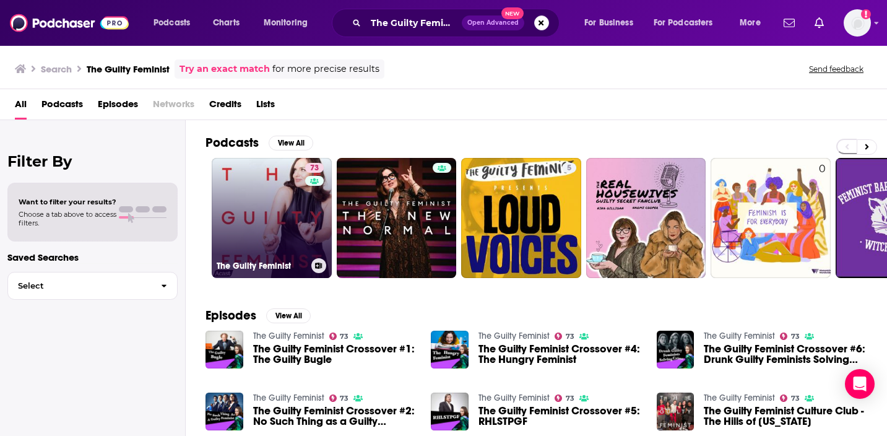
click at [267, 234] on link "73 The Guilty Feminist" at bounding box center [272, 218] width 120 height 120
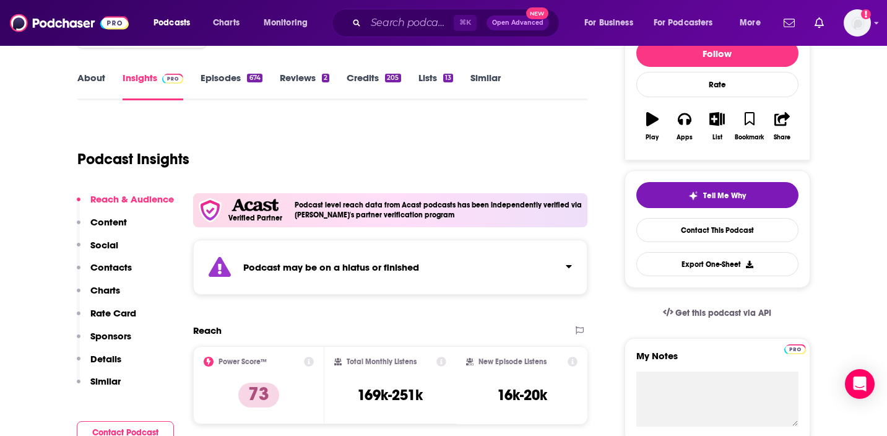
scroll to position [162, 0]
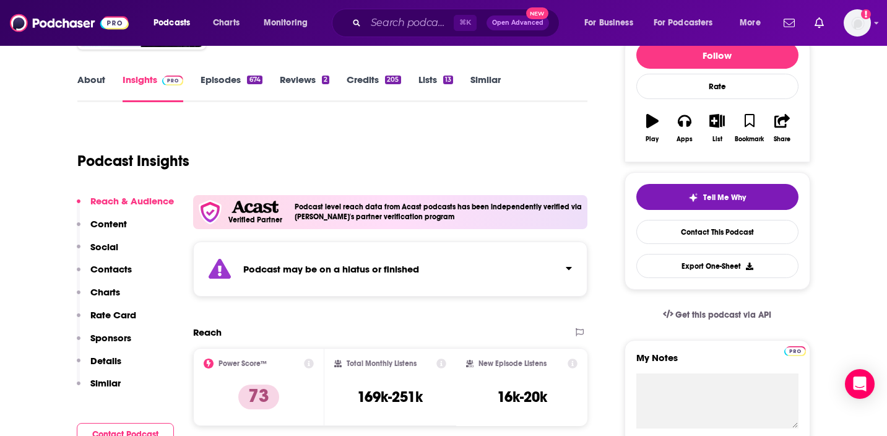
click at [432, 33] on div "⌘ K Open Advanced New" at bounding box center [446, 23] width 228 height 28
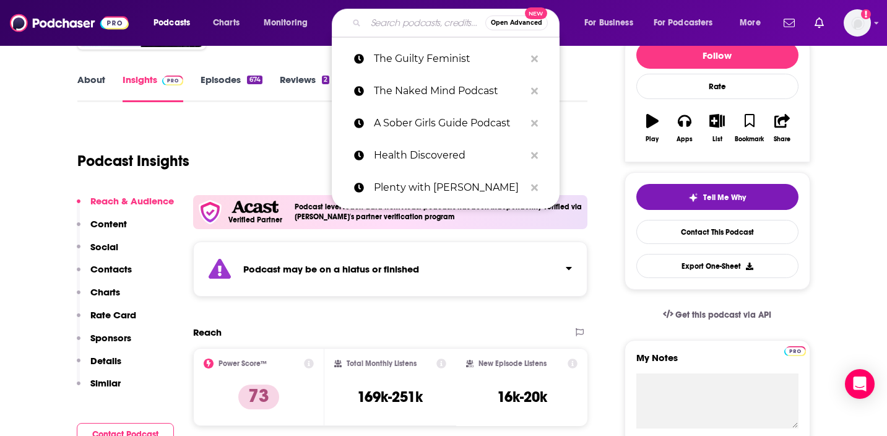
click at [425, 27] on input "Search podcasts, credits, & more..." at bounding box center [425, 23] width 119 height 20
paste input "The Chalene Show"
type input "The Chalene Show"
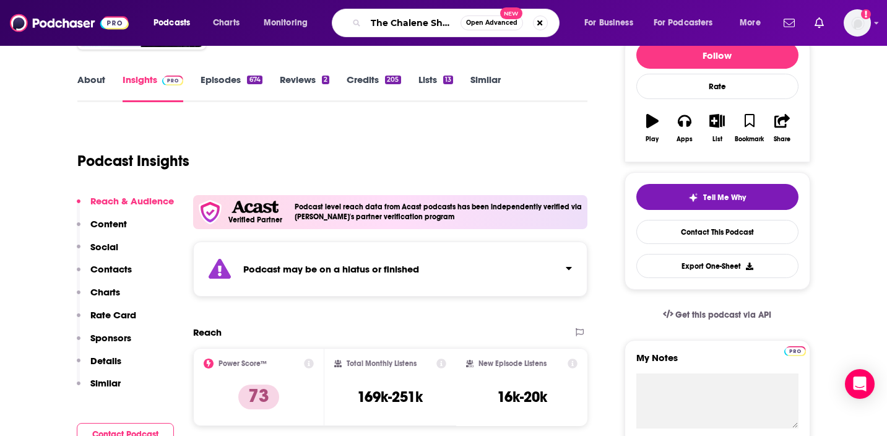
scroll to position [0, 3]
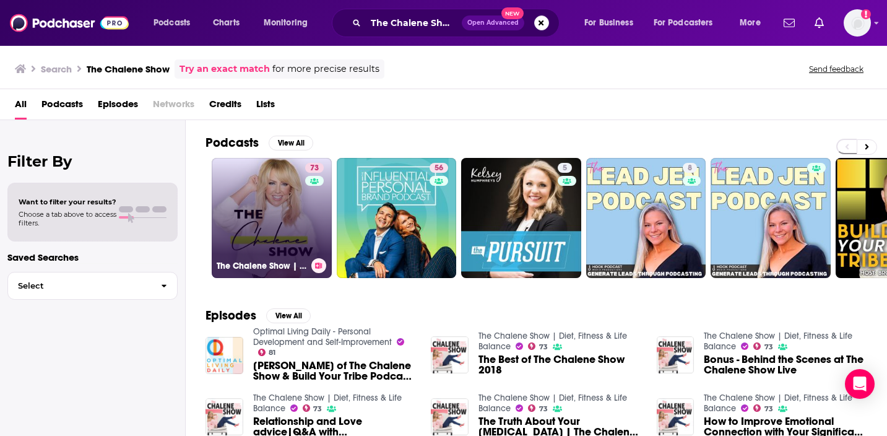
click at [284, 201] on link "73 The Chalene Show | Diet, Fitness & Life Balance" at bounding box center [272, 218] width 120 height 120
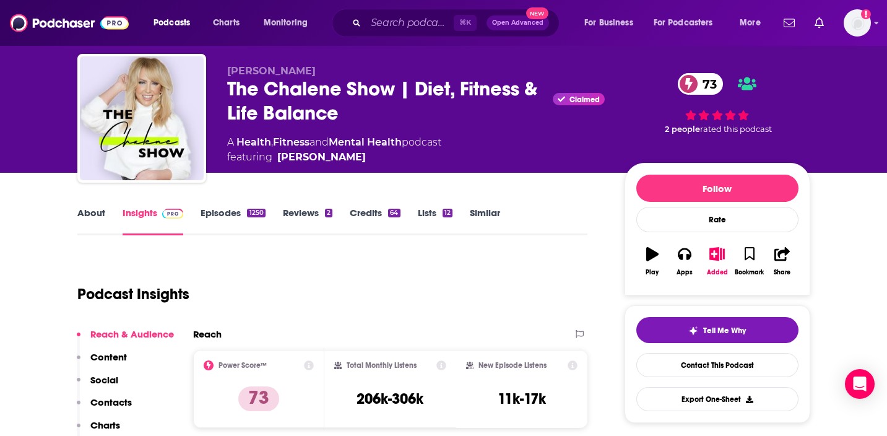
scroll to position [32, 0]
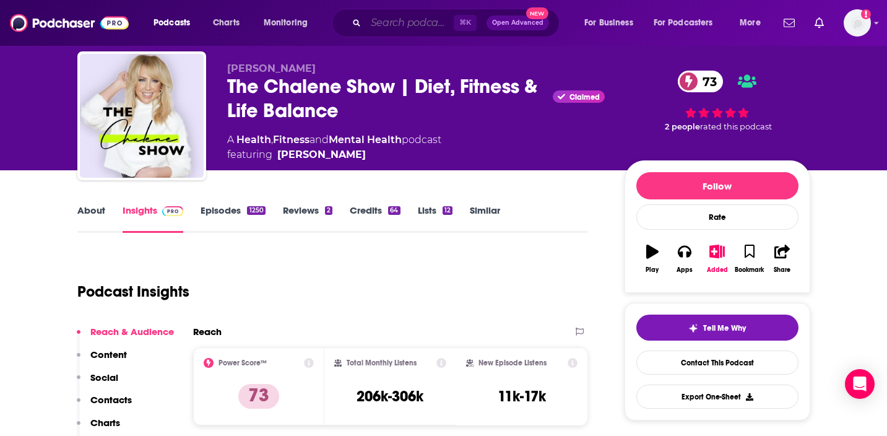
click at [391, 26] on input "Search podcasts, credits, & more..." at bounding box center [410, 23] width 88 height 20
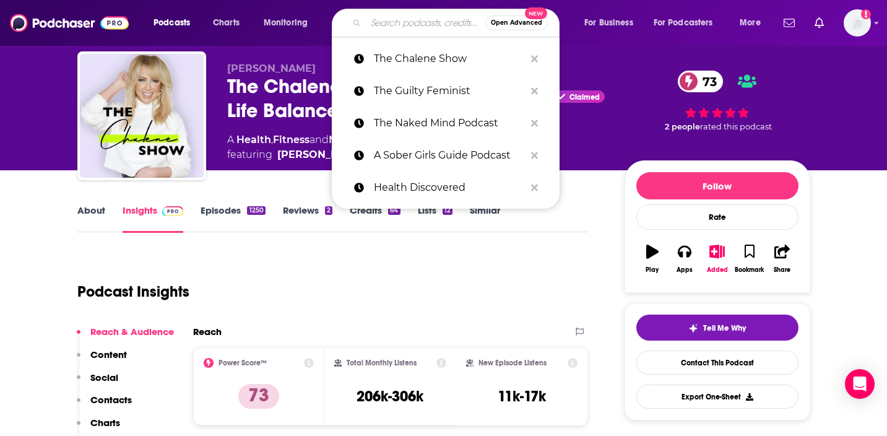
paste input "Whine Down with Jana Kramer"
type input "Whine Down with Jana Kramer"
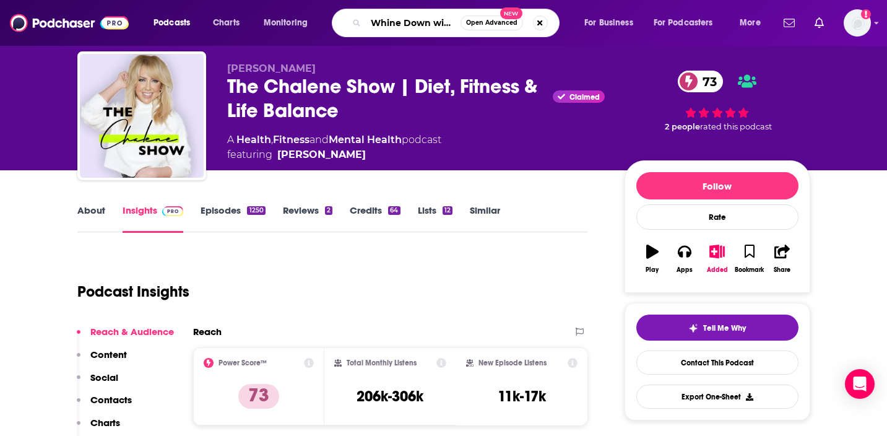
scroll to position [0, 59]
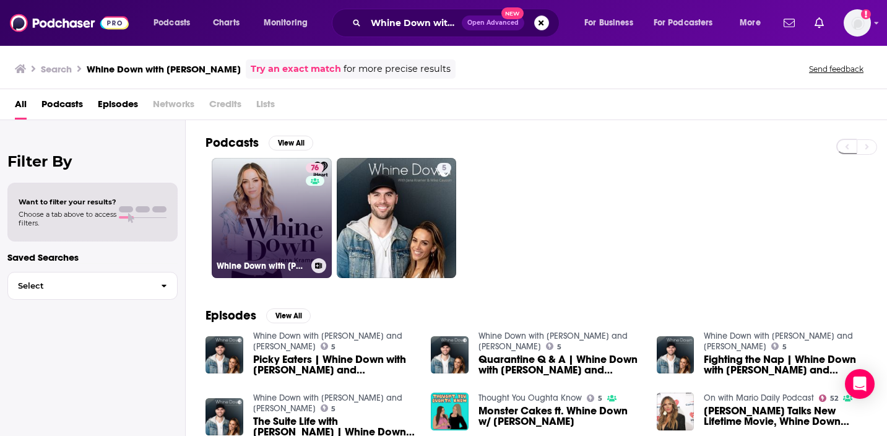
click at [250, 223] on link "76 Whine Down with Jana Kramer" at bounding box center [272, 218] width 120 height 120
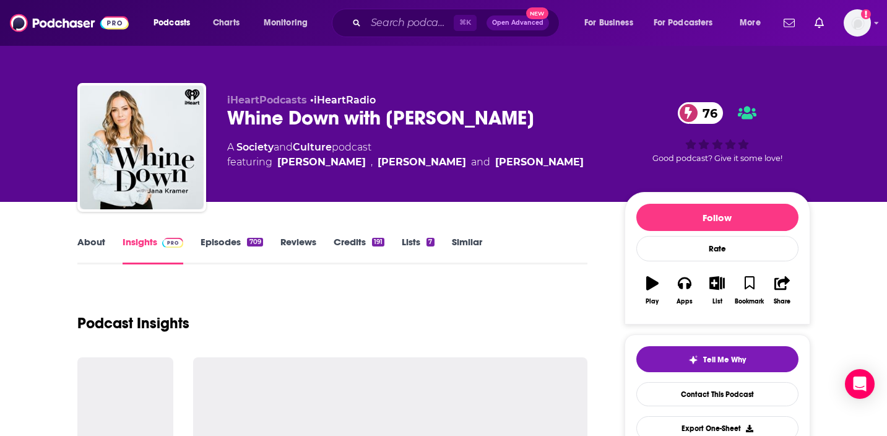
scroll to position [107, 0]
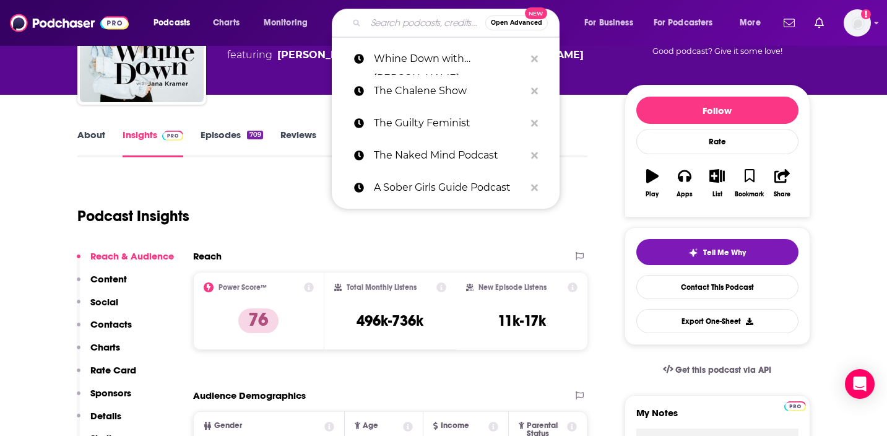
click at [407, 19] on input "Search podcasts, credits, & more..." at bounding box center [425, 23] width 119 height 20
paste input "The One You Feed"
type input "The One You Feed"
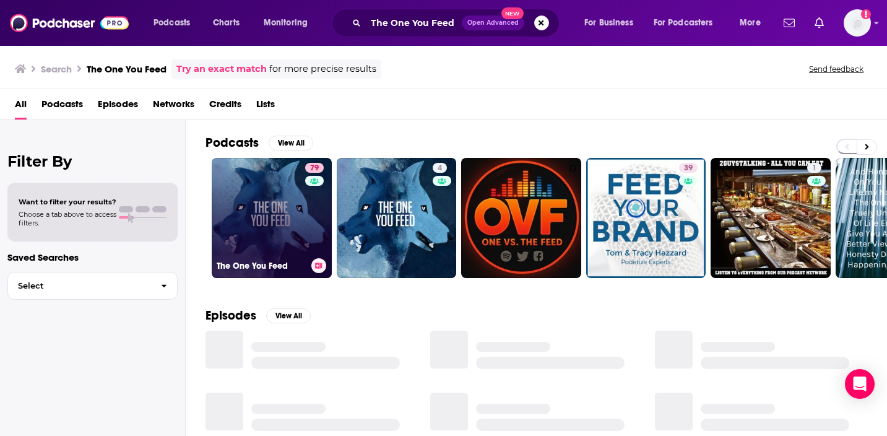
click at [287, 213] on link "79 The One You Feed" at bounding box center [272, 218] width 120 height 120
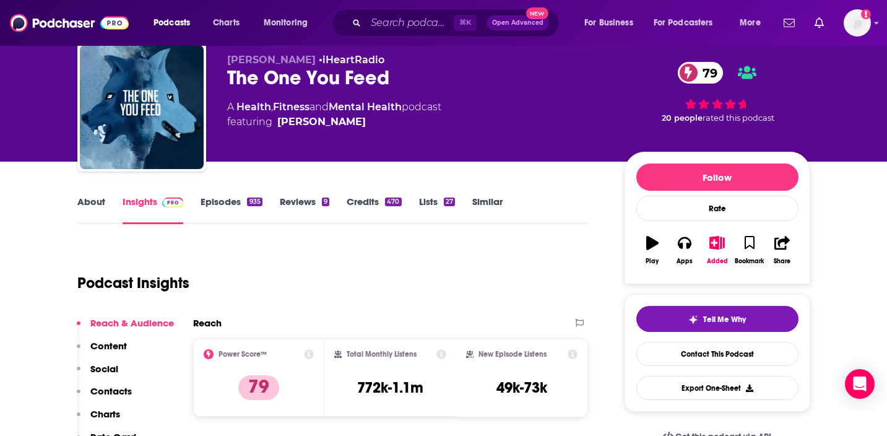
scroll to position [74, 0]
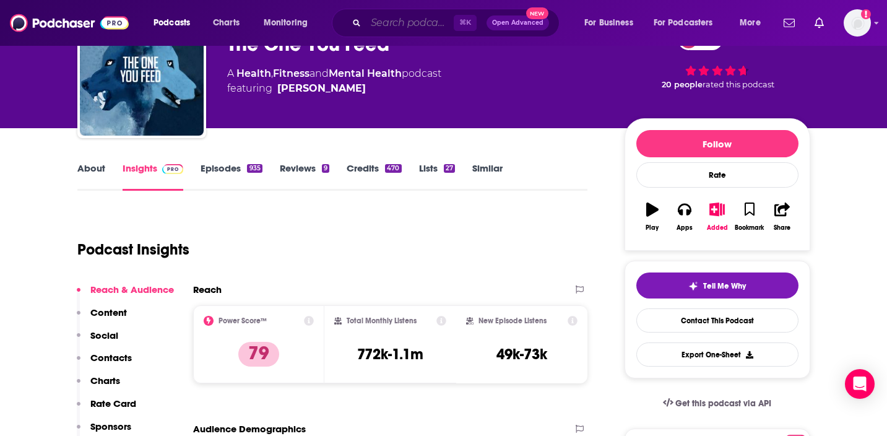
click at [415, 28] on input "Search podcasts, credits, & more..." at bounding box center [410, 23] width 88 height 20
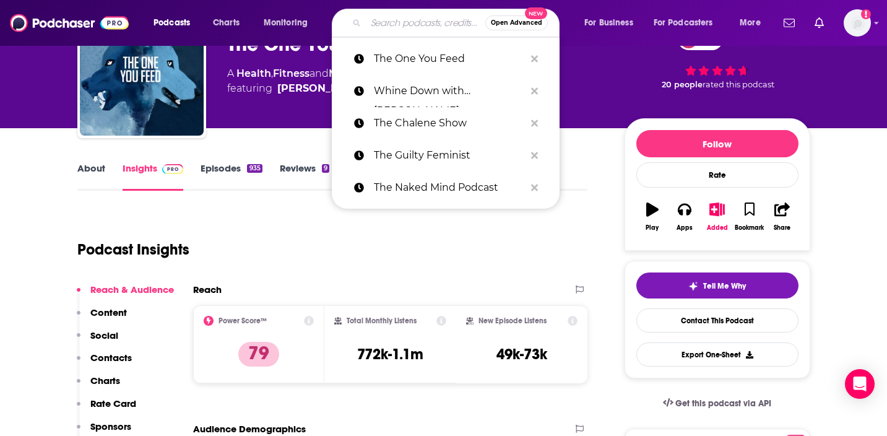
paste input "The Same 24 Hours"
type input "The Same 24 Hours"
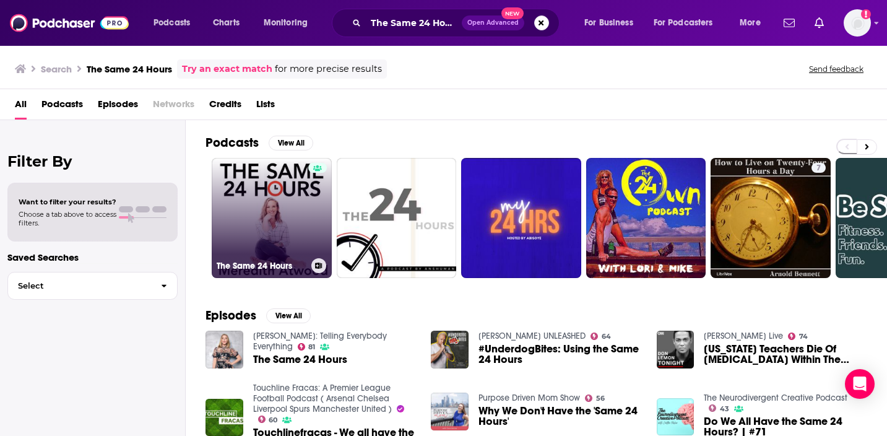
click at [287, 206] on link "The Same 24 Hours" at bounding box center [272, 218] width 120 height 120
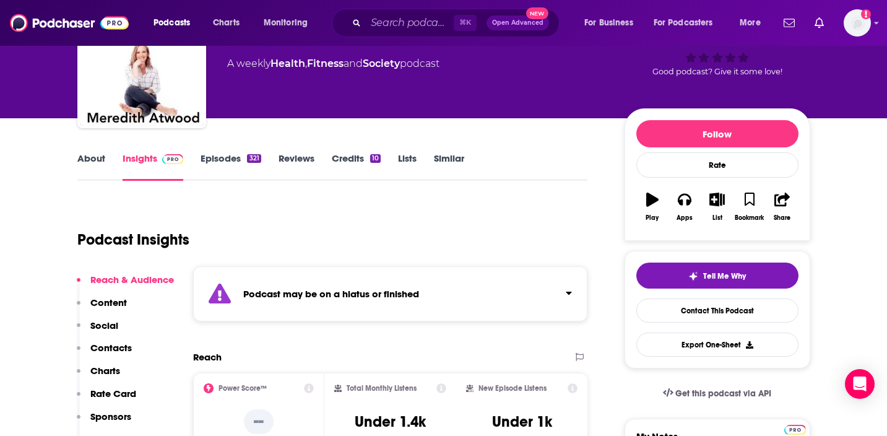
scroll to position [93, 0]
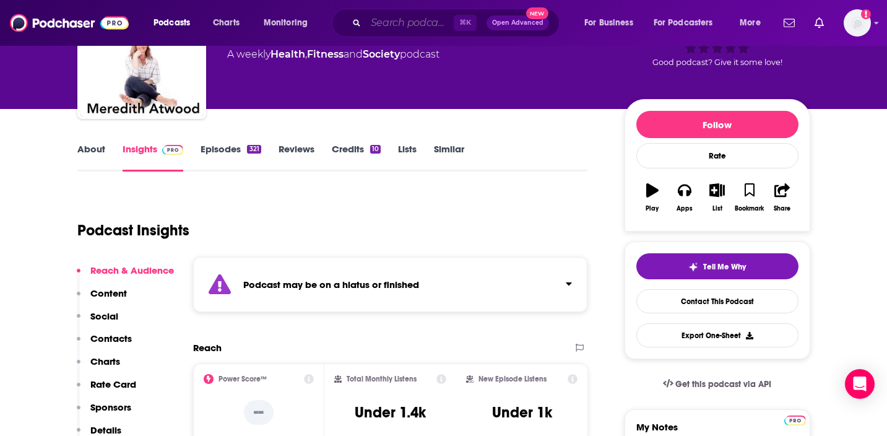
click at [377, 18] on input "Search podcasts, credits, & more..." at bounding box center [410, 23] width 88 height 20
paste input "Catt Sadler Now"
type input "Catt Sadler Now"
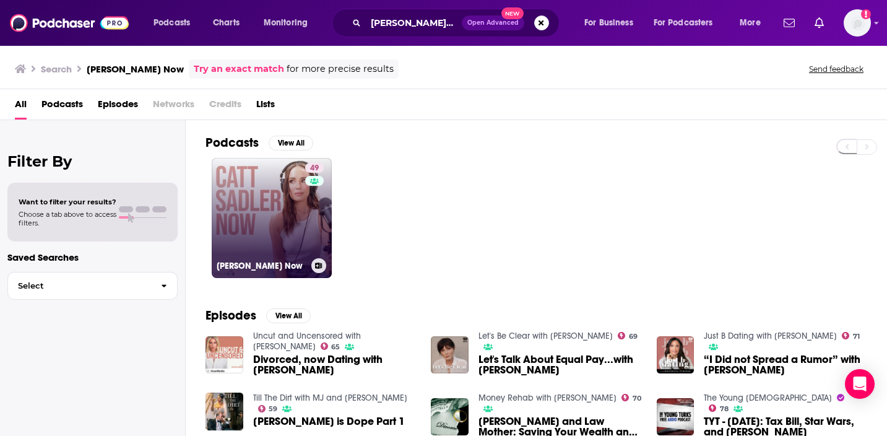
click at [248, 224] on link "49 Catt Sadler Now" at bounding box center [272, 218] width 120 height 120
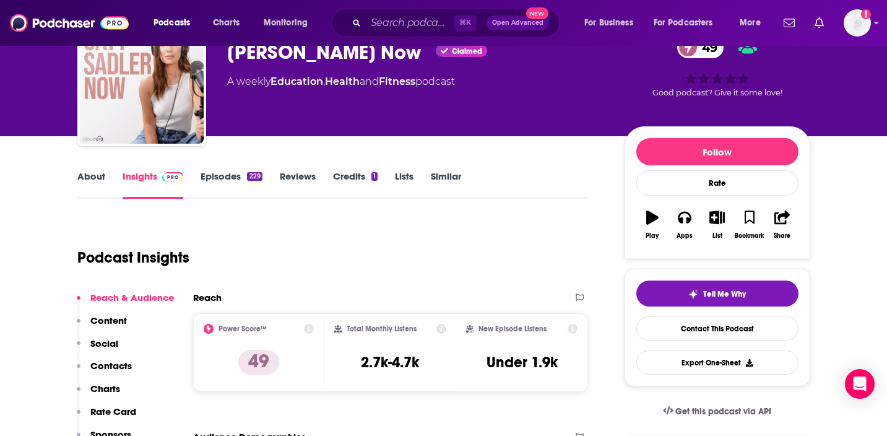
scroll to position [105, 0]
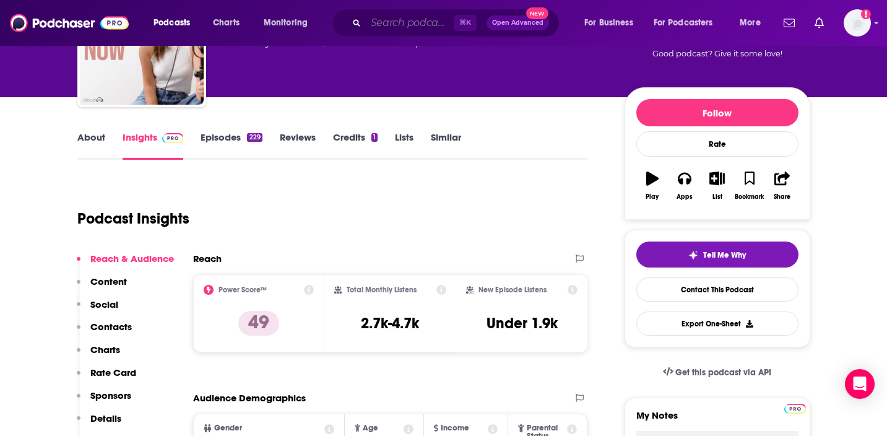
click at [378, 27] on input "Search podcasts, credits, & more..." at bounding box center [410, 23] width 88 height 20
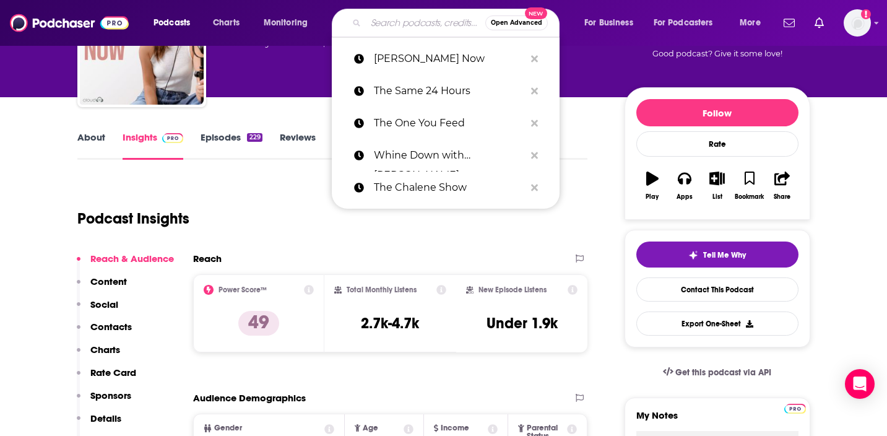
paste input "Be Real with Eliza Reynold"
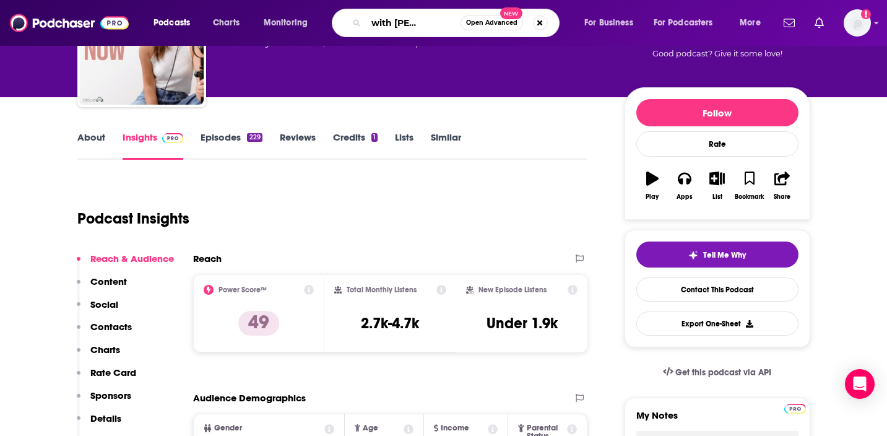
type input "Be Real with Eliza Reynolds"
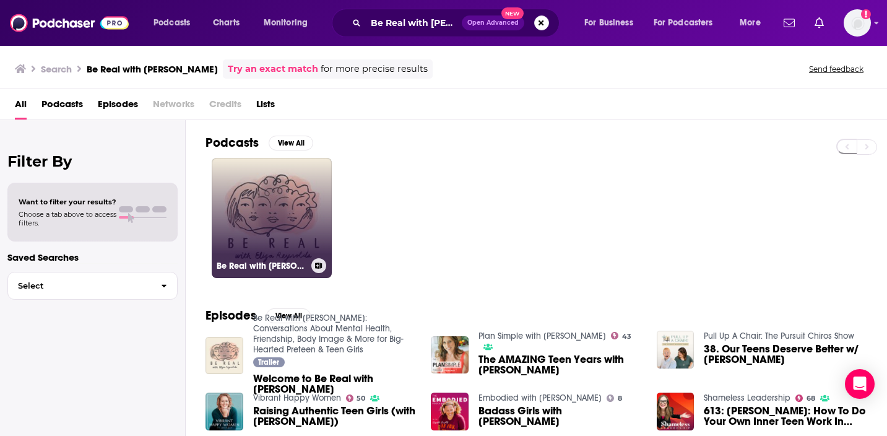
click at [282, 228] on link "Be Real with Eliza Reynolds: Conversations About Mental Health, Friendship, Bod…" at bounding box center [272, 218] width 120 height 120
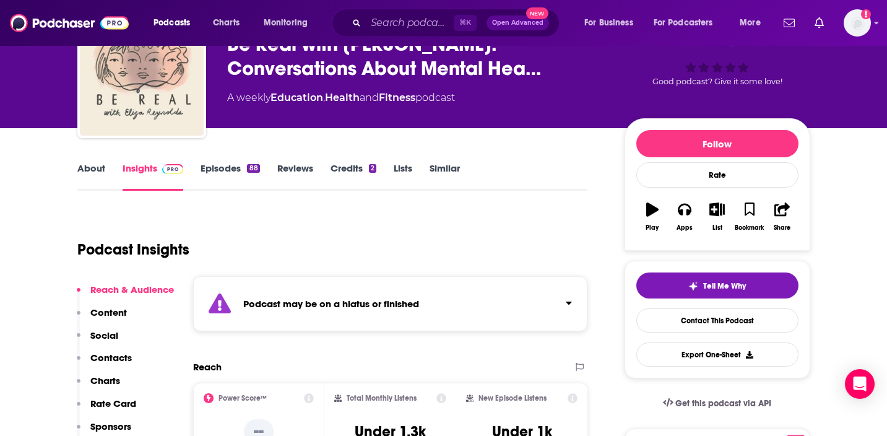
scroll to position [109, 0]
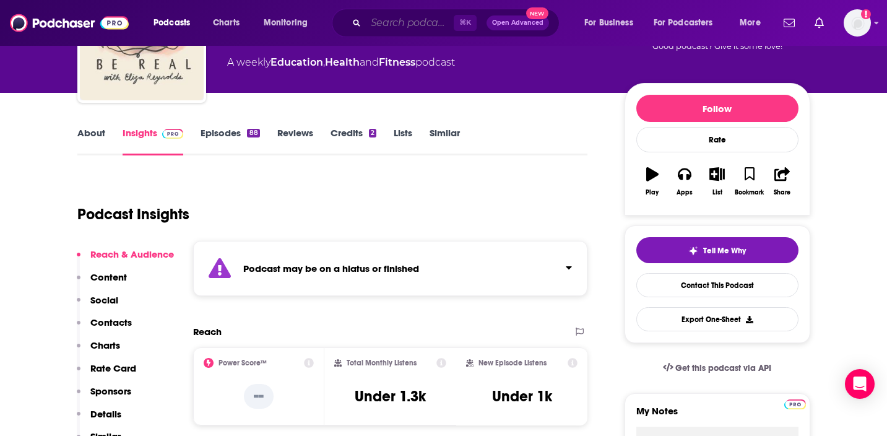
click at [402, 16] on input "Search podcasts, credits, & more..." at bounding box center [410, 23] width 88 height 20
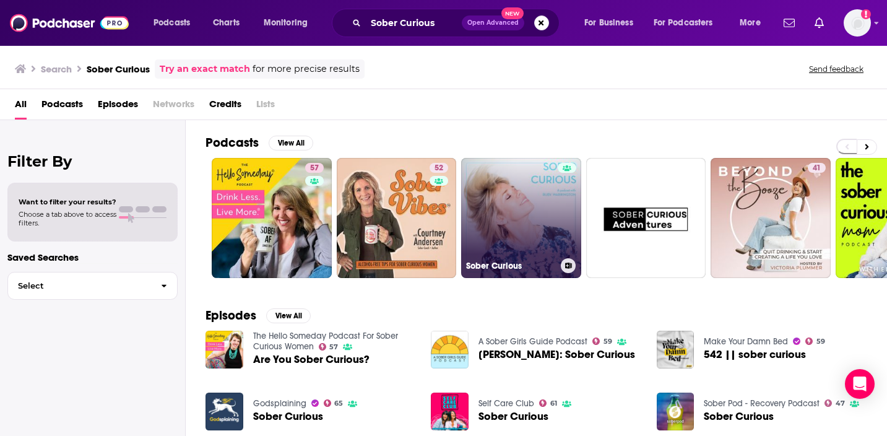
click at [548, 200] on link "Sober Curious" at bounding box center [521, 218] width 120 height 120
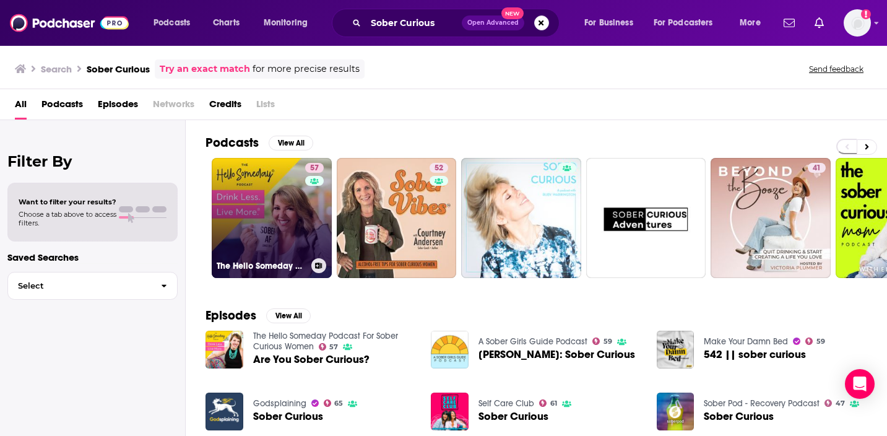
click at [302, 207] on link "57 The Hello Someday Podcast For Sober Curious Women" at bounding box center [272, 218] width 120 height 120
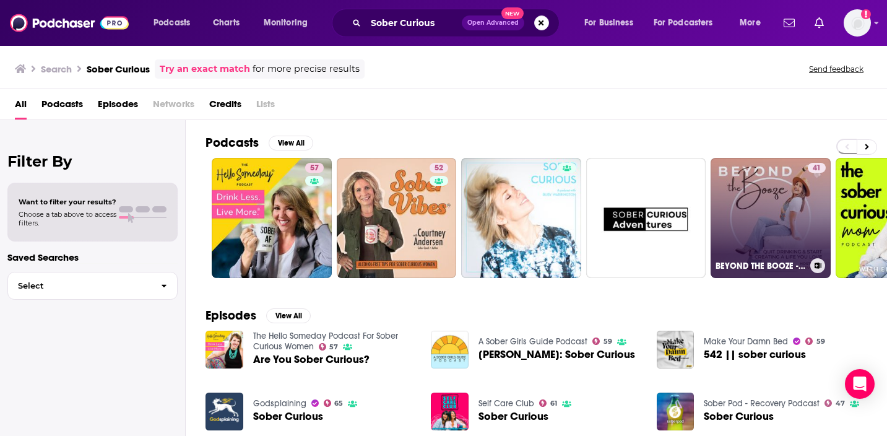
click at [791, 174] on link "41 BEYOND THE BOOZE - Christian Sobriety, Alcohol Free Lifestyle, Quit Drinking…" at bounding box center [771, 218] width 120 height 120
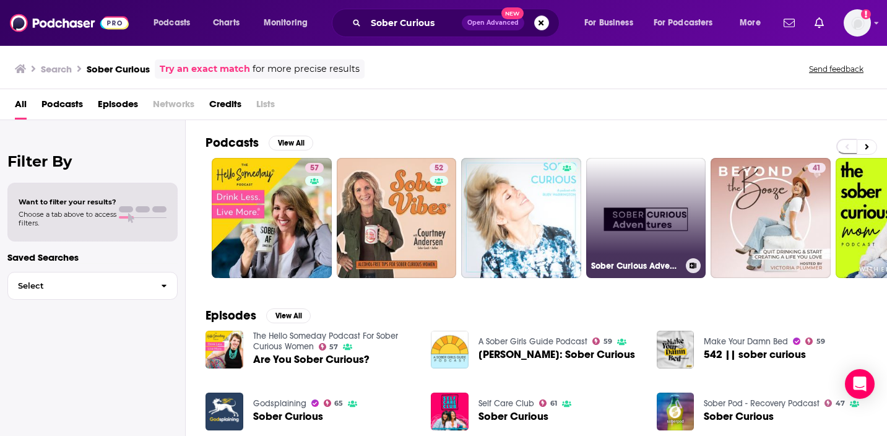
click at [664, 232] on link "Sober Curious Adventures" at bounding box center [646, 218] width 120 height 120
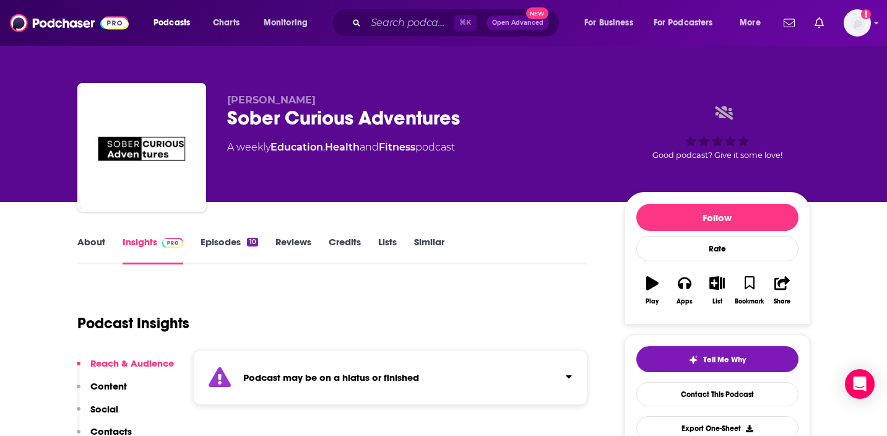
scroll to position [188, 0]
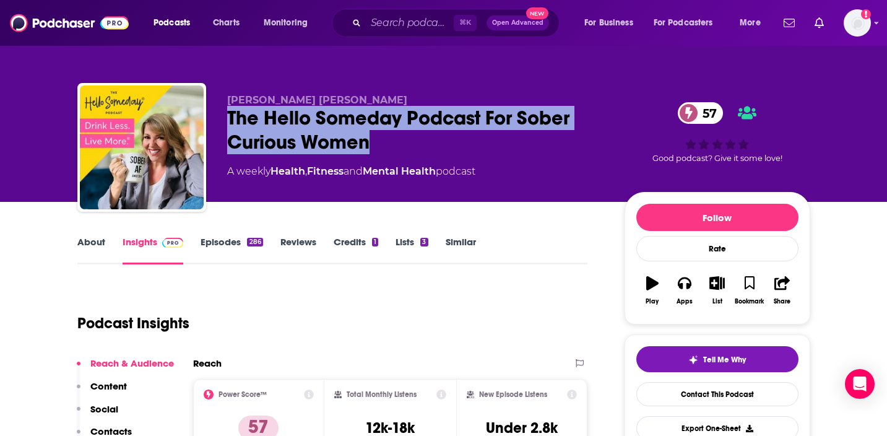
drag, startPoint x: 396, startPoint y: 144, endPoint x: 213, endPoint y: 118, distance: 185.1
click at [213, 118] on div "[PERSON_NAME] [PERSON_NAME] The Hello Someday Podcast For Sober Curious Women 5…" at bounding box center [443, 150] width 733 height 134
copy h2 "The Hello Someday Podcast For Sober Curious Women"
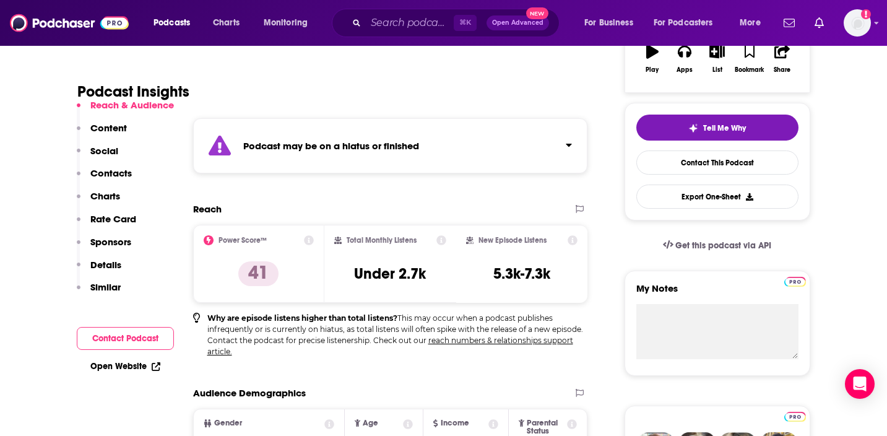
scroll to position [235, 0]
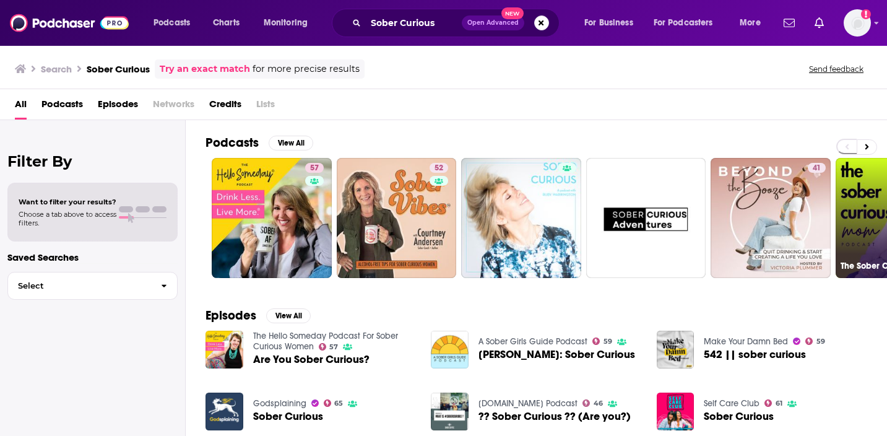
click at [853, 220] on link "The Sober Curious Mom Podcast" at bounding box center [896, 218] width 120 height 120
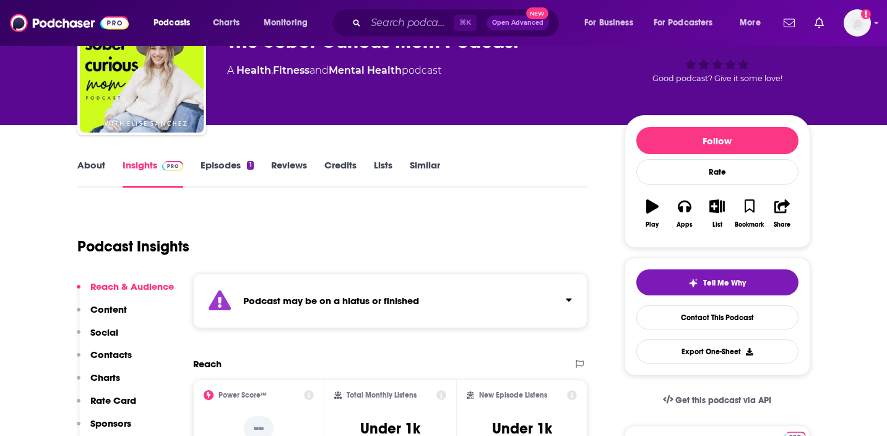
scroll to position [74, 0]
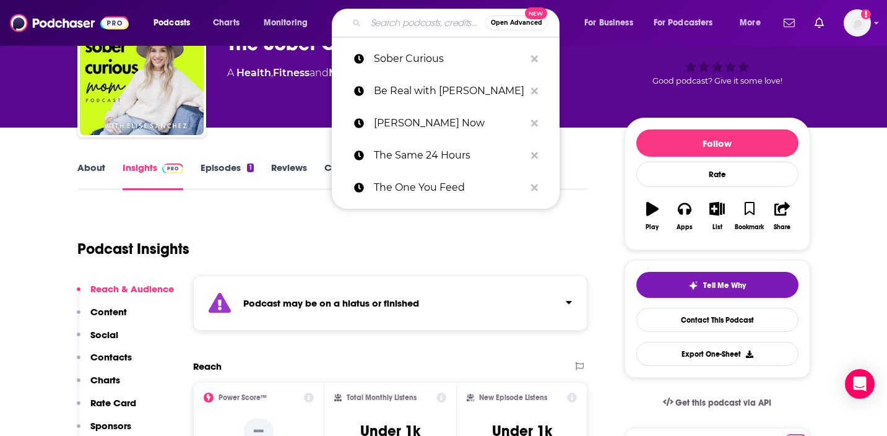
click at [435, 22] on input "Search podcasts, credits, & more..." at bounding box center [425, 23] width 119 height 20
paste input "[PERSON_NAME] Squad - Staying Sober In The City"
type input "[PERSON_NAME] Squad - Staying Sober In The City"
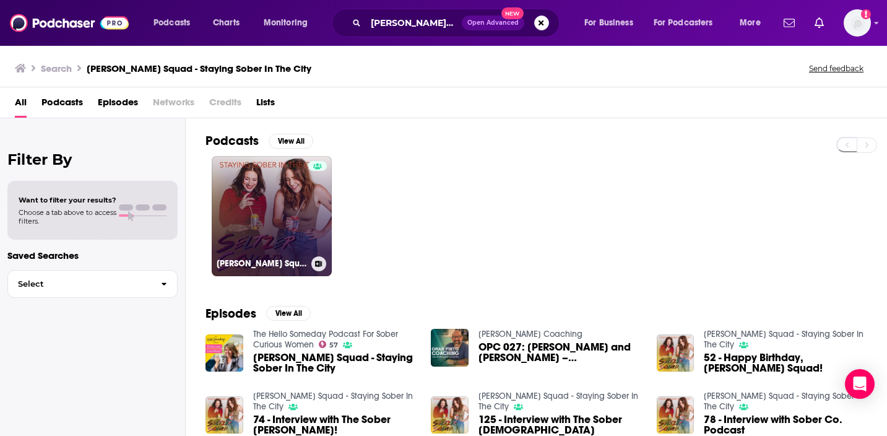
click at [261, 240] on link "[PERSON_NAME] Squad - Staying Sober In The City" at bounding box center [272, 216] width 120 height 120
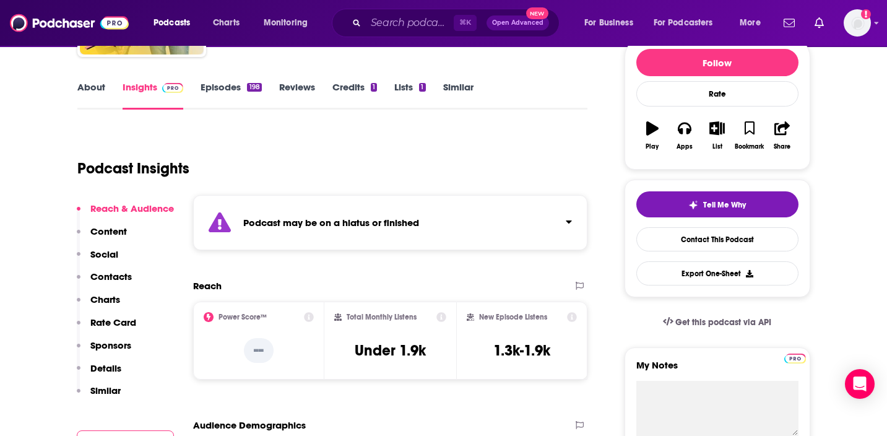
scroll to position [202, 0]
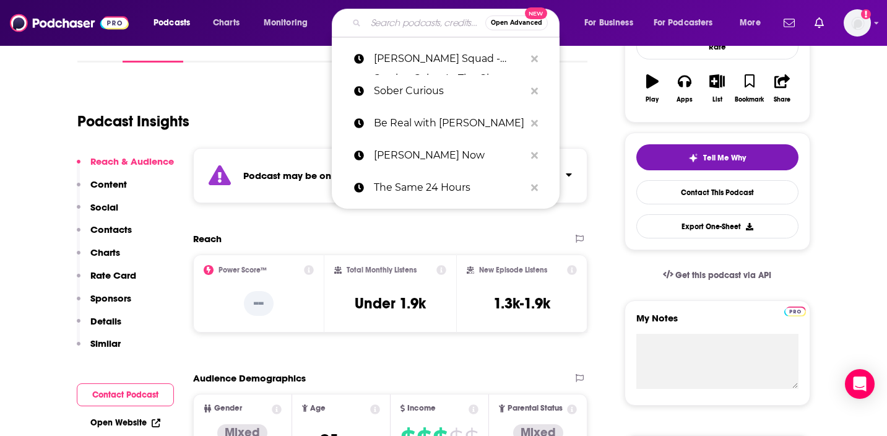
click at [395, 13] on input "Search podcasts, credits, & more..." at bounding box center [425, 23] width 119 height 20
paste input "Unperform with [PERSON_NAME]"
type input "Unperform with [PERSON_NAME]"
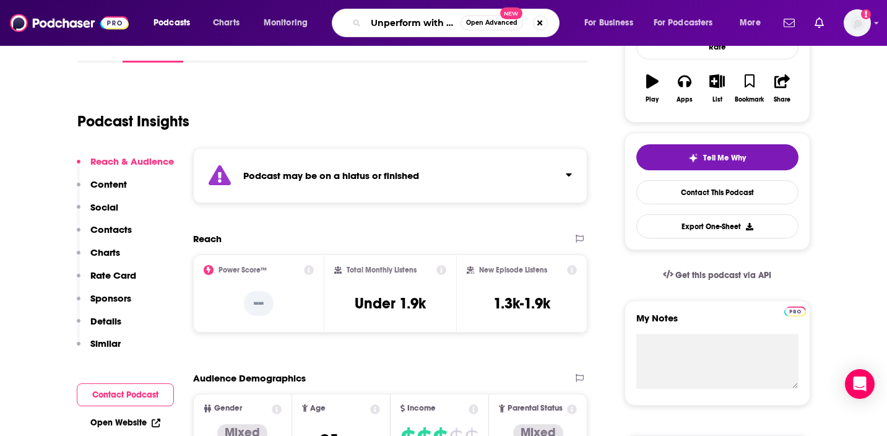
scroll to position [0, 43]
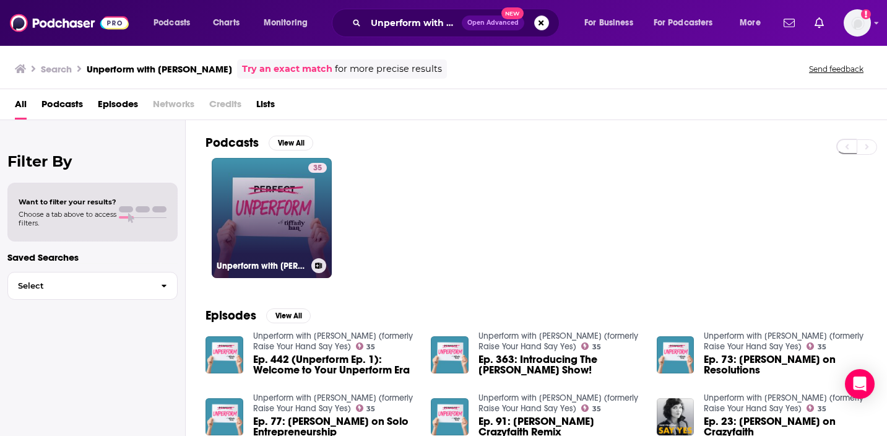
click at [280, 200] on link "35 Unperform with [PERSON_NAME] (formerly Raise Your Hand Say Yes)" at bounding box center [272, 218] width 120 height 120
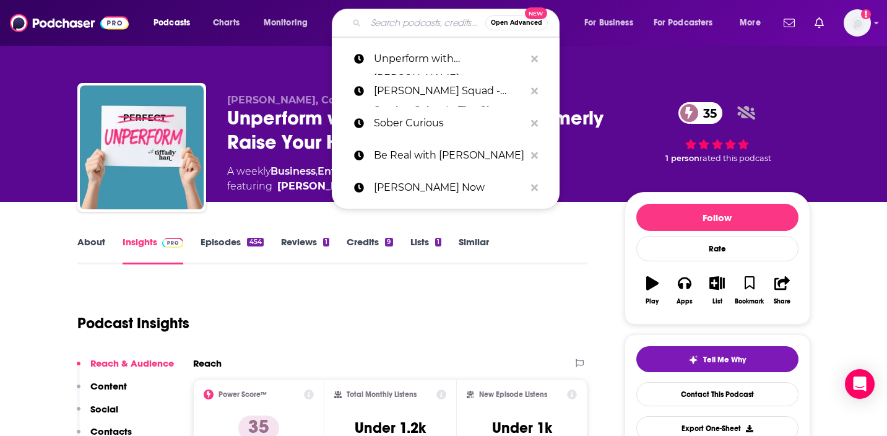
click at [433, 28] on input "Search podcasts, credits, & more..." at bounding box center [425, 23] width 119 height 20
paste input "Solving the Riddle of Being Human"
type input "Solving the Riddle of Being Human"
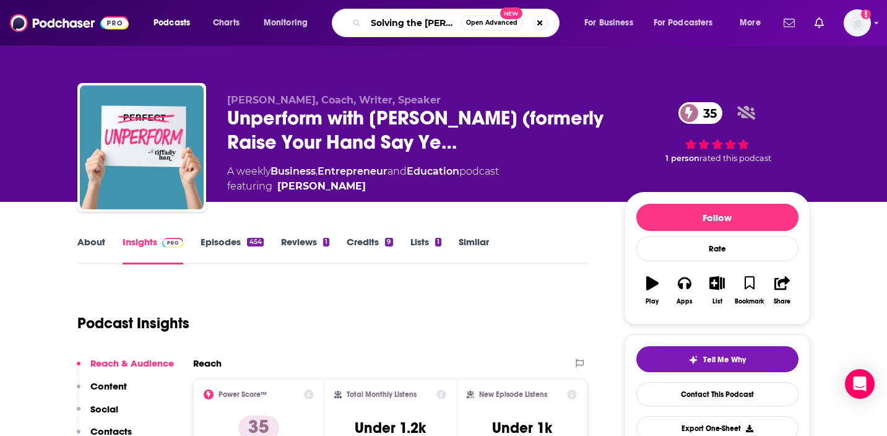
scroll to position [0, 76]
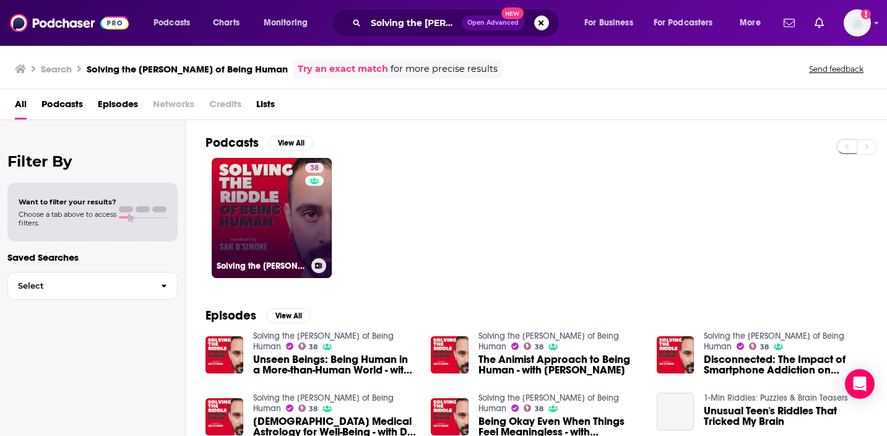
click at [275, 209] on link "38 Solving the Riddle of Being Human" at bounding box center [272, 218] width 120 height 120
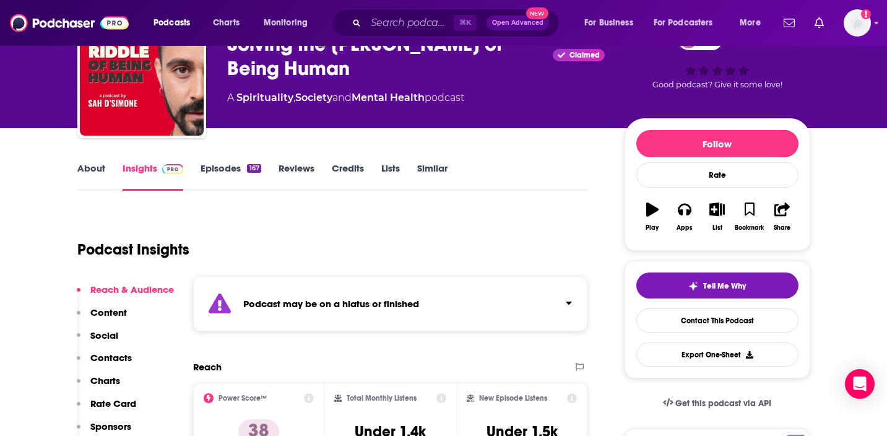
scroll to position [74, 0]
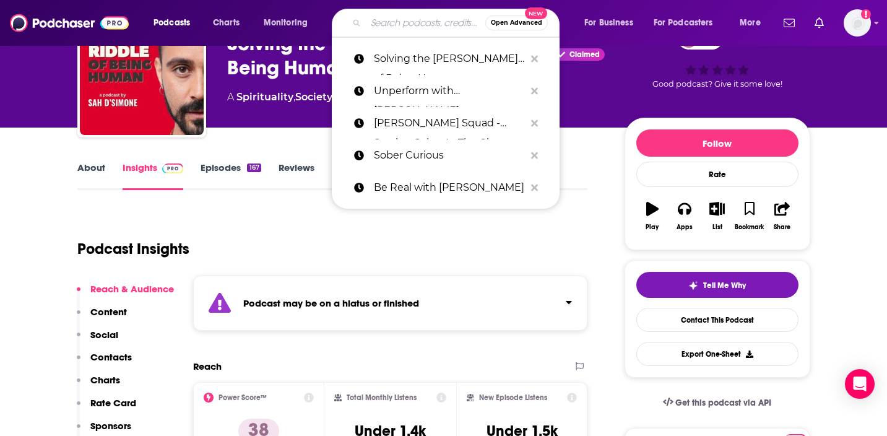
click at [417, 26] on input "Search podcasts, credits, & more..." at bounding box center [425, 23] width 119 height 20
paste input "Comeback Stories"
type input "Comeback Stories"
